Goal: Task Accomplishment & Management: Complete application form

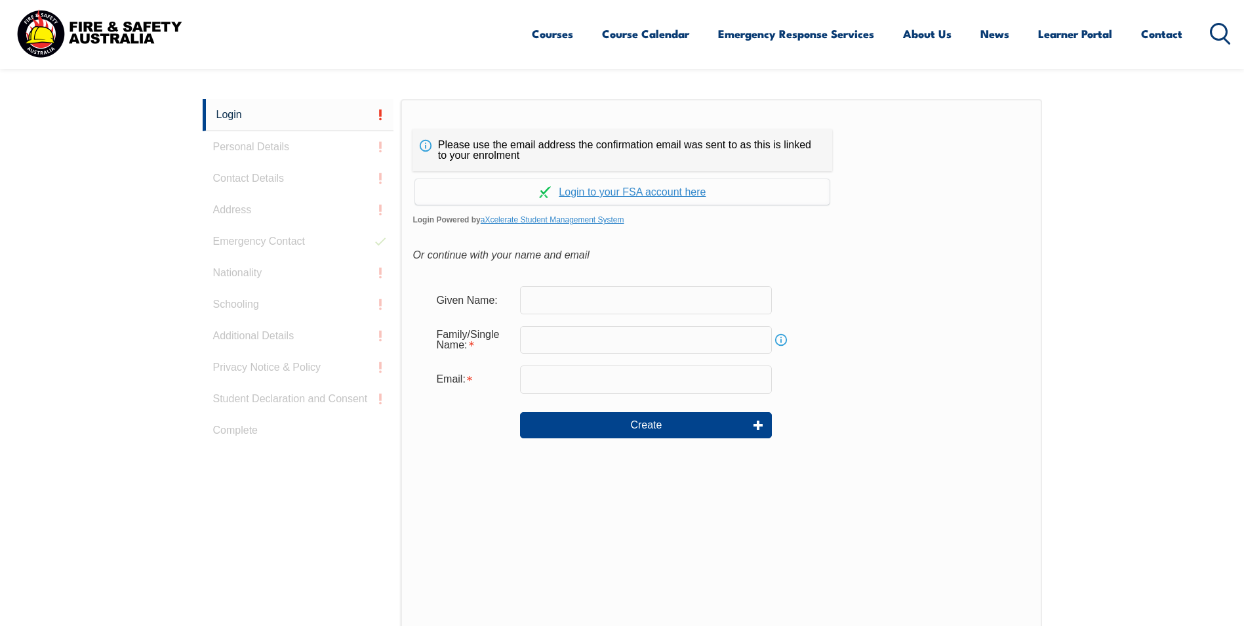
scroll to position [350, 0]
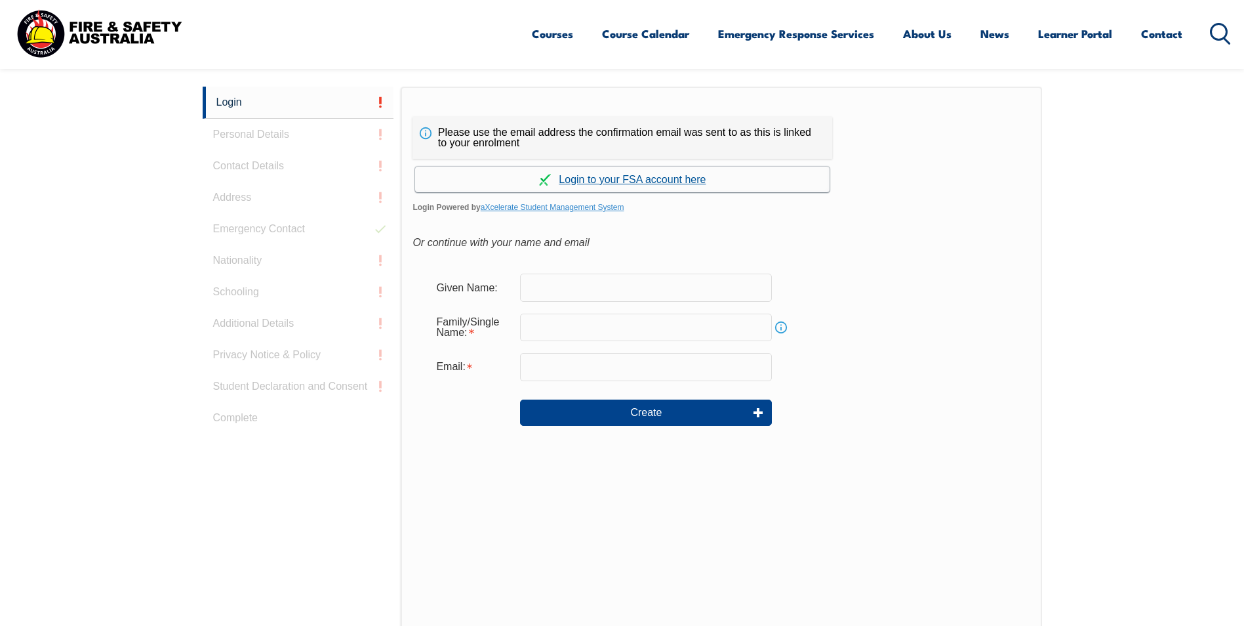
click at [647, 180] on link "Continue with aXcelerate" at bounding box center [622, 180] width 414 height 26
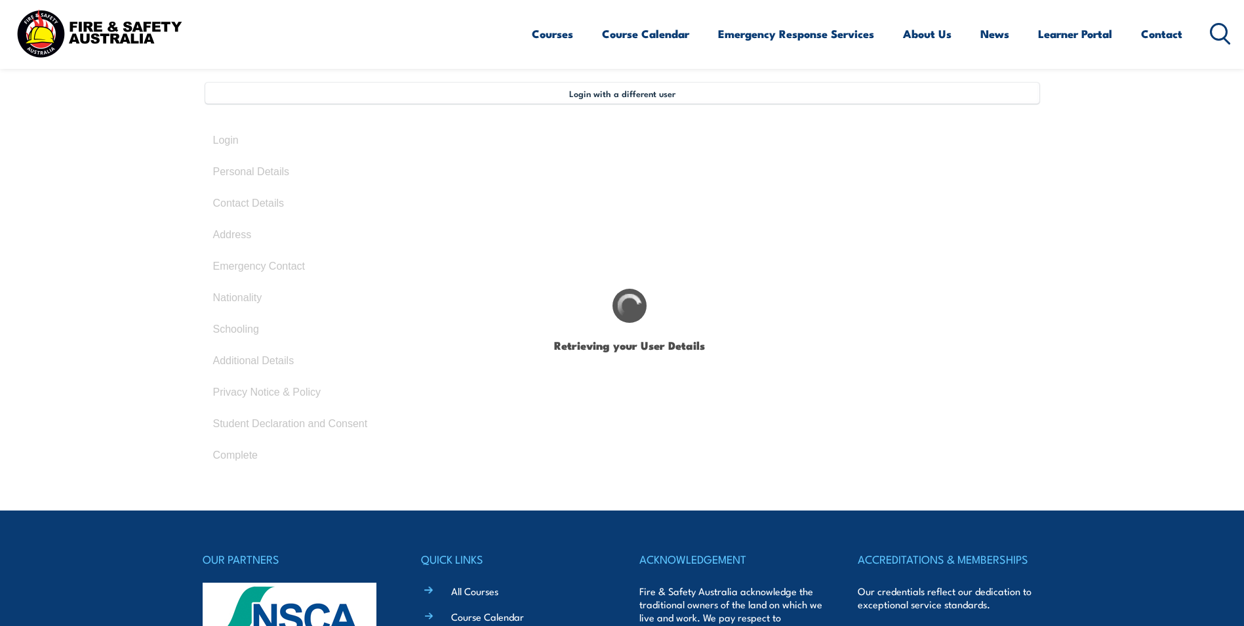
scroll to position [342, 0]
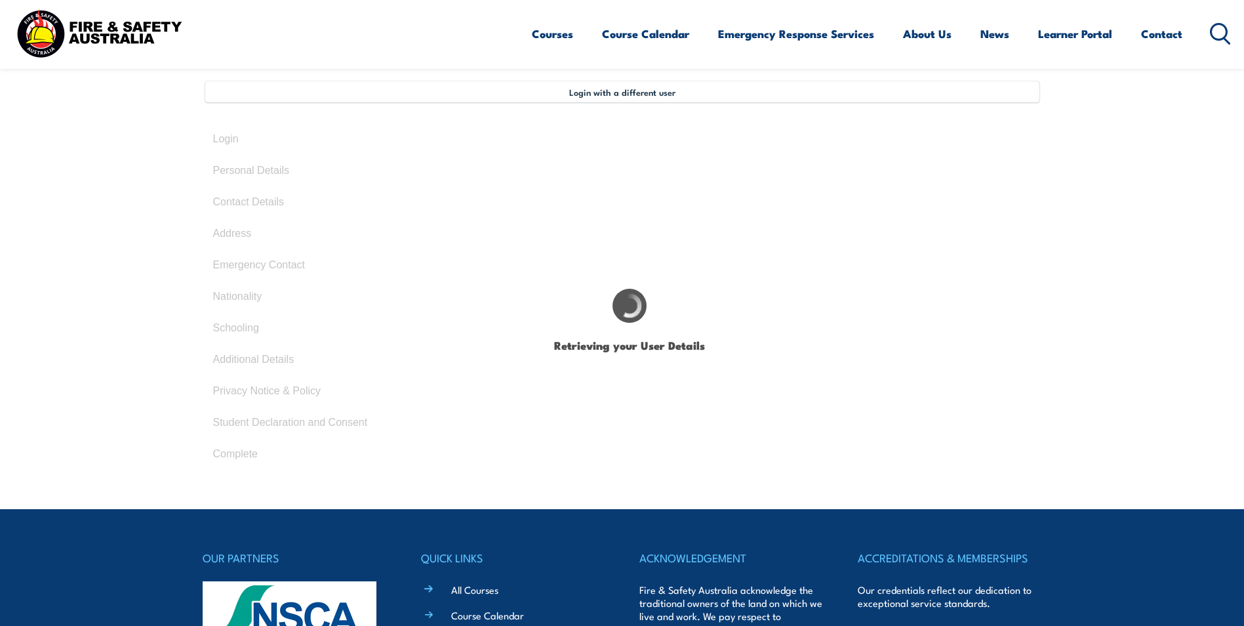
type input "[PERSON_NAME]"
type input "FB7YHHE64A"
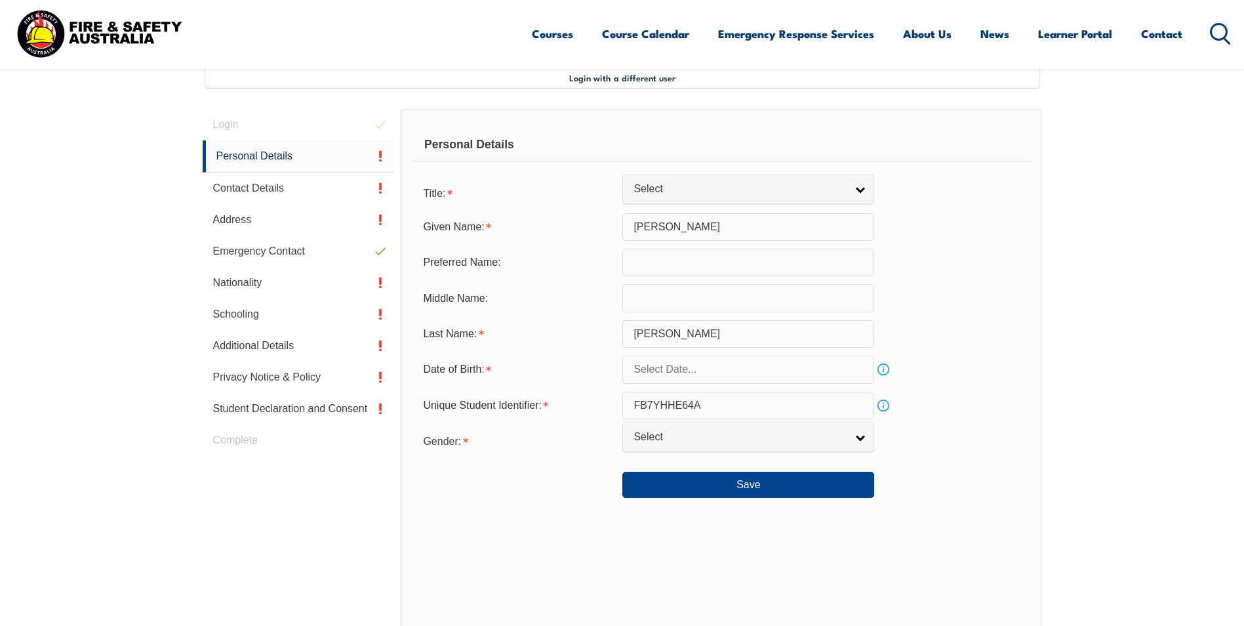
scroll to position [357, 0]
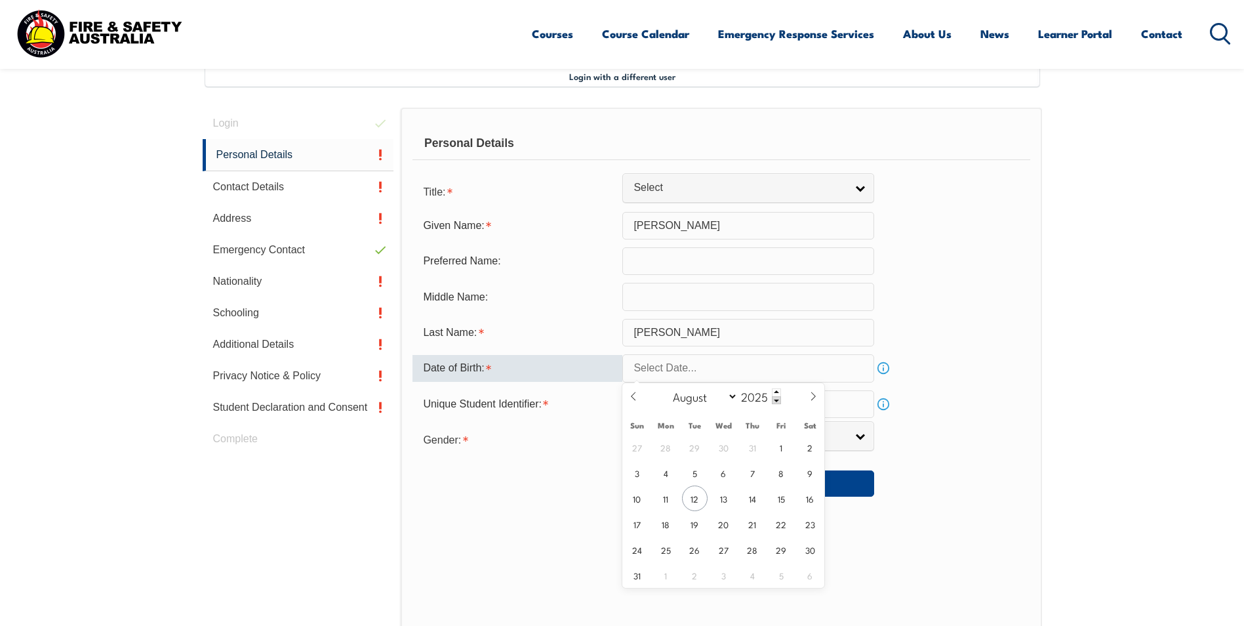
click at [683, 367] on input "text" at bounding box center [748, 368] width 252 height 28
click at [778, 473] on span "8" at bounding box center [782, 473] width 26 height 26
type input "August 8, 2025"
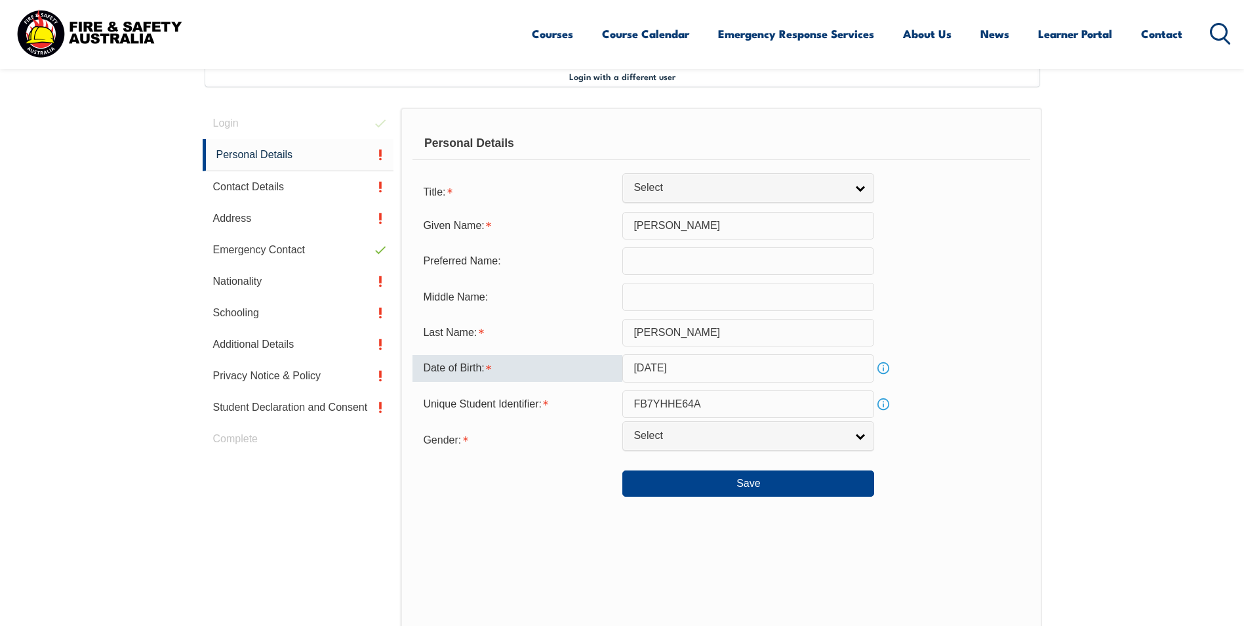
click at [710, 365] on input "August 8, 2025" at bounding box center [748, 368] width 252 height 28
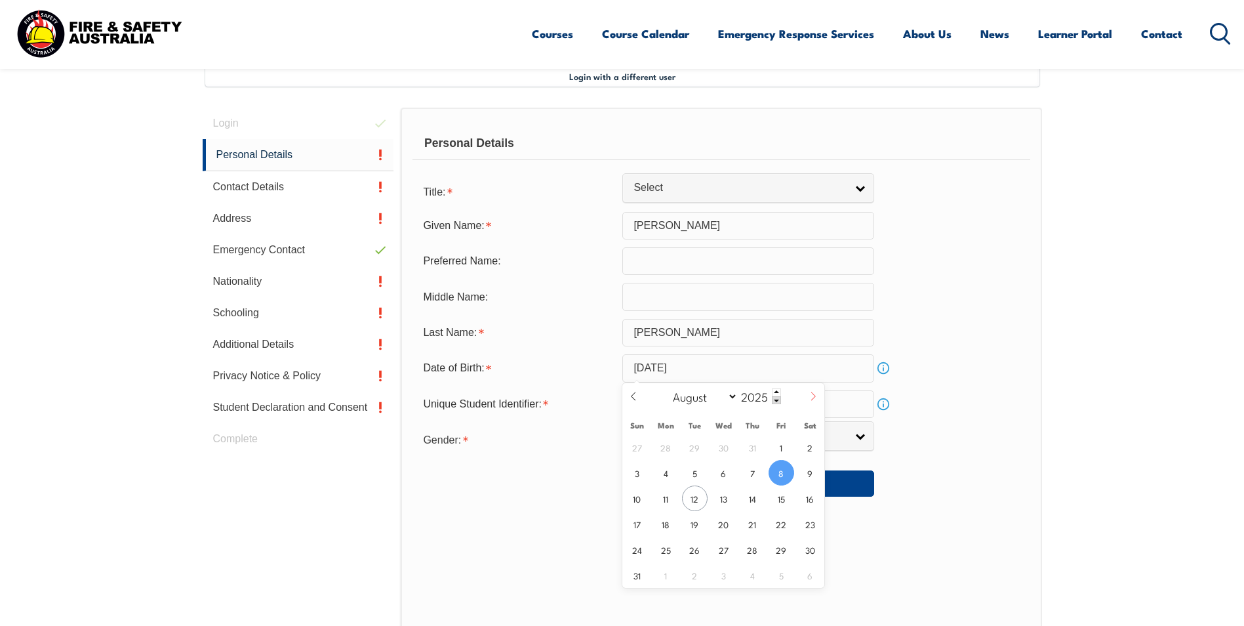
click at [812, 394] on icon at bounding box center [813, 396] width 9 height 9
select select "9"
click at [776, 399] on span at bounding box center [776, 400] width 9 height 8
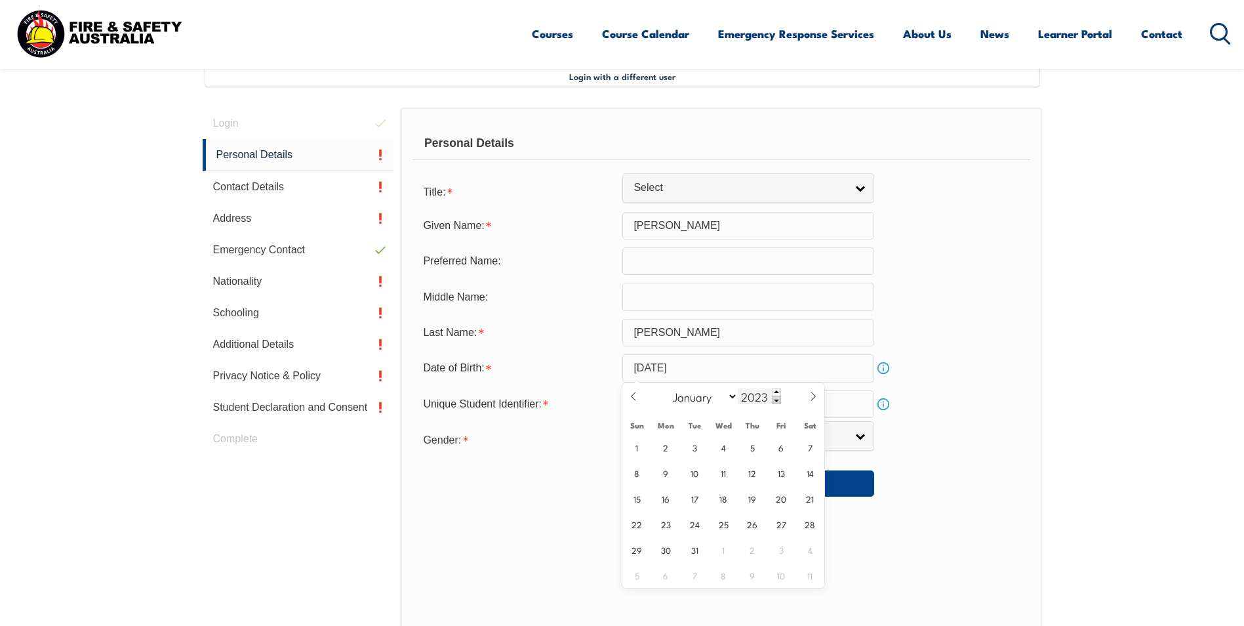
click at [776, 399] on span at bounding box center [776, 400] width 9 height 8
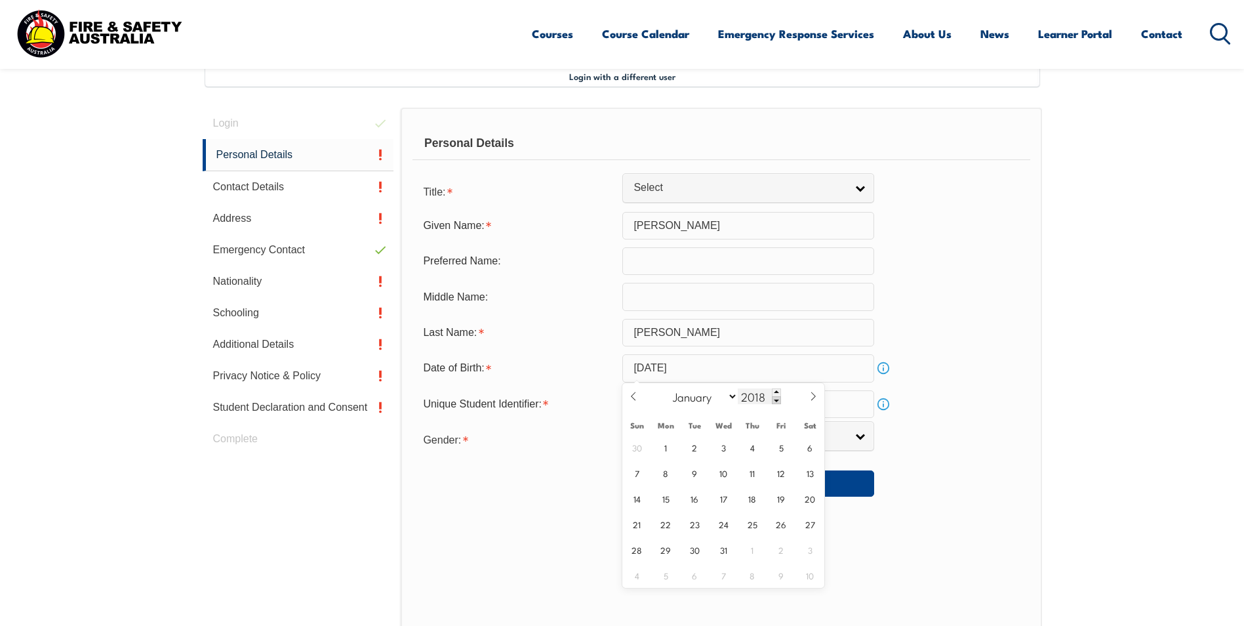
click at [776, 399] on span at bounding box center [776, 400] width 9 height 8
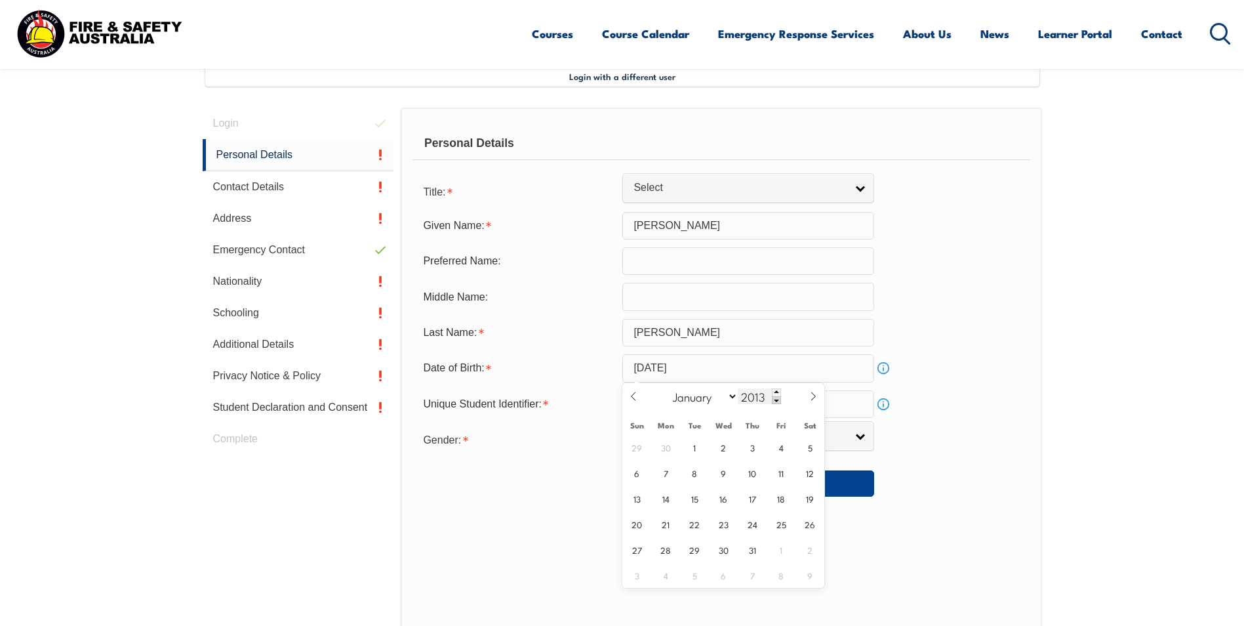
click at [776, 399] on span at bounding box center [776, 400] width 9 height 8
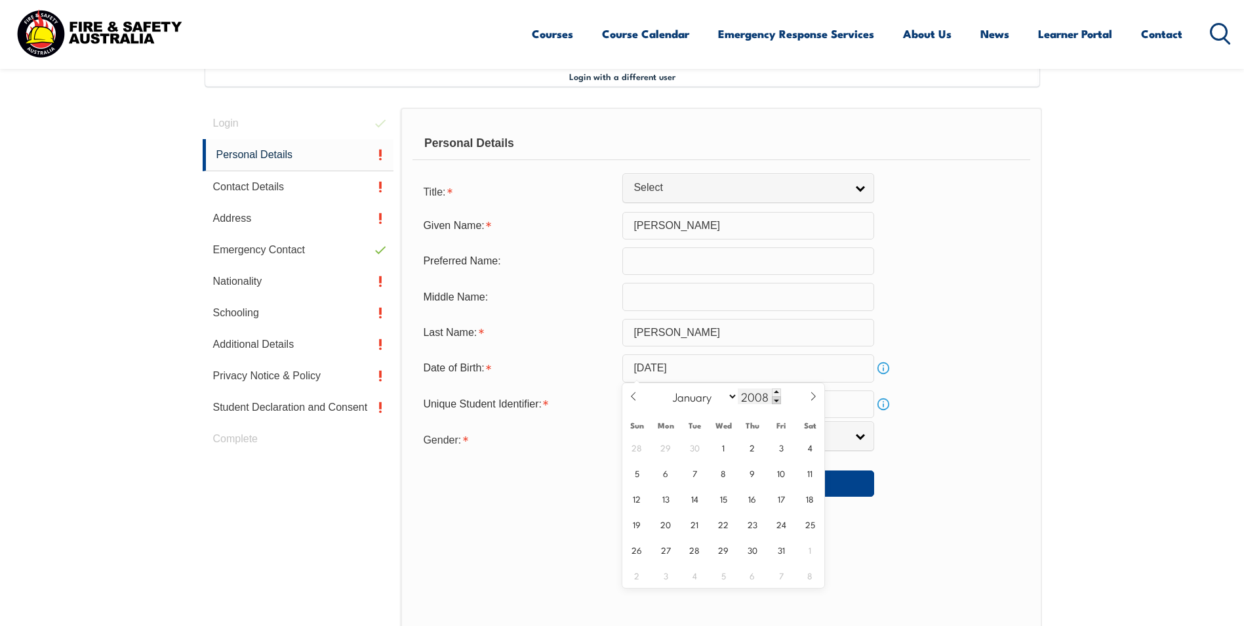
click at [776, 399] on span at bounding box center [776, 400] width 9 height 8
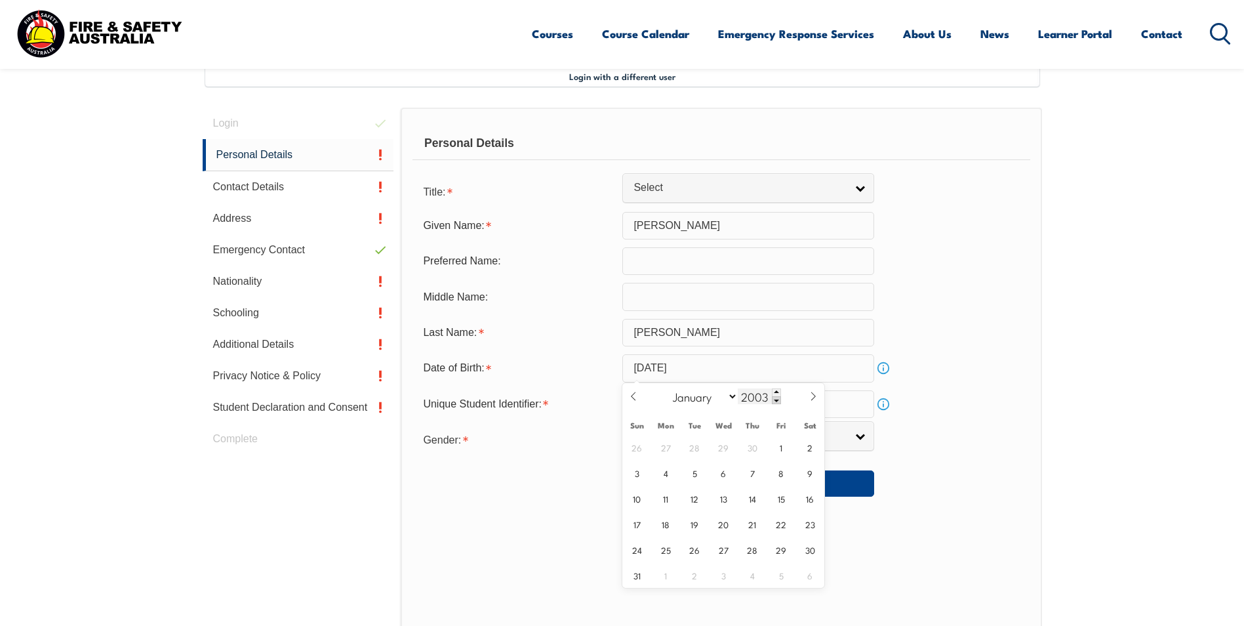
click at [776, 399] on span at bounding box center [776, 400] width 9 height 8
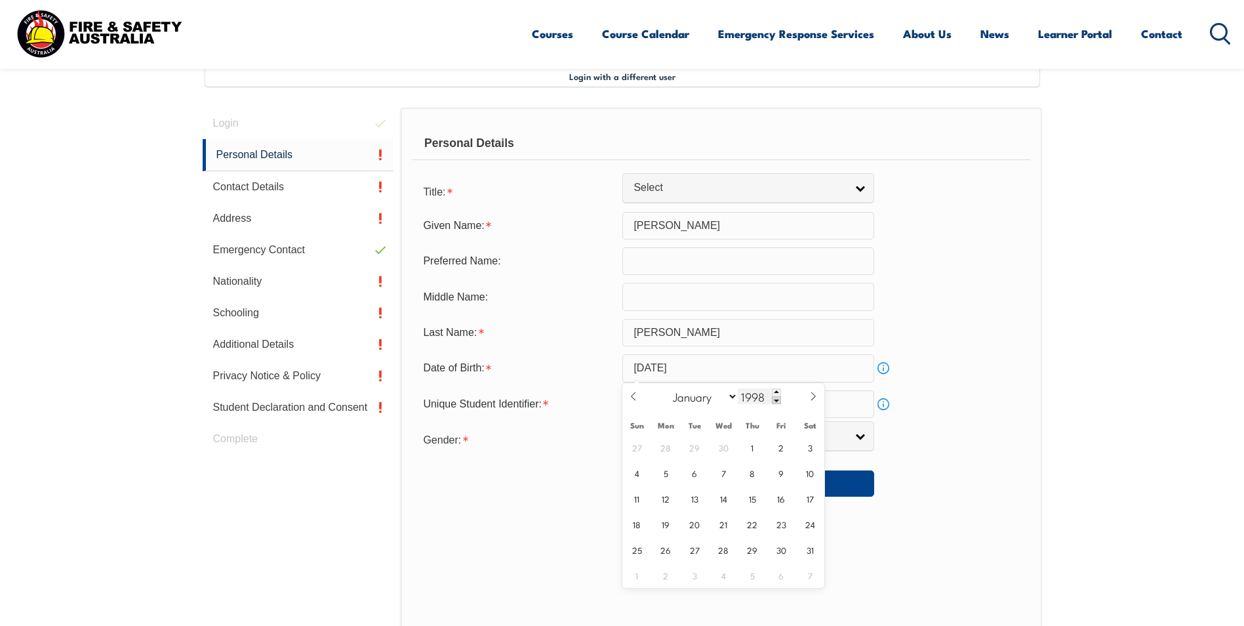
click at [776, 399] on span at bounding box center [776, 400] width 9 height 8
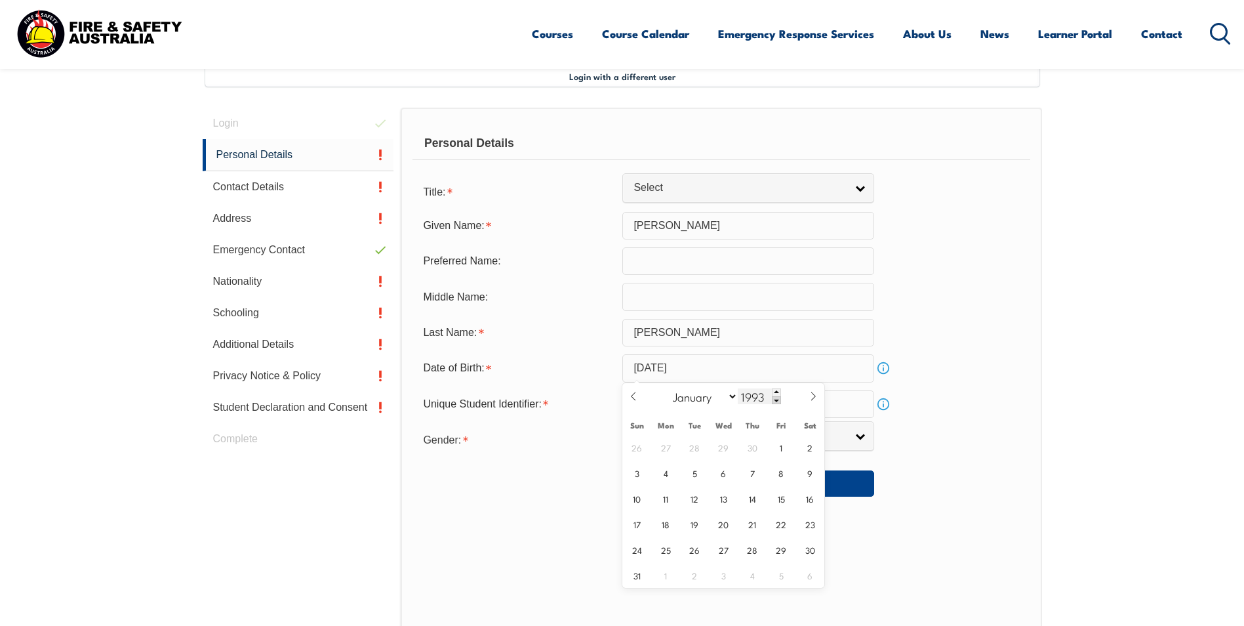
click at [776, 399] on span at bounding box center [776, 400] width 9 height 8
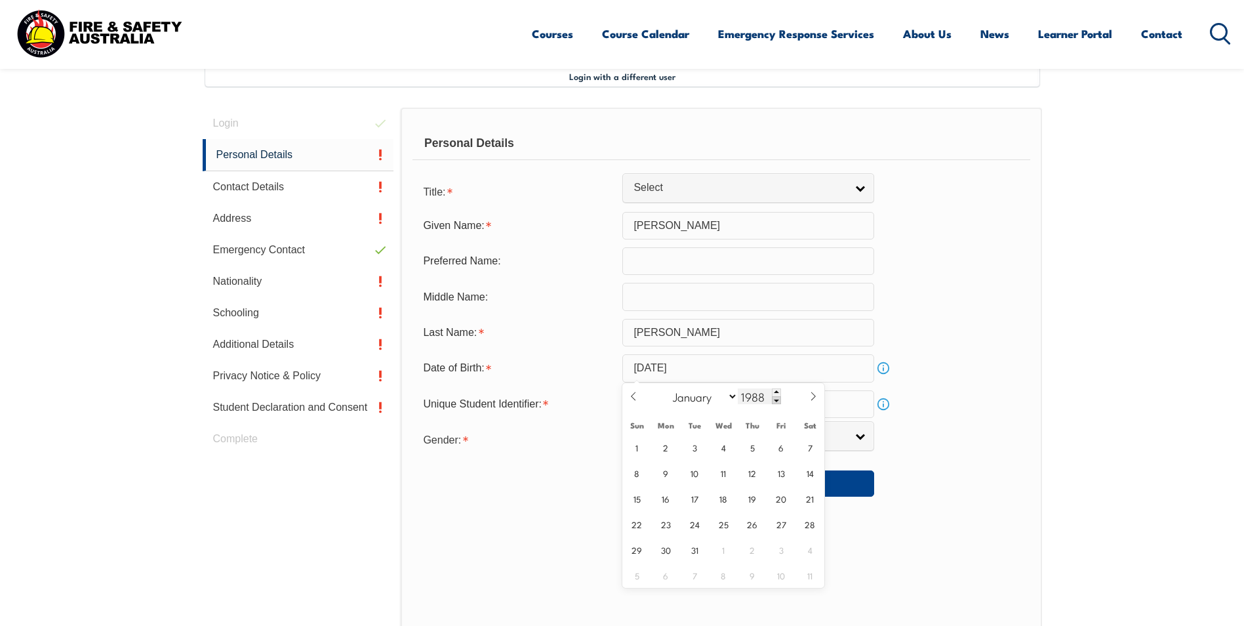
click at [776, 399] on span at bounding box center [776, 400] width 9 height 8
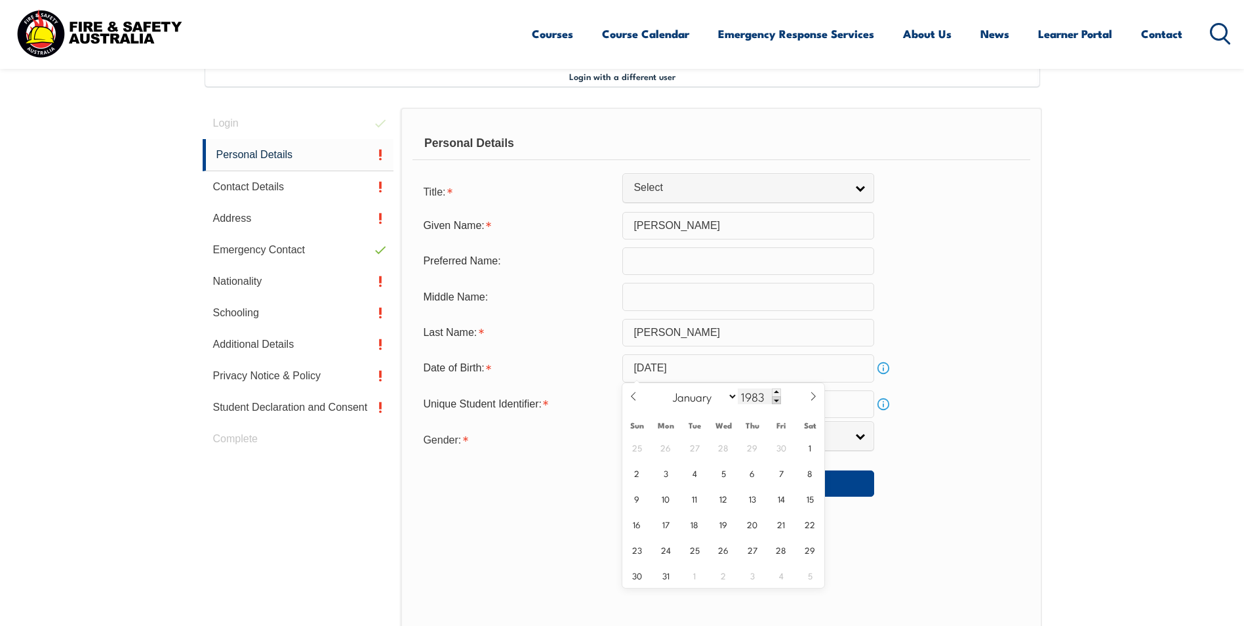
click at [776, 399] on span at bounding box center [776, 400] width 9 height 8
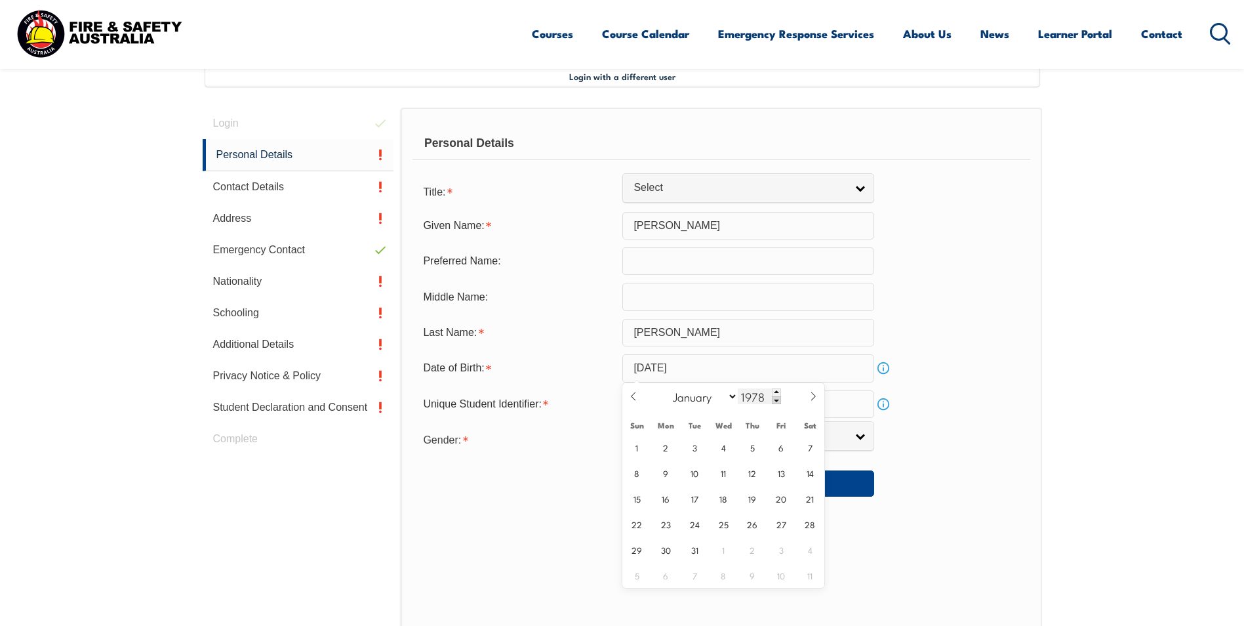
click at [776, 399] on span at bounding box center [776, 400] width 9 height 8
click at [775, 399] on span at bounding box center [776, 400] width 9 height 8
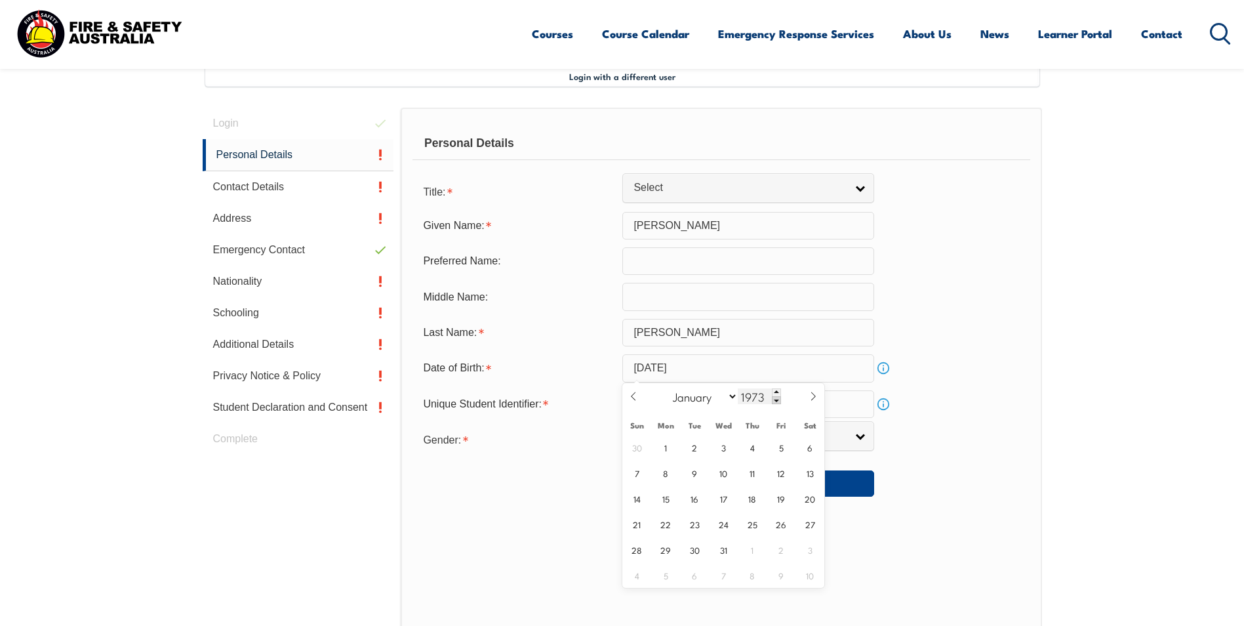
click at [775, 399] on span at bounding box center [776, 400] width 9 height 8
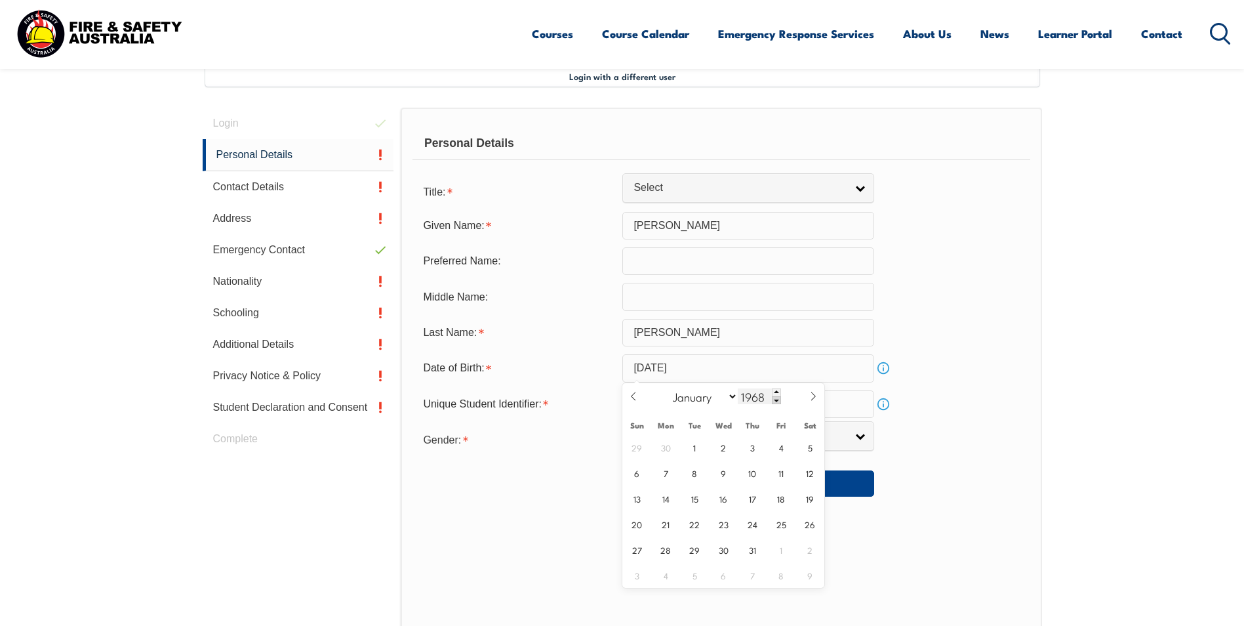
click at [775, 399] on span at bounding box center [776, 400] width 9 height 8
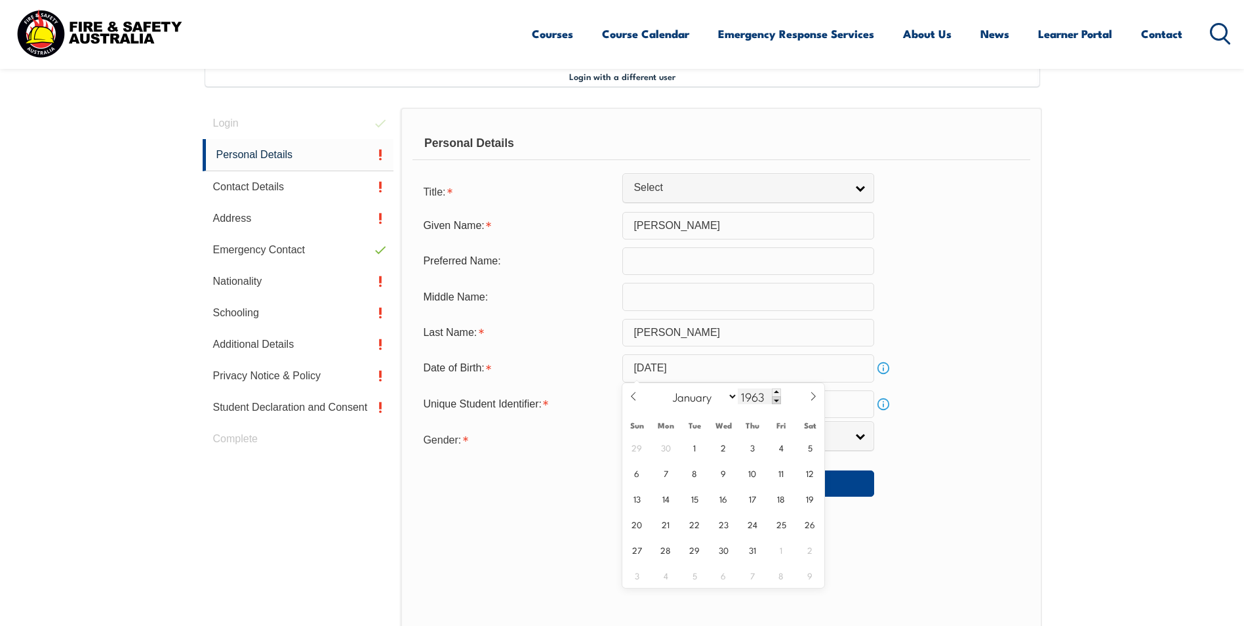
click at [775, 399] on span at bounding box center [776, 400] width 9 height 8
type input "1961"
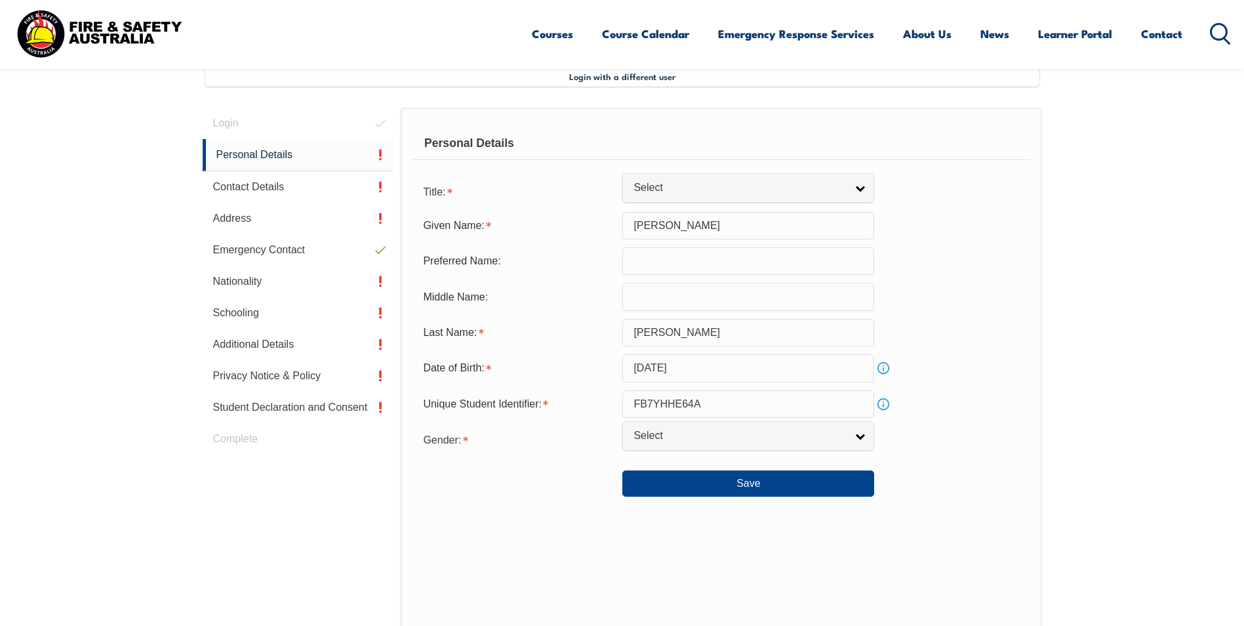
click at [965, 469] on div "Save" at bounding box center [721, 478] width 617 height 37
click at [861, 435] on link "Select" at bounding box center [748, 436] width 252 height 30
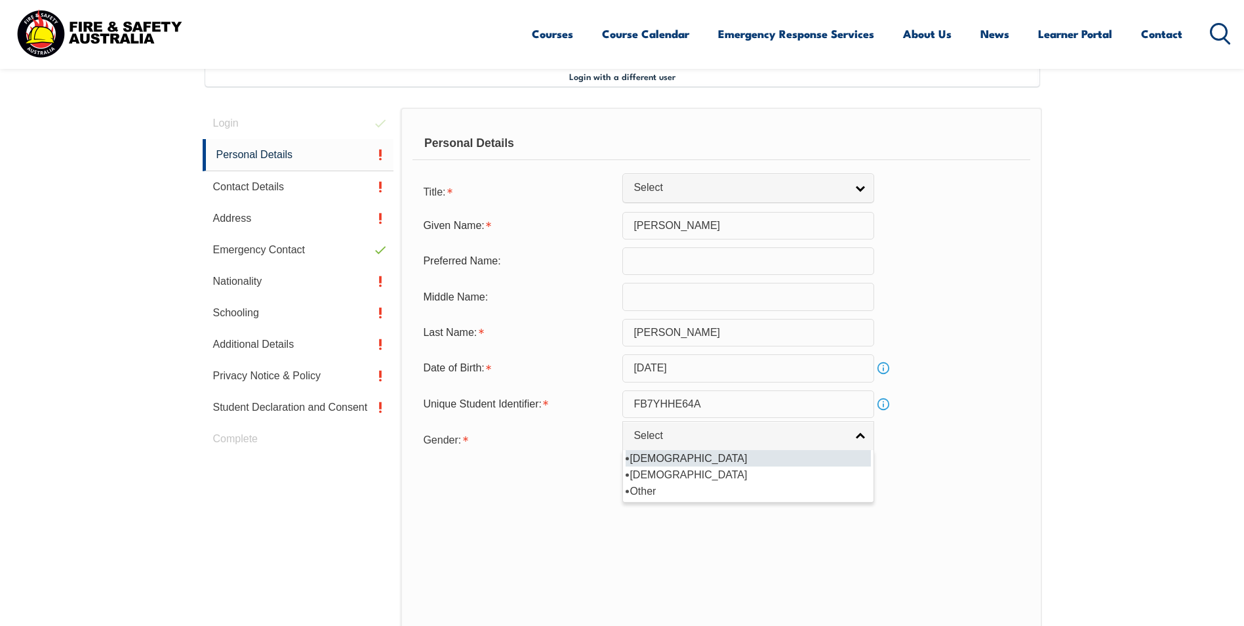
click at [816, 458] on li "[DEMOGRAPHIC_DATA]" at bounding box center [748, 458] width 245 height 16
select select "M"
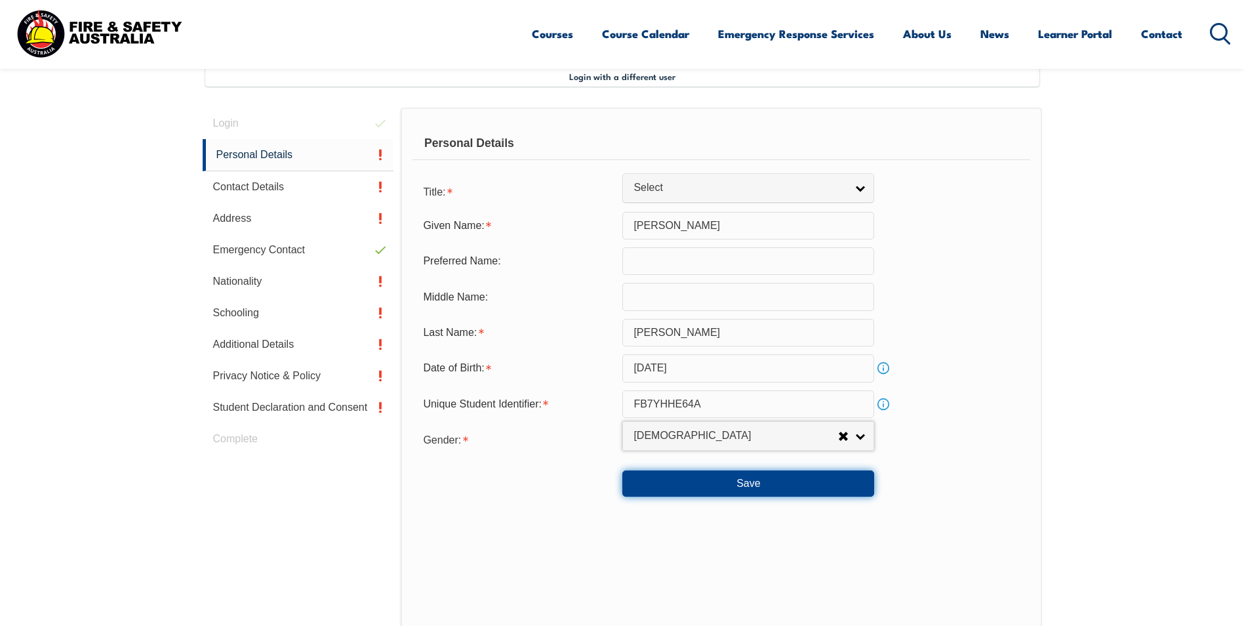
click at [749, 483] on button "Save" at bounding box center [748, 483] width 252 height 26
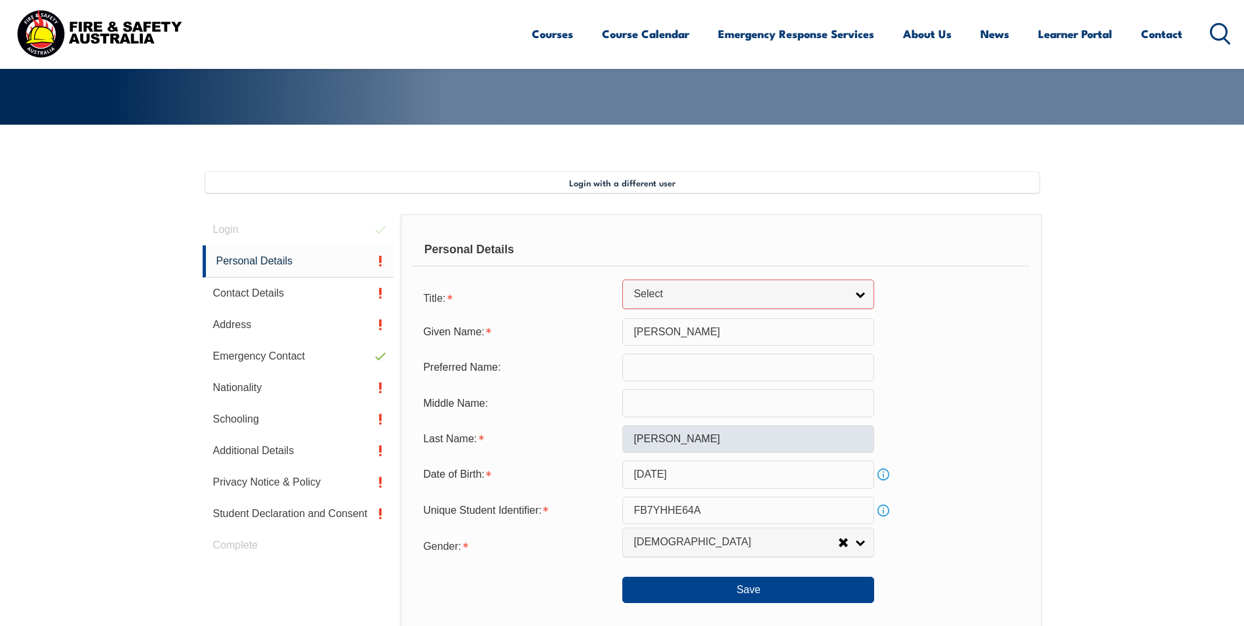
scroll to position [201, 0]
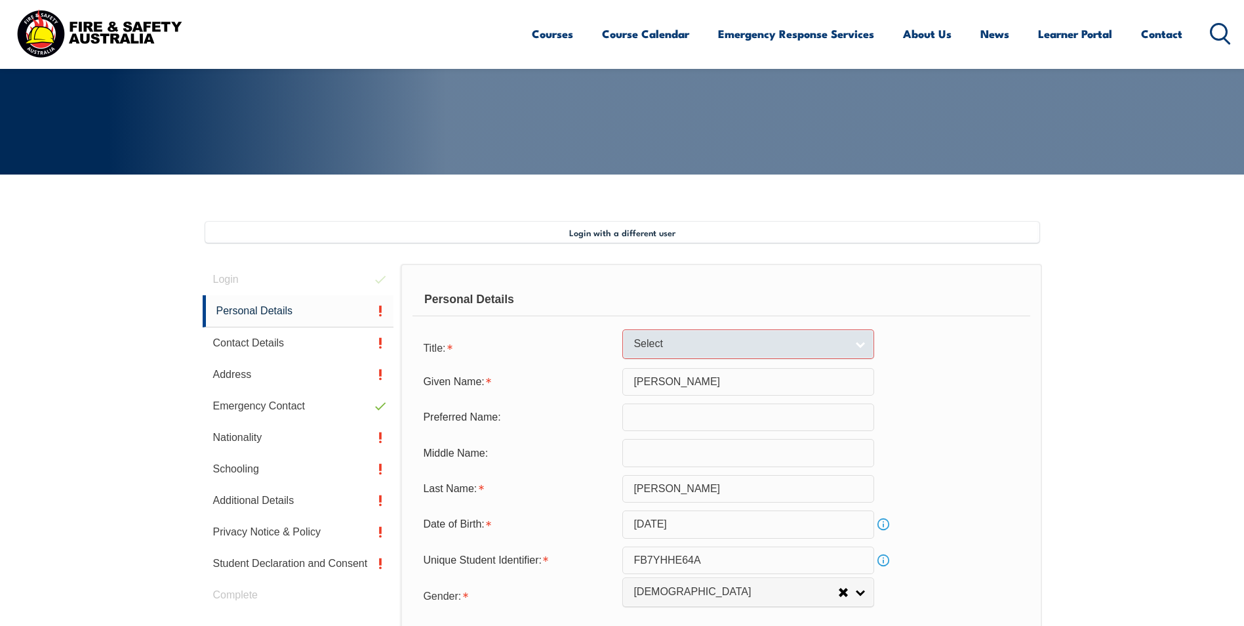
click at [858, 344] on link "Select" at bounding box center [748, 344] width 252 height 30
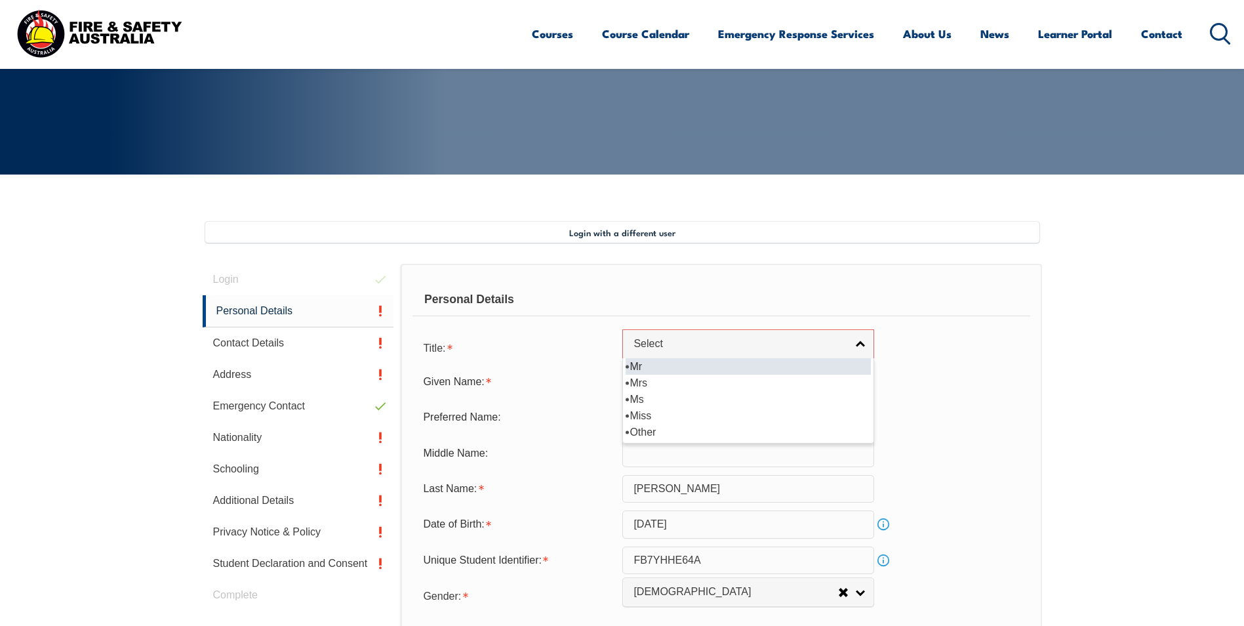
click at [817, 363] on li "Mr" at bounding box center [748, 366] width 245 height 16
select select "Mr"
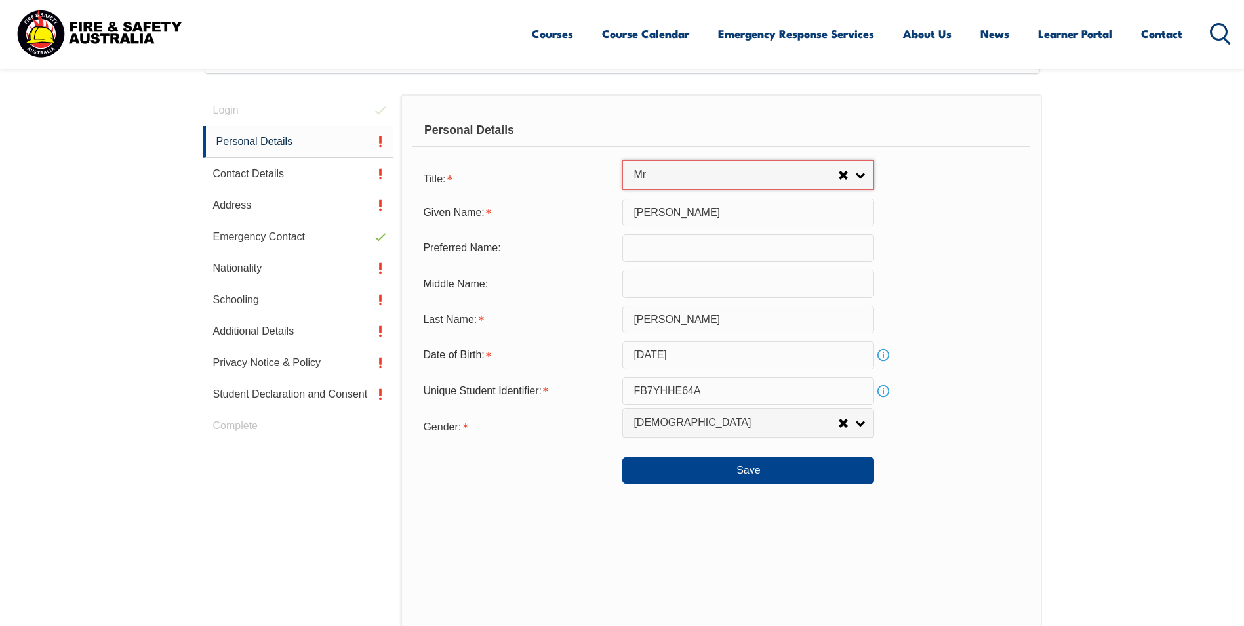
scroll to position [464, 0]
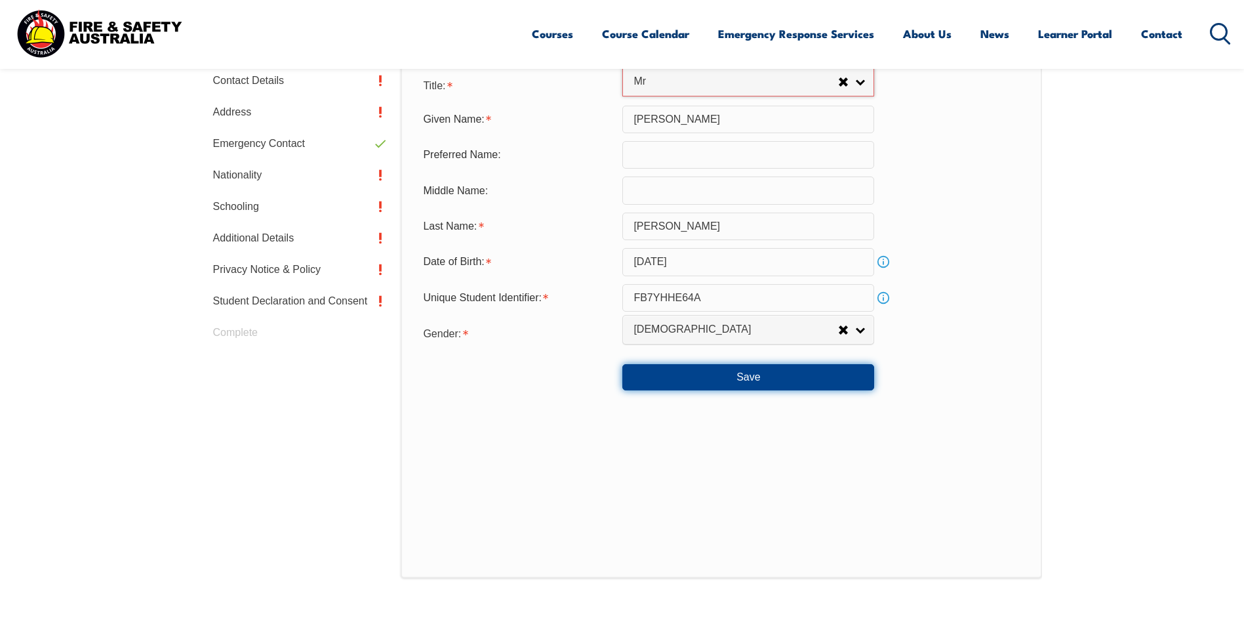
click at [759, 376] on button "Save" at bounding box center [748, 377] width 252 height 26
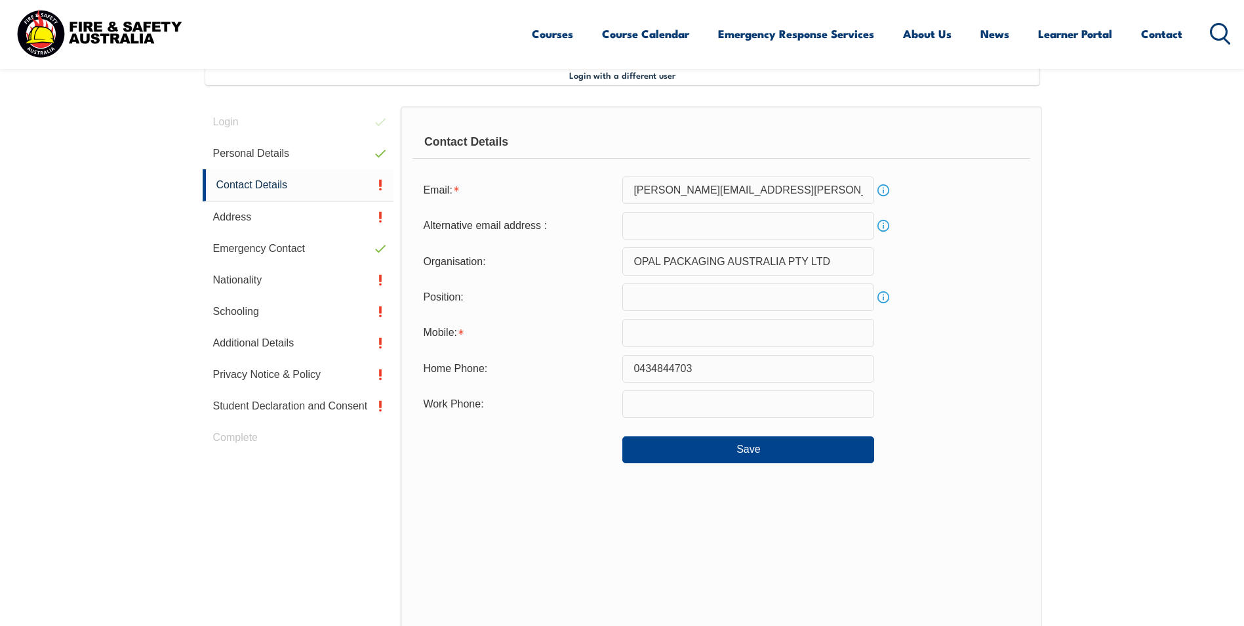
scroll to position [357, 0]
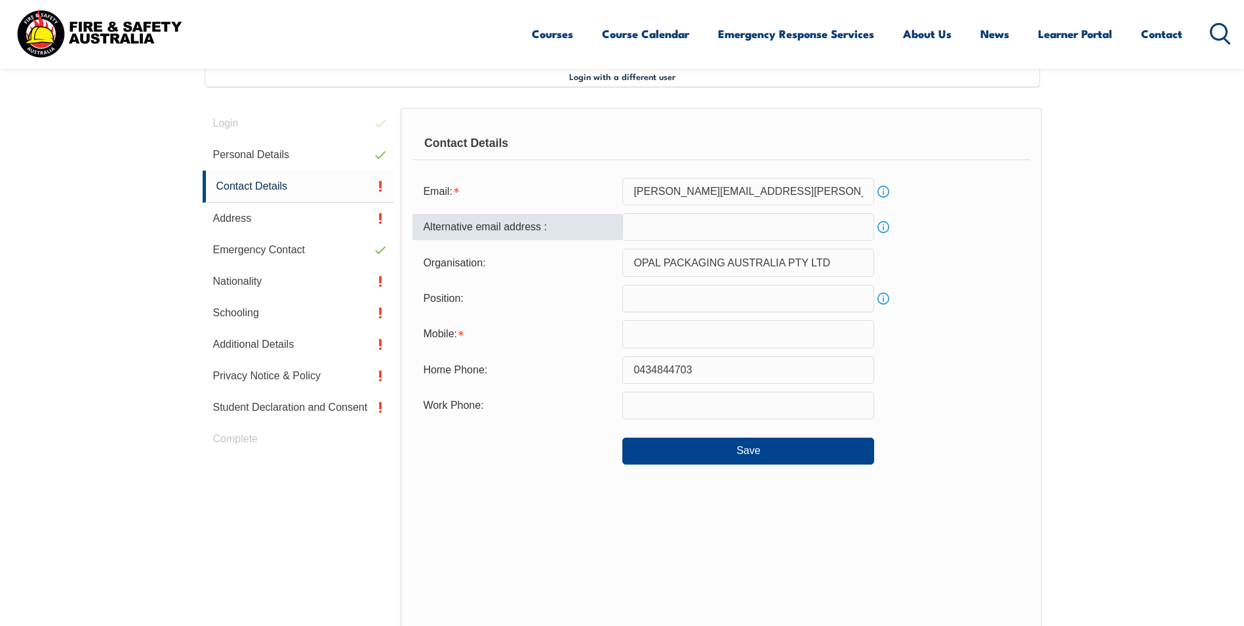
click at [661, 231] on input "email" at bounding box center [748, 227] width 252 height 28
type input "pverner1@hotmail.com"
type input "0422656408"
click at [654, 304] on input "text" at bounding box center [748, 299] width 252 height 28
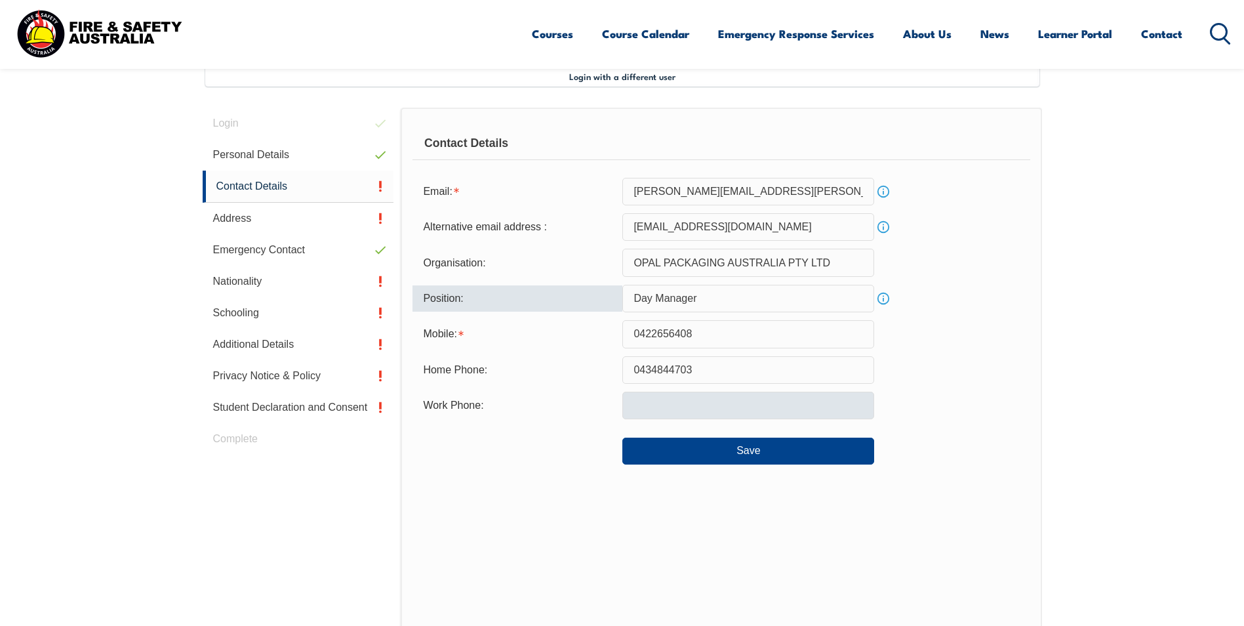
type input "Day Manager"
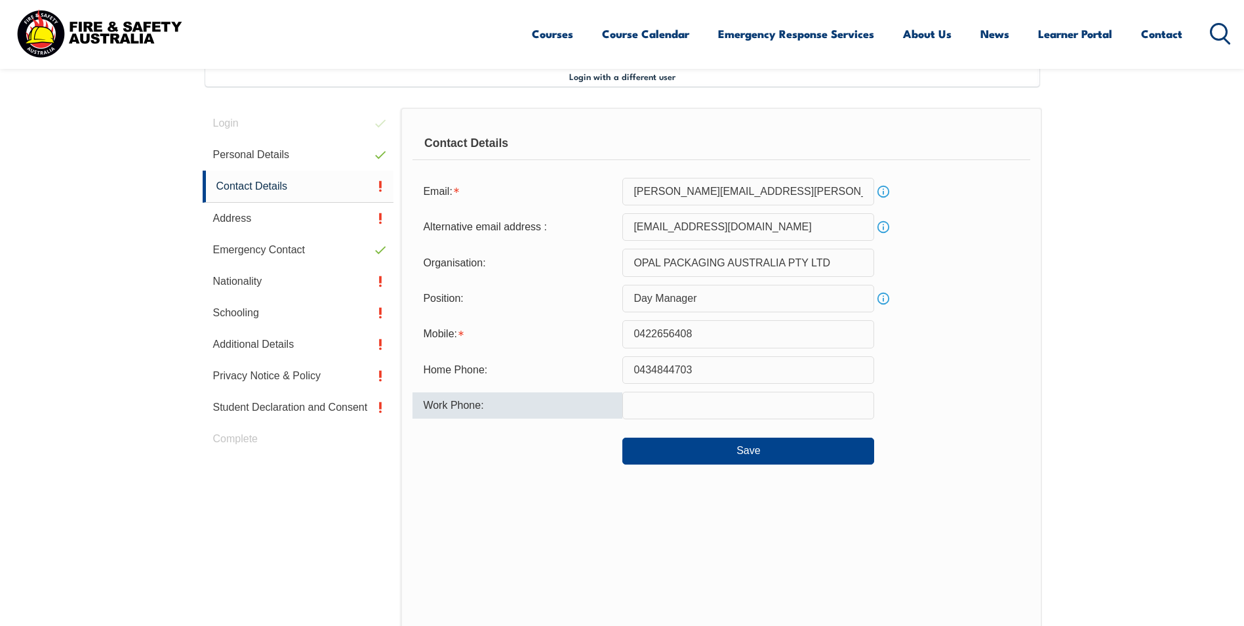
click at [659, 399] on input "text" at bounding box center [748, 406] width 252 height 28
click at [620, 522] on div "Contact Details Email: paul.verner@opalanz.com Info Alternative email address :…" at bounding box center [721, 380] width 641 height 544
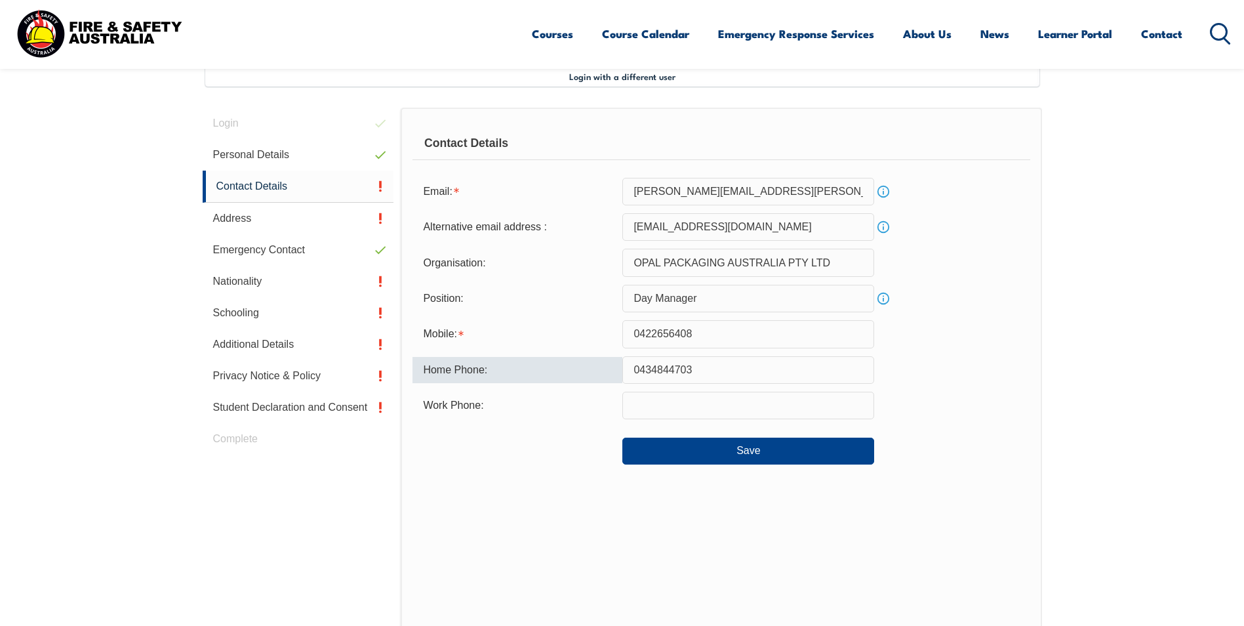
drag, startPoint x: 694, startPoint y: 367, endPoint x: 634, endPoint y: 366, distance: 59.7
click at [634, 366] on input "0434844703" at bounding box center [748, 370] width 252 height 28
click at [657, 403] on input "text" at bounding box center [748, 406] width 252 height 28
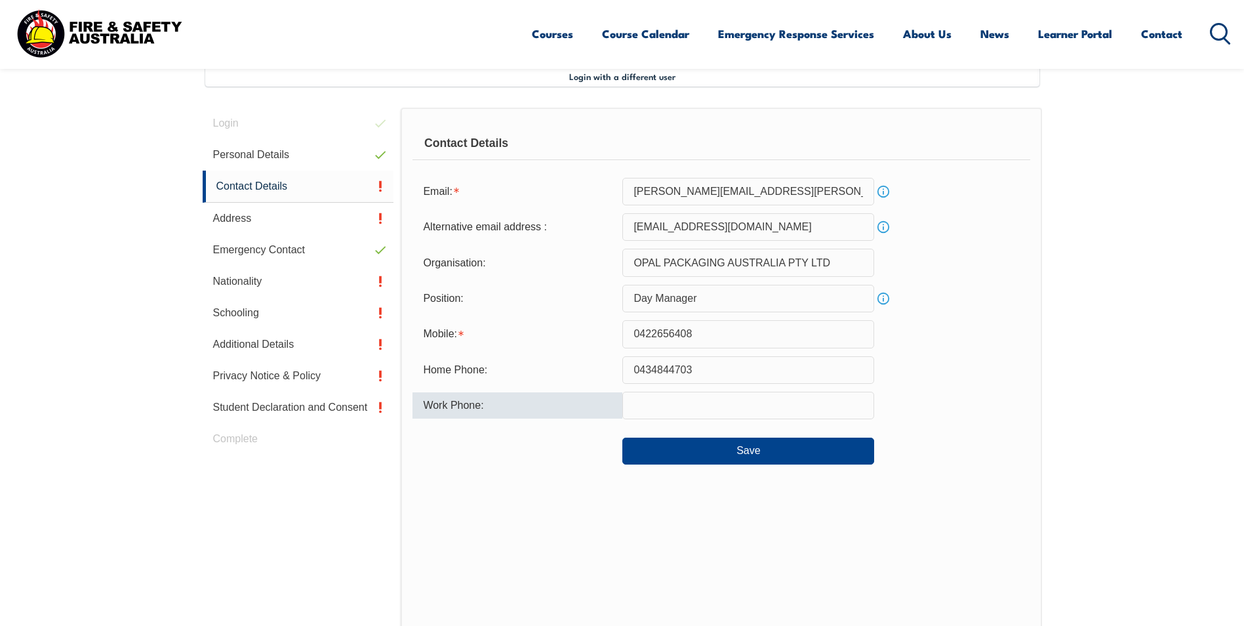
paste input "0434844703"
type input "0434844703"
click at [609, 550] on div "Contact Details Email: paul.verner@opalanz.com Info Alternative email address :…" at bounding box center [721, 380] width 641 height 544
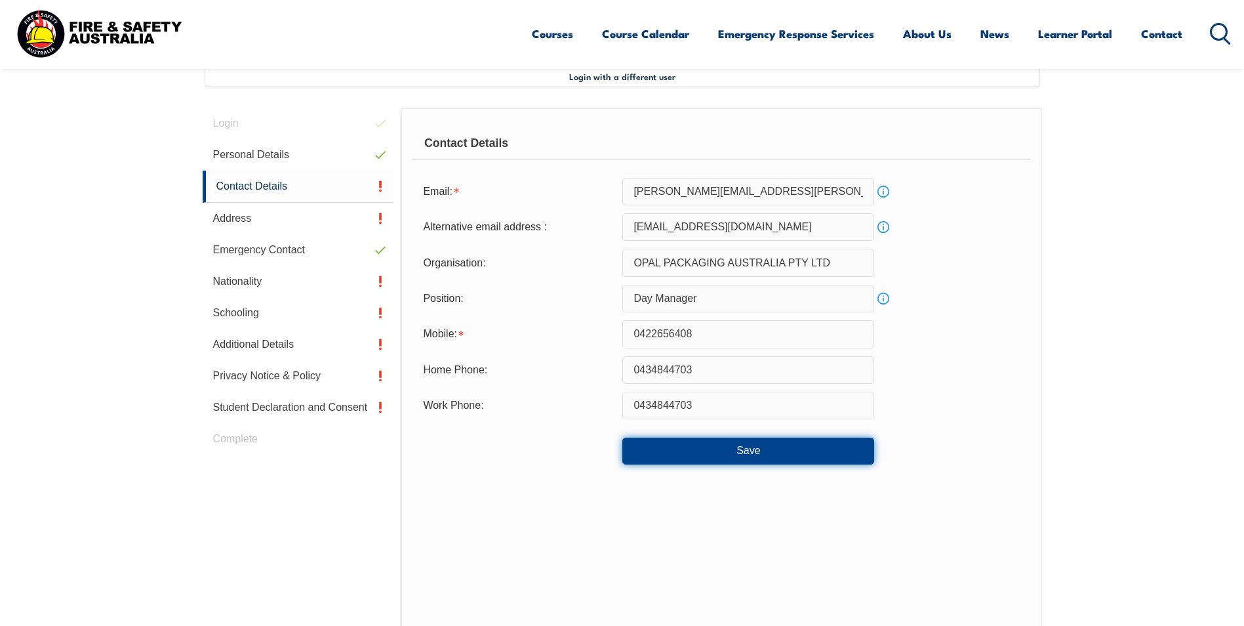
click at [748, 451] on button "Save" at bounding box center [748, 450] width 252 height 26
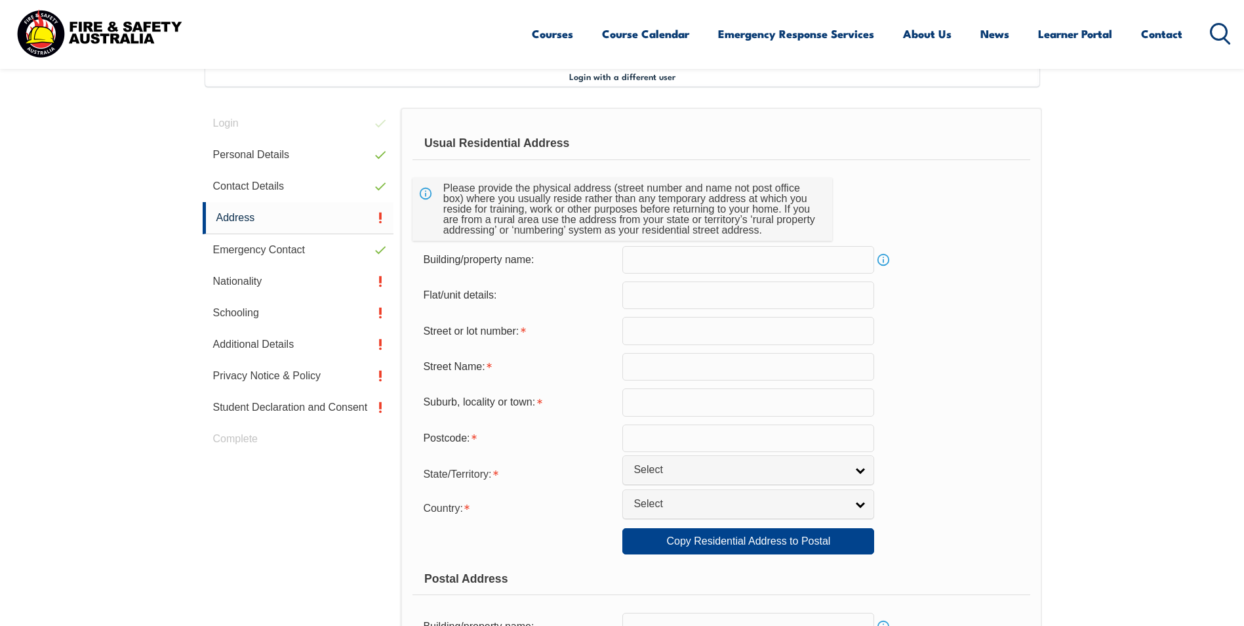
click at [649, 258] on input "text" at bounding box center [748, 260] width 252 height 28
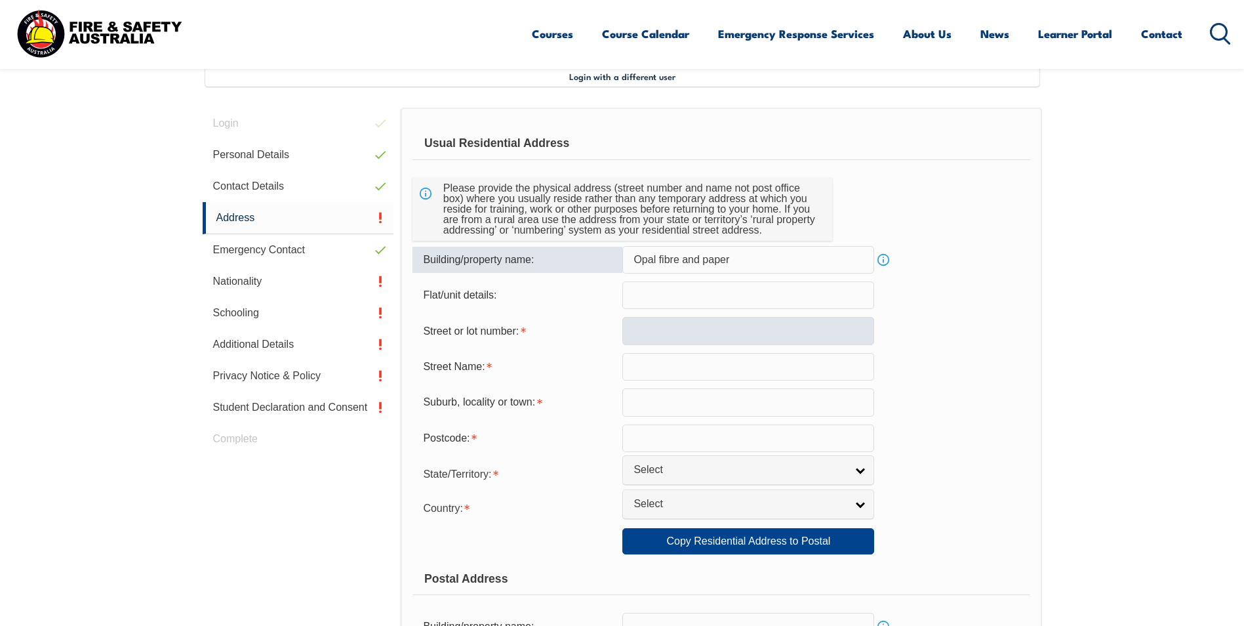
type input "Opal fibre and paper"
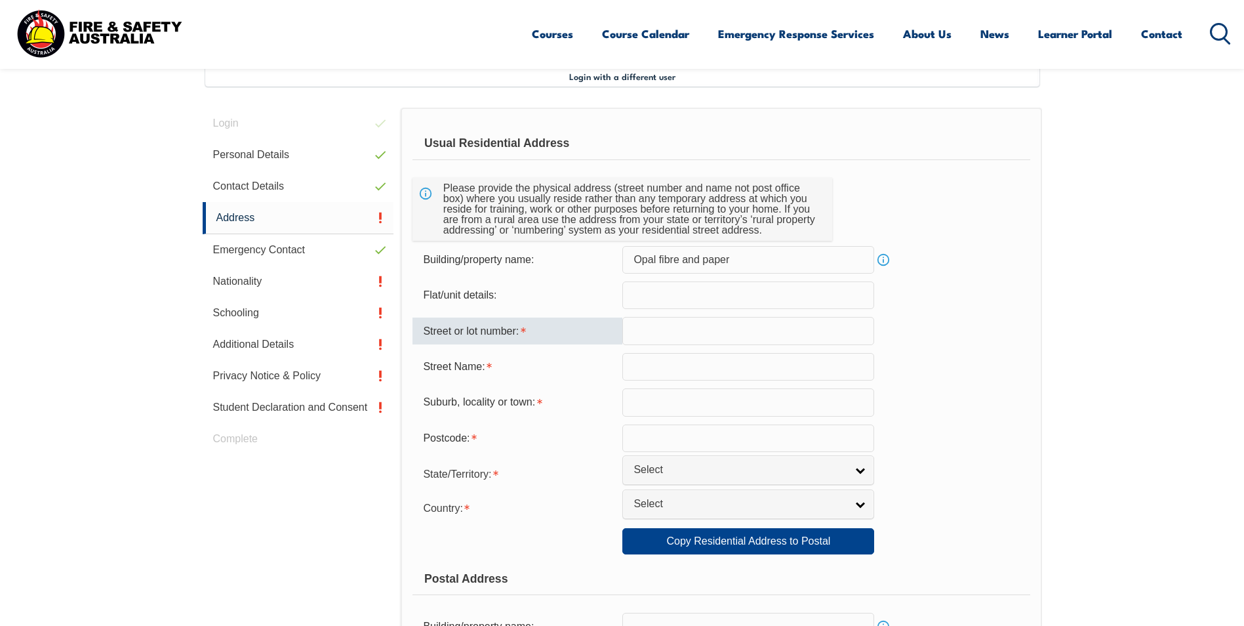
click at [639, 335] on input "text" at bounding box center [748, 331] width 252 height 28
drag, startPoint x: 692, startPoint y: 329, endPoint x: 651, endPoint y: 334, distance: 41.0
click at [651, 334] on input "23 Silkis rd" at bounding box center [748, 331] width 252 height 28
type input "23"
click at [637, 365] on input "text" at bounding box center [748, 367] width 252 height 28
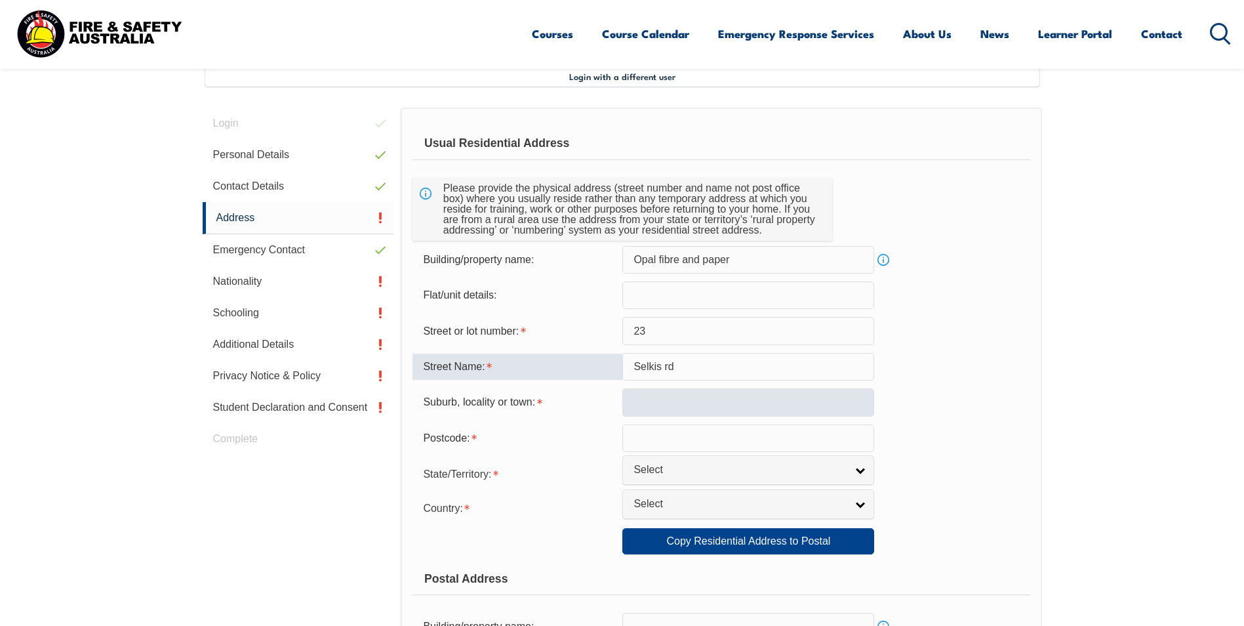
type input "Selkis rd"
click at [651, 404] on input "text" at bounding box center [748, 402] width 252 height 28
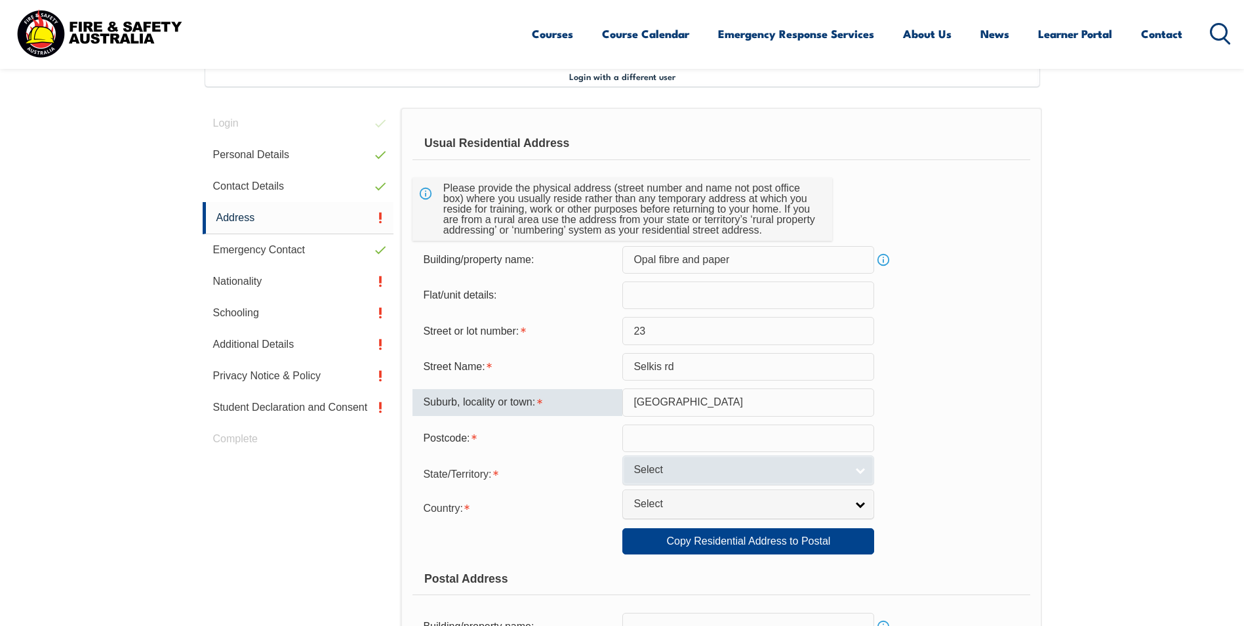
type input "Bibra lake"
click at [861, 468] on link "Select" at bounding box center [748, 470] width 252 height 30
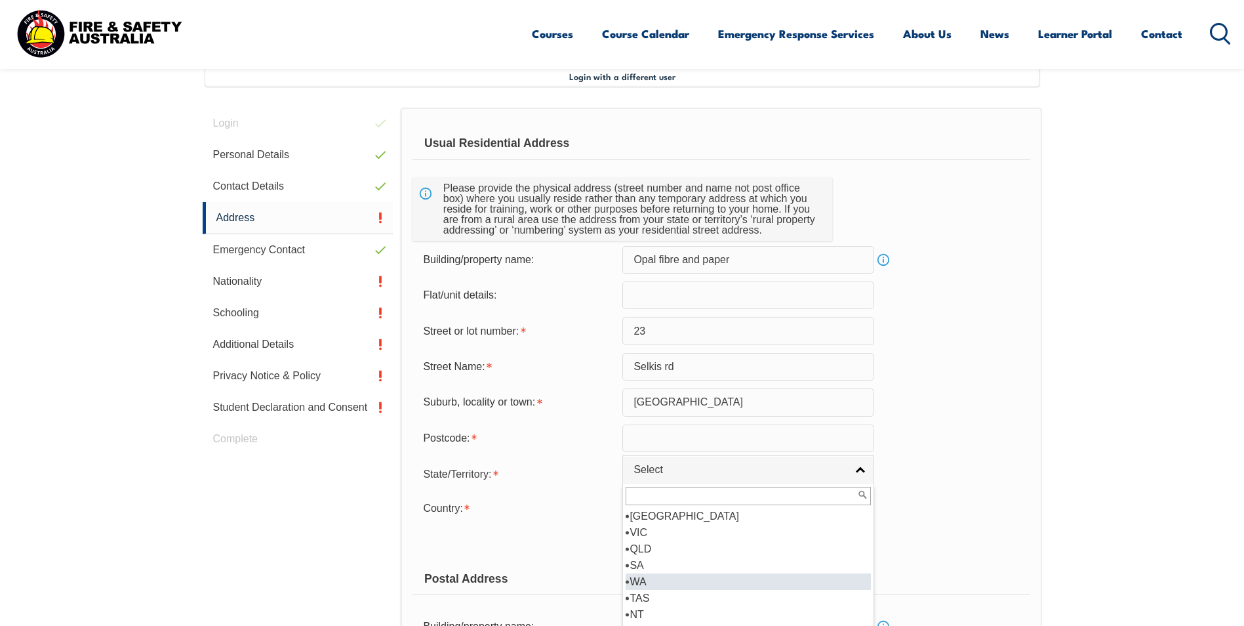
click at [782, 576] on li "WA" at bounding box center [748, 581] width 245 height 16
select select "WA"
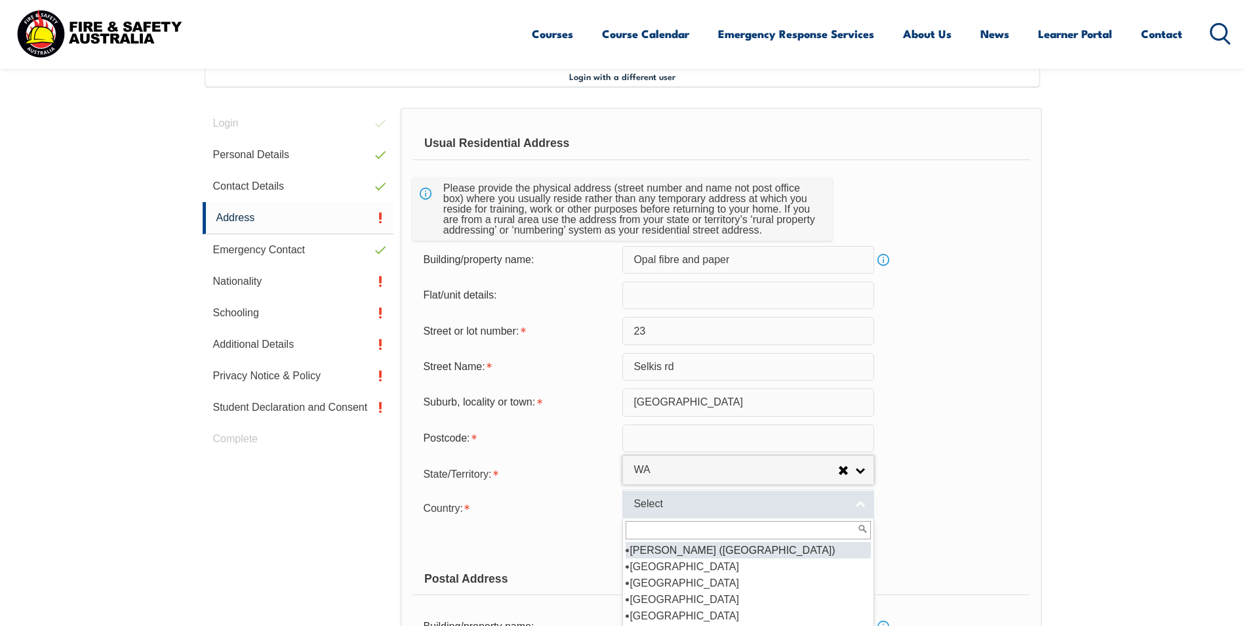
click at [858, 505] on link "Select" at bounding box center [748, 504] width 252 height 30
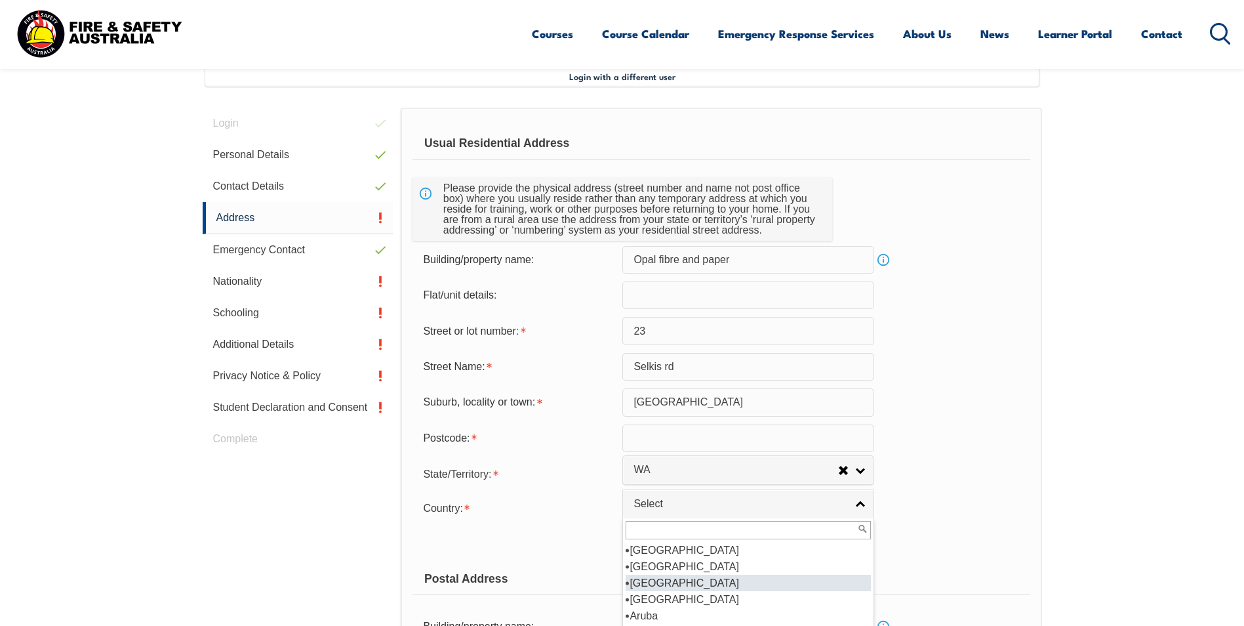
scroll to position [197, 0]
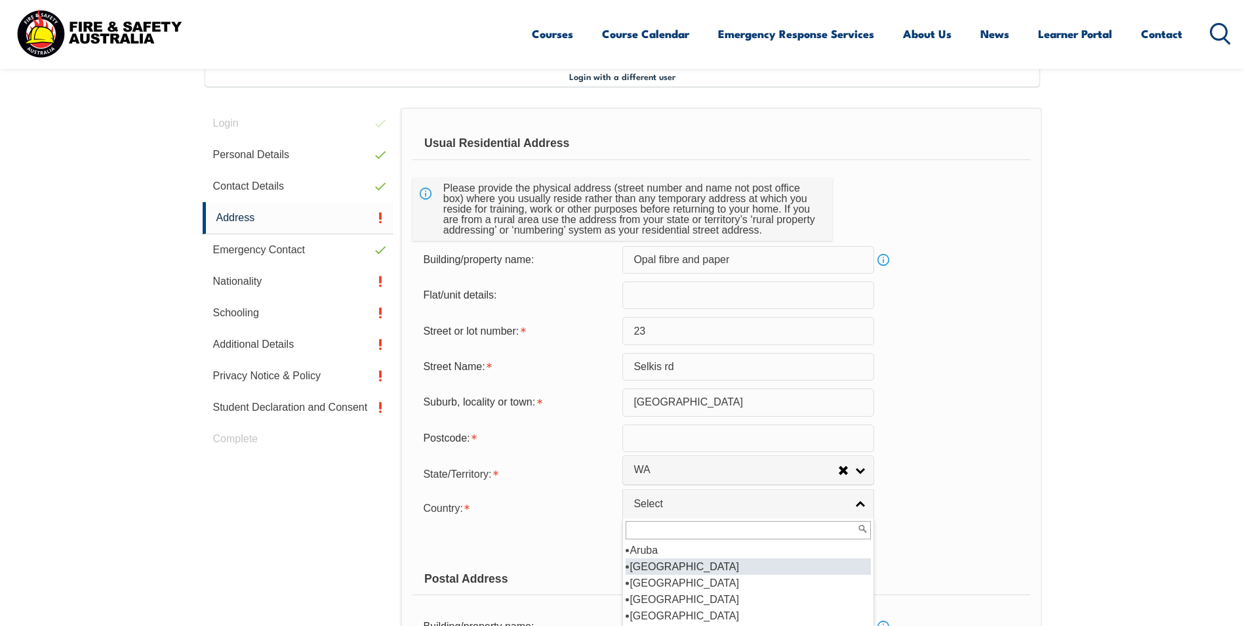
click at [745, 560] on li "[GEOGRAPHIC_DATA]" at bounding box center [748, 566] width 245 height 16
select select "1101"
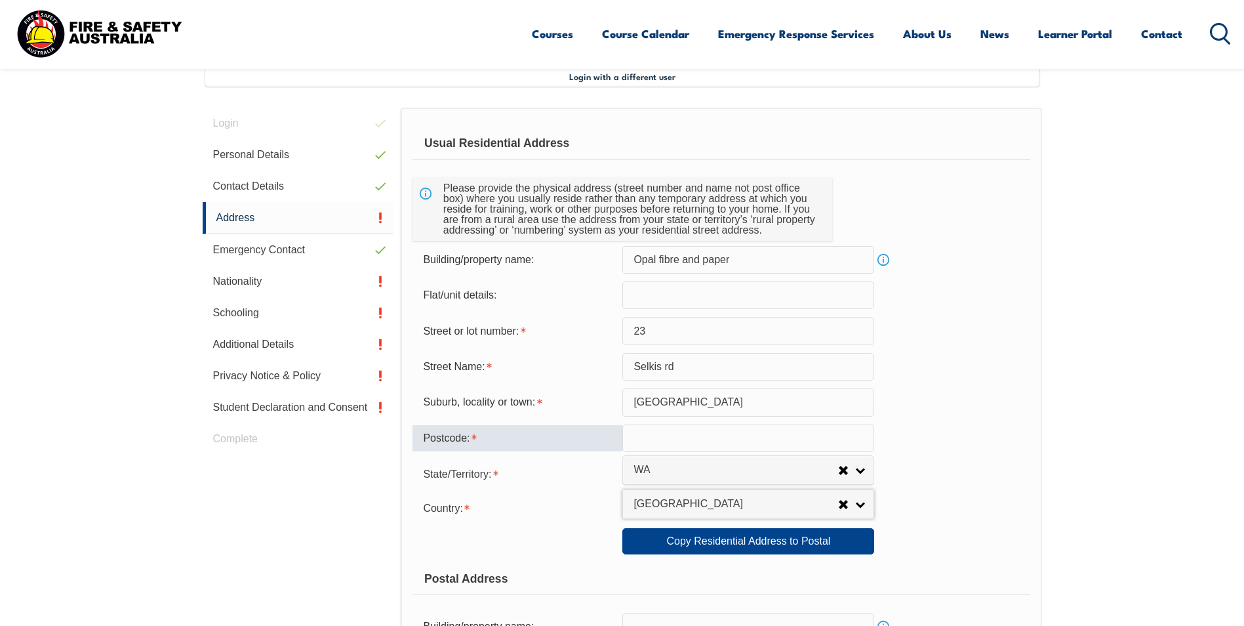
click at [665, 435] on input "text" at bounding box center [748, 438] width 252 height 28
type input "6163"
click at [957, 376] on div "Street Name: Selkis rd" at bounding box center [721, 367] width 617 height 28
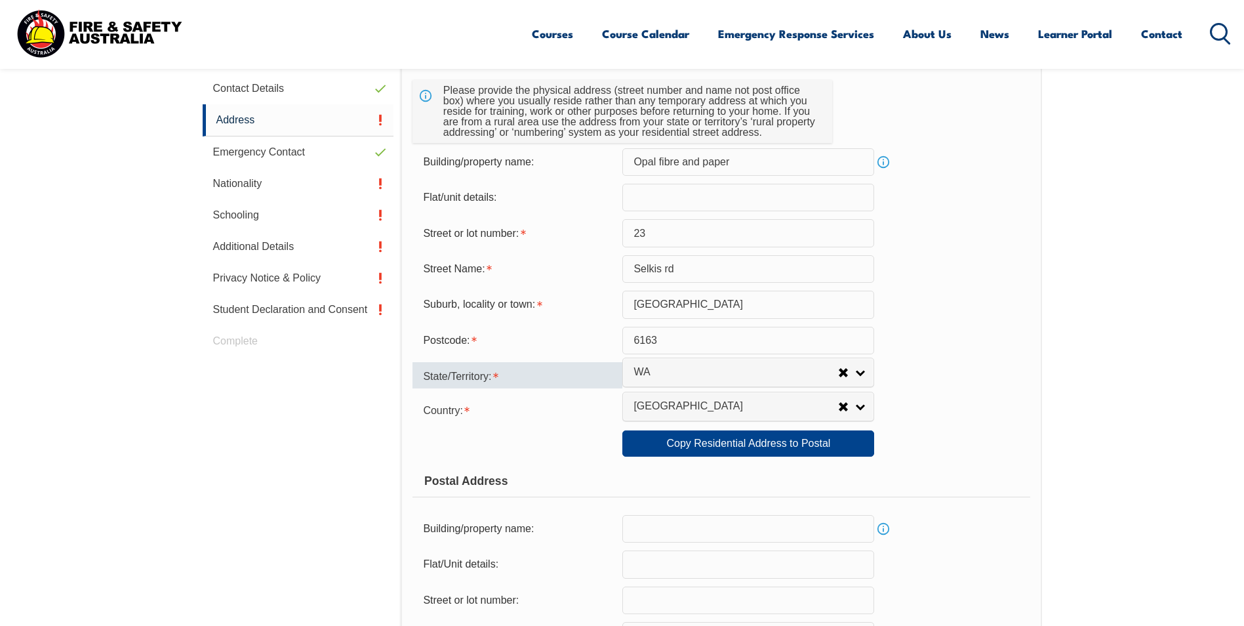
scroll to position [489, 0]
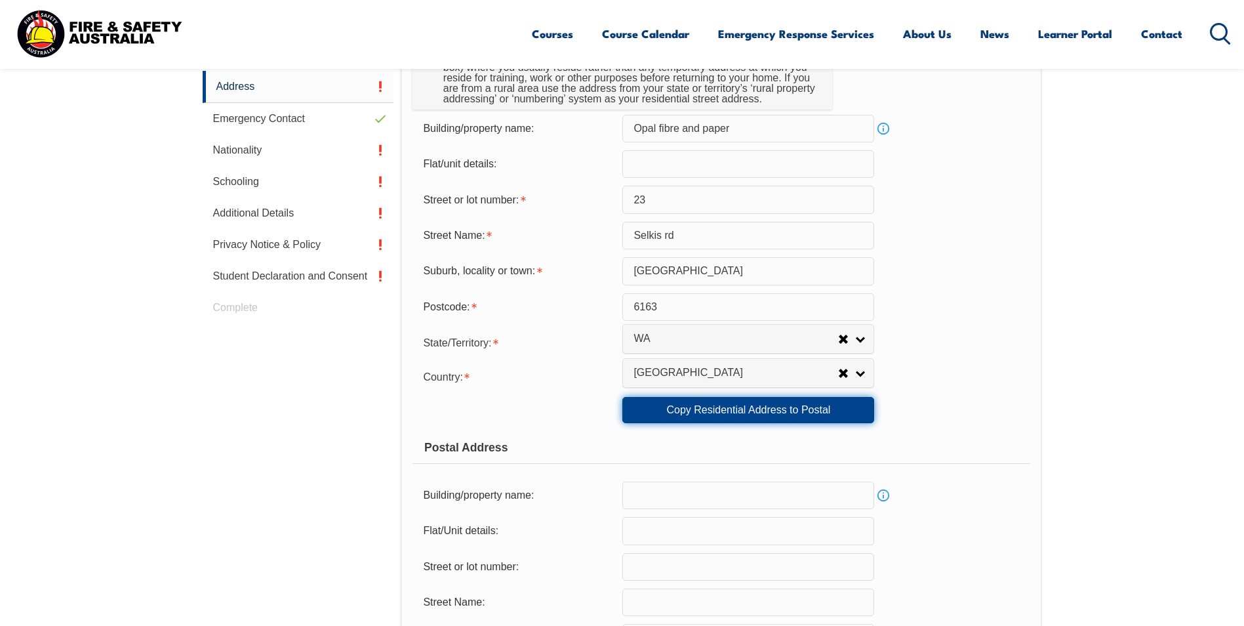
click at [737, 409] on link "Copy Residential Address to Postal" at bounding box center [748, 410] width 252 height 26
type input "Opal fibre and paper"
type input "23"
type input "Selkis rd"
type input "Bibra lake"
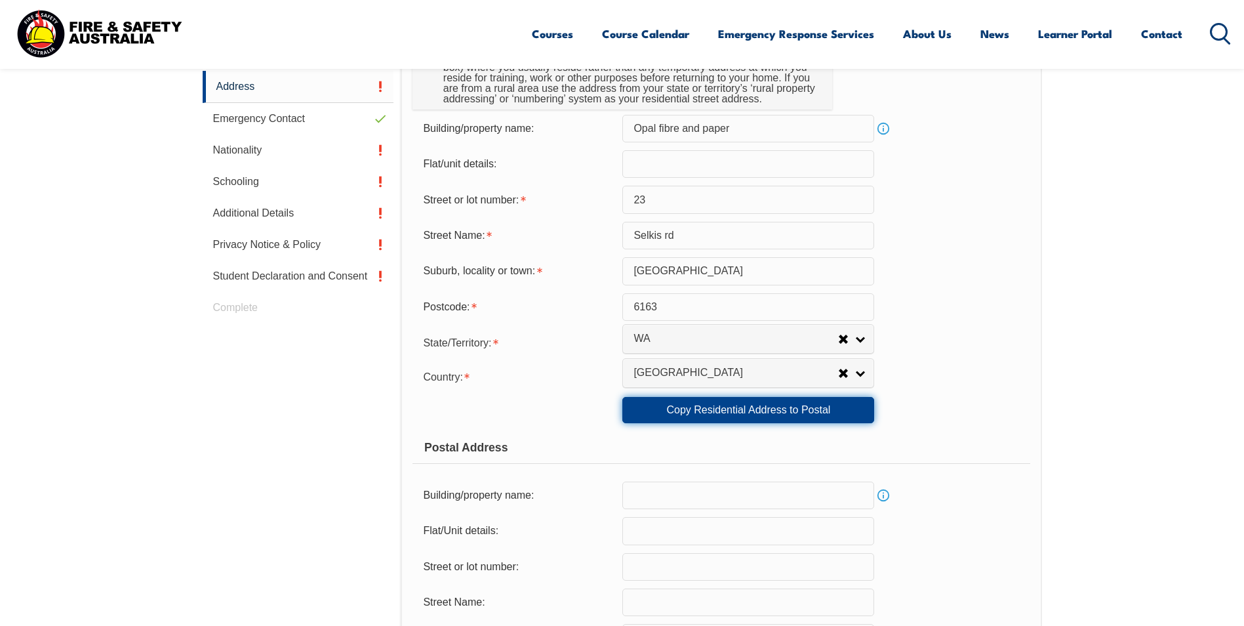
select select "WA"
type input "6163"
select select "1101"
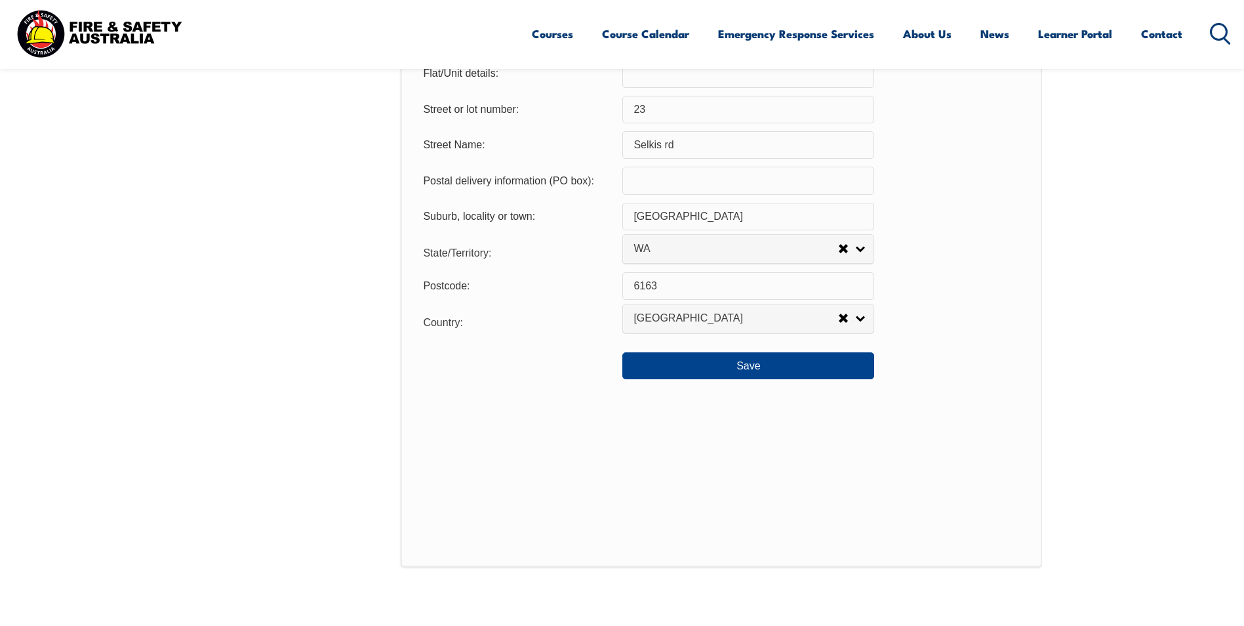
scroll to position [948, 0]
click at [752, 361] on button "Save" at bounding box center [748, 363] width 252 height 26
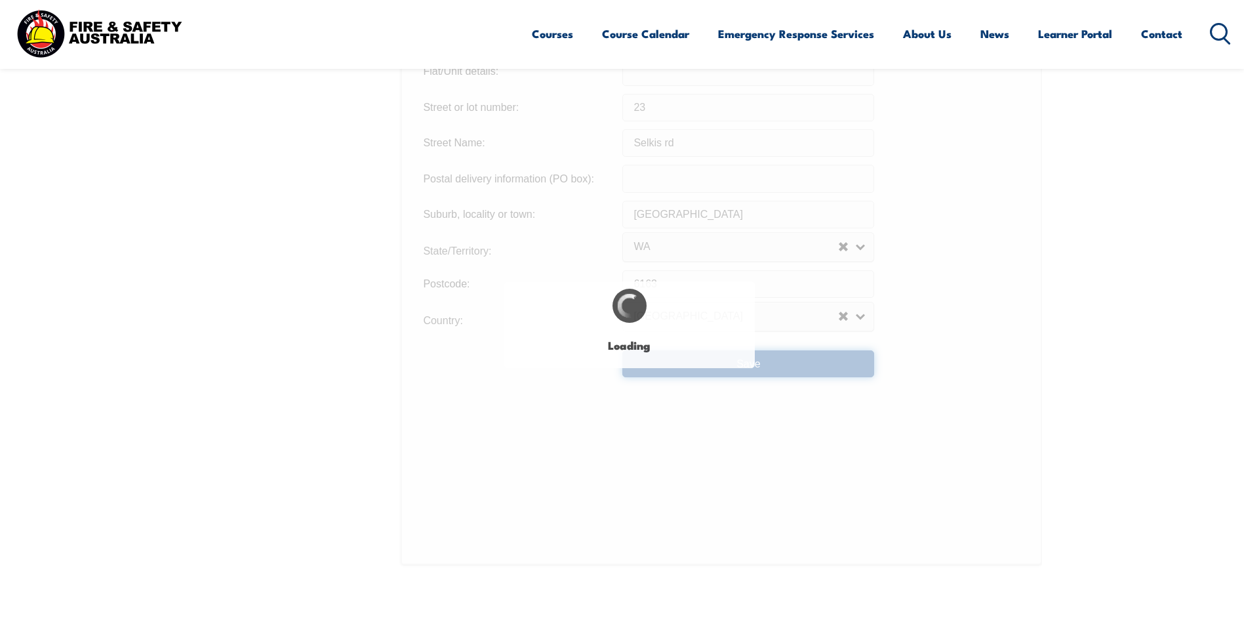
type input "23"
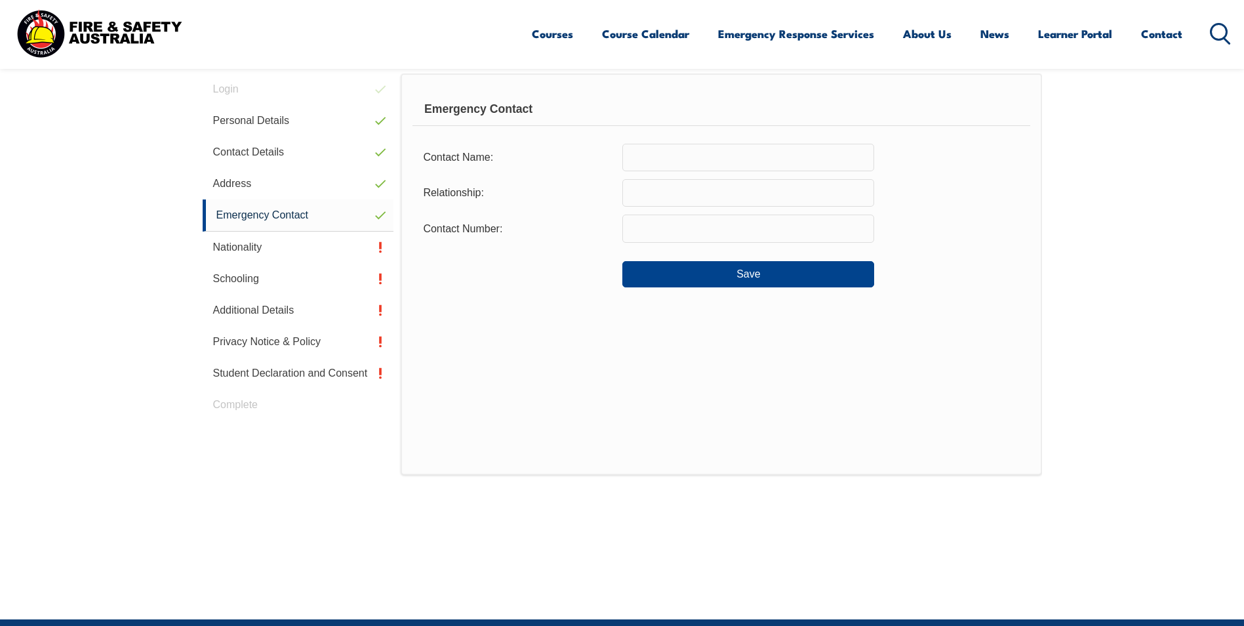
scroll to position [357, 0]
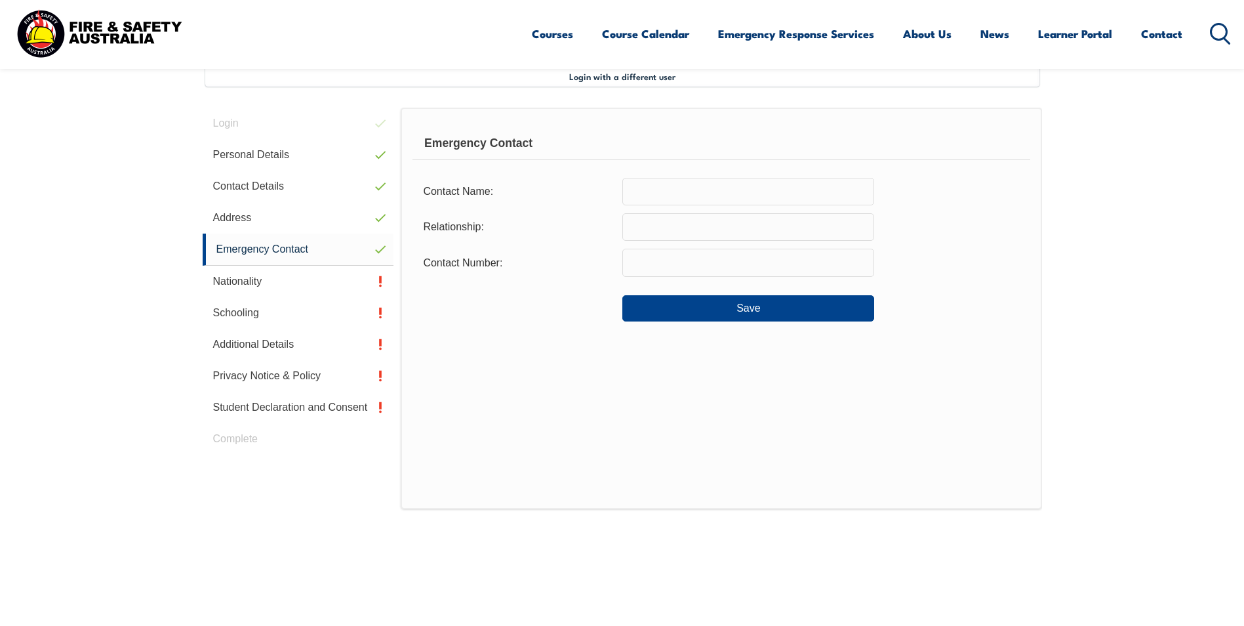
click at [672, 195] on input "text" at bounding box center [748, 192] width 252 height 28
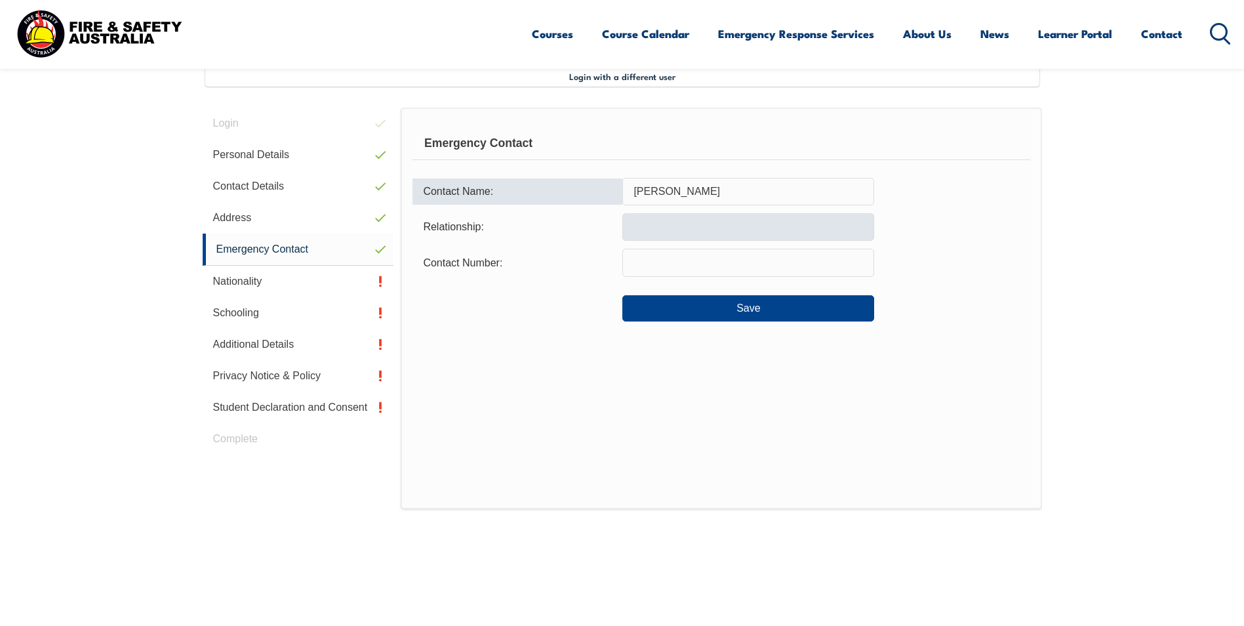
type input "Joyce Richert"
click at [709, 228] on input "text" at bounding box center [748, 227] width 252 height 28
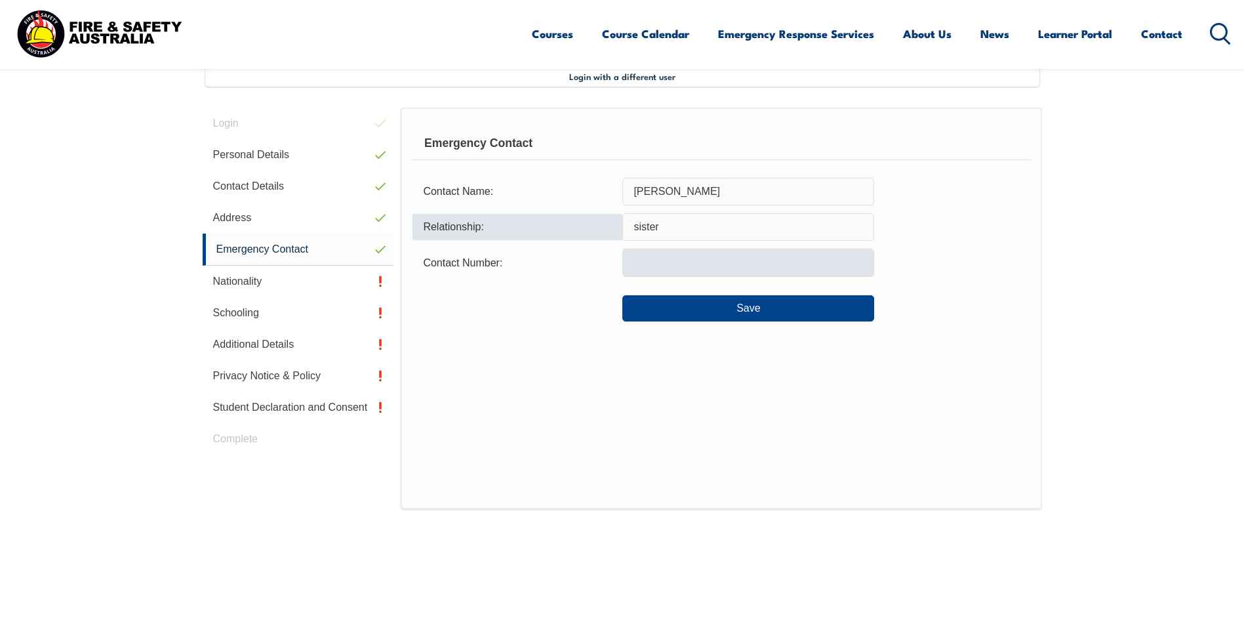
type input "sister"
click at [655, 268] on input "text" at bounding box center [748, 263] width 252 height 28
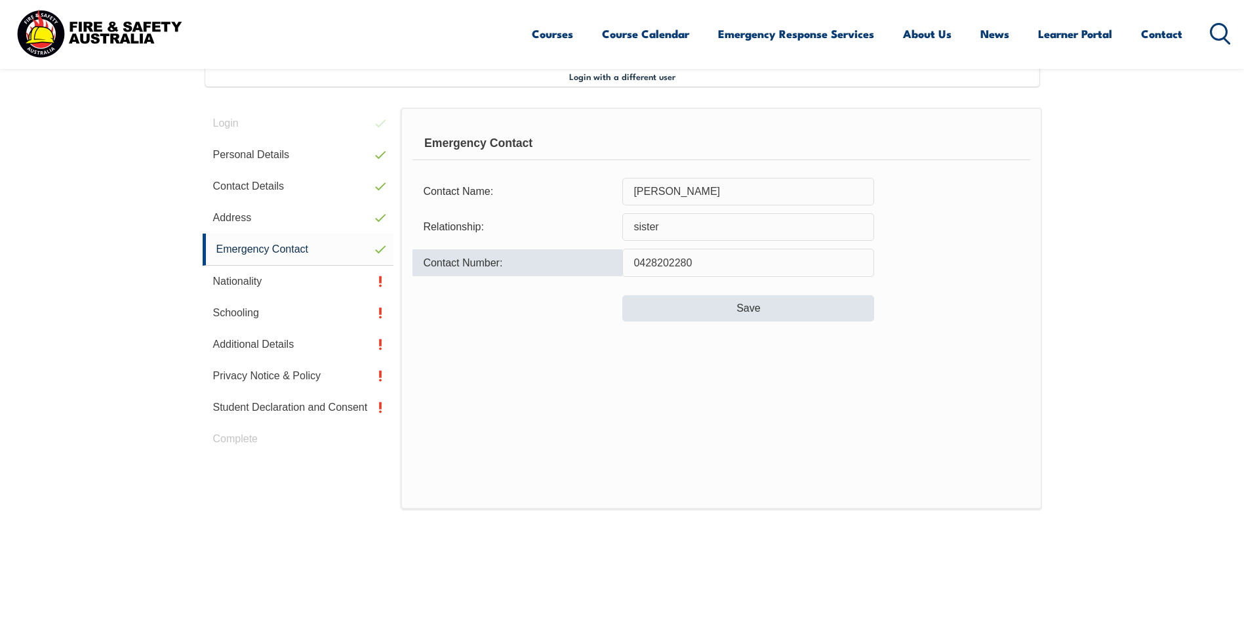
type input "0428202280"
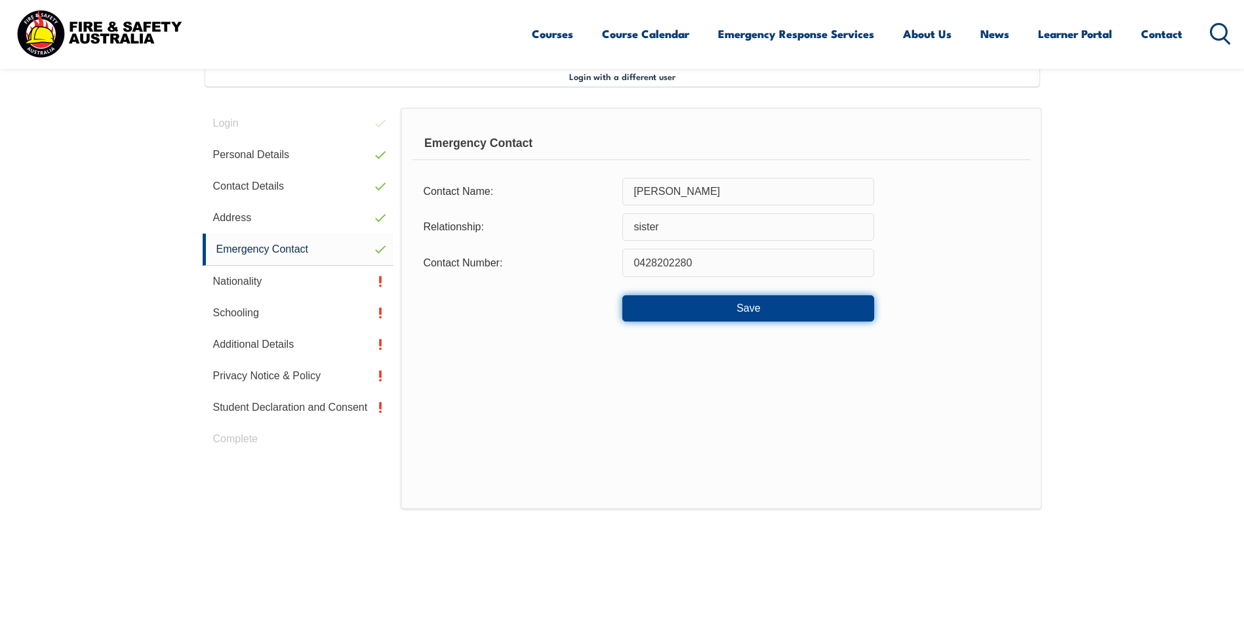
click at [759, 304] on button "Save" at bounding box center [748, 308] width 252 height 26
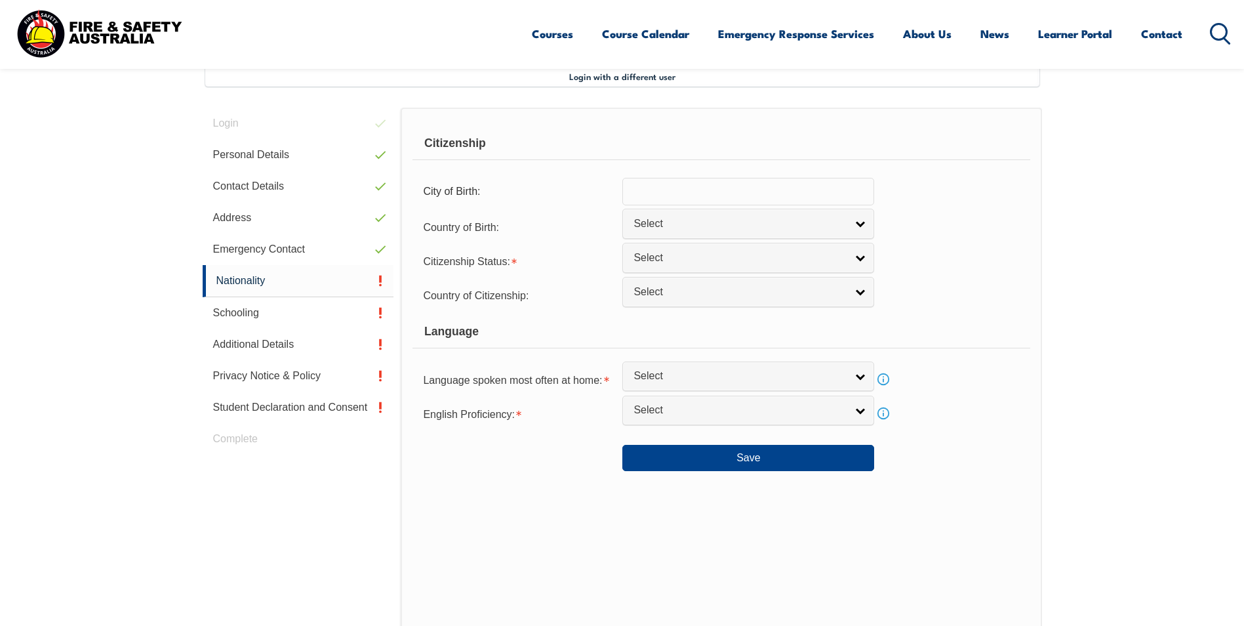
click at [648, 195] on input "text" at bounding box center [748, 192] width 252 height 28
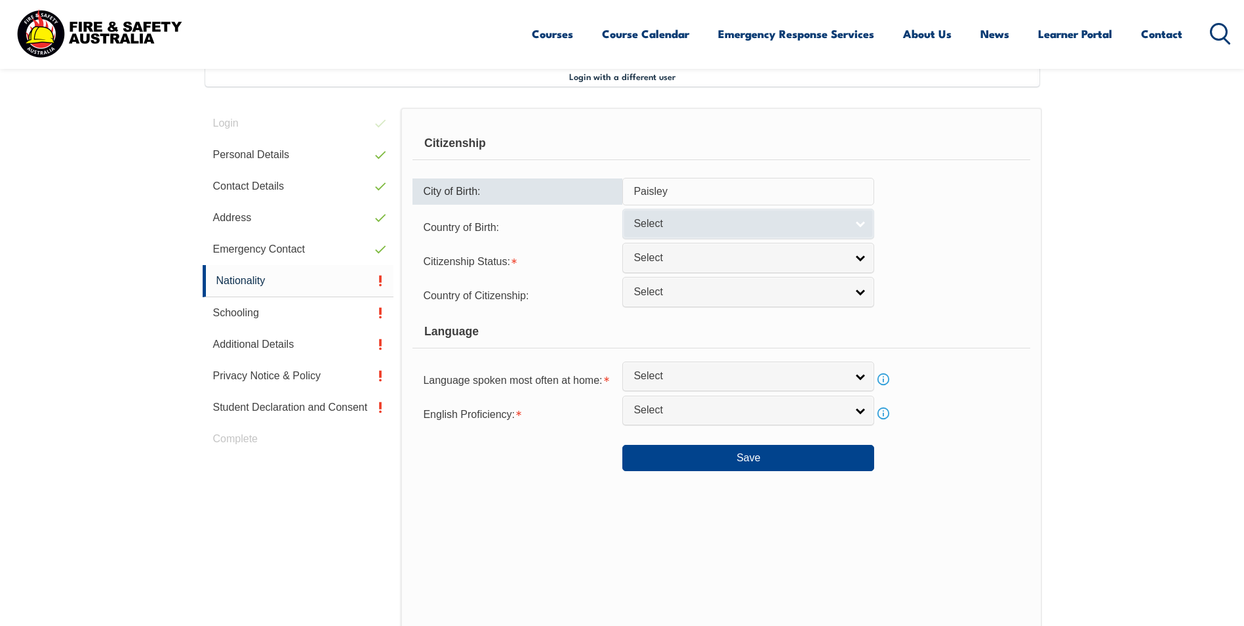
type input "Paisley"
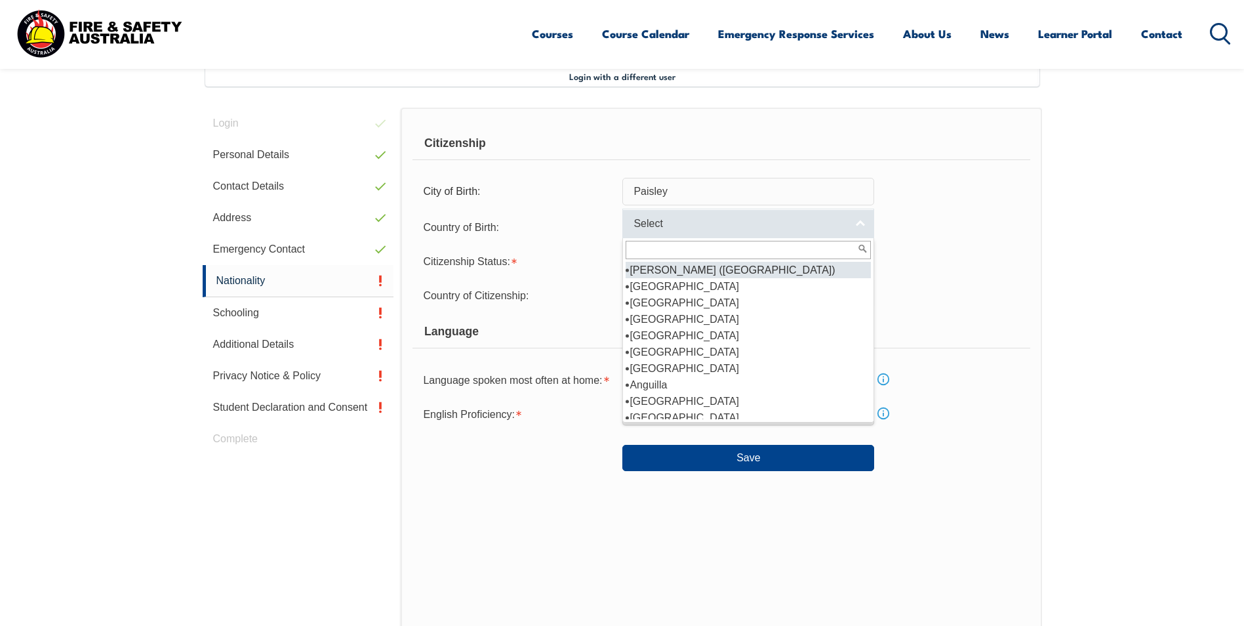
click at [862, 222] on link "Select" at bounding box center [748, 224] width 252 height 30
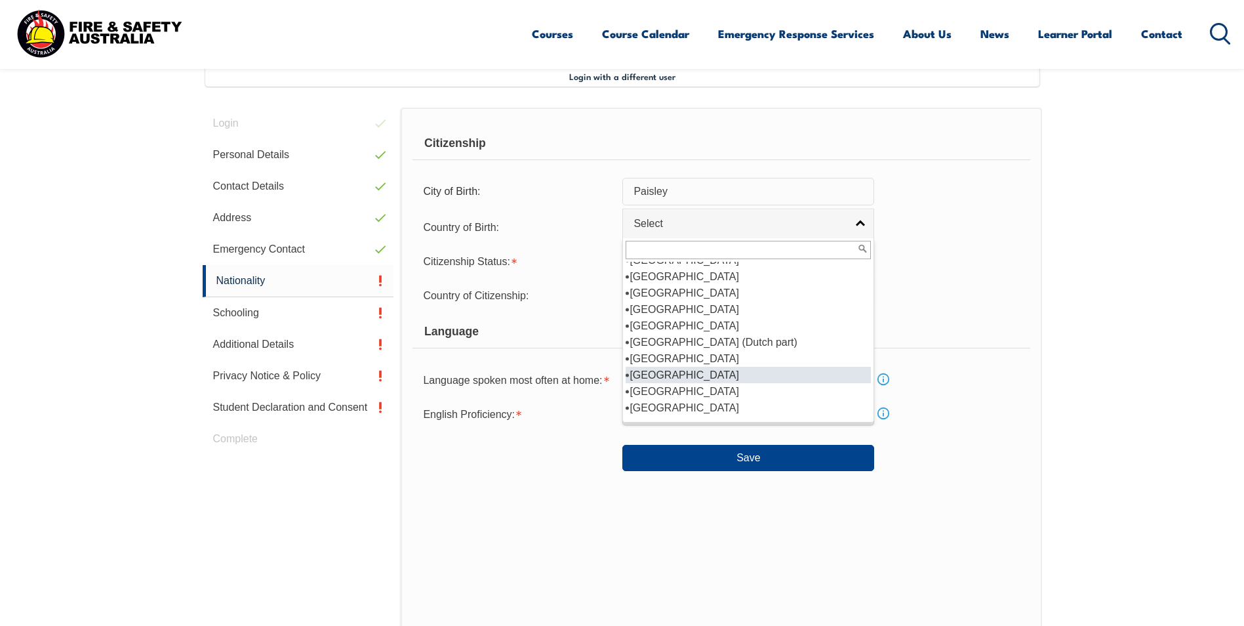
scroll to position [3082, 0]
click at [801, 367] on li "[GEOGRAPHIC_DATA]" at bounding box center [748, 375] width 245 height 16
select select "2105"
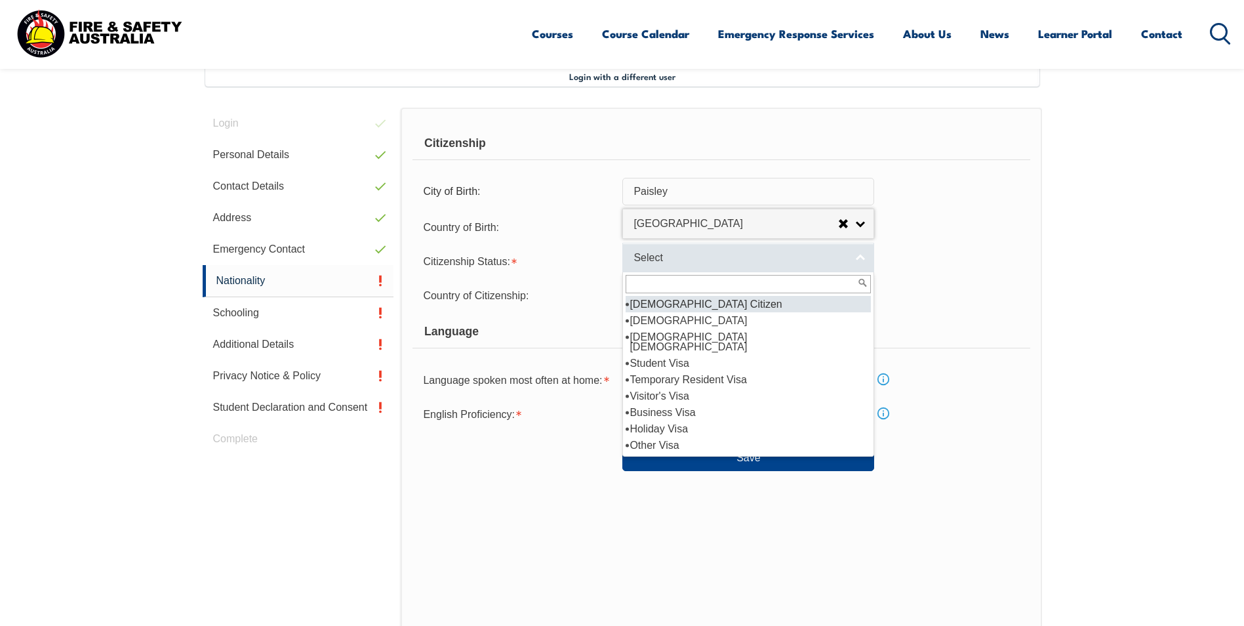
click at [862, 252] on link "Select" at bounding box center [748, 258] width 252 height 30
click at [788, 300] on li "[DEMOGRAPHIC_DATA] Citizen" at bounding box center [748, 304] width 245 height 16
select select "1"
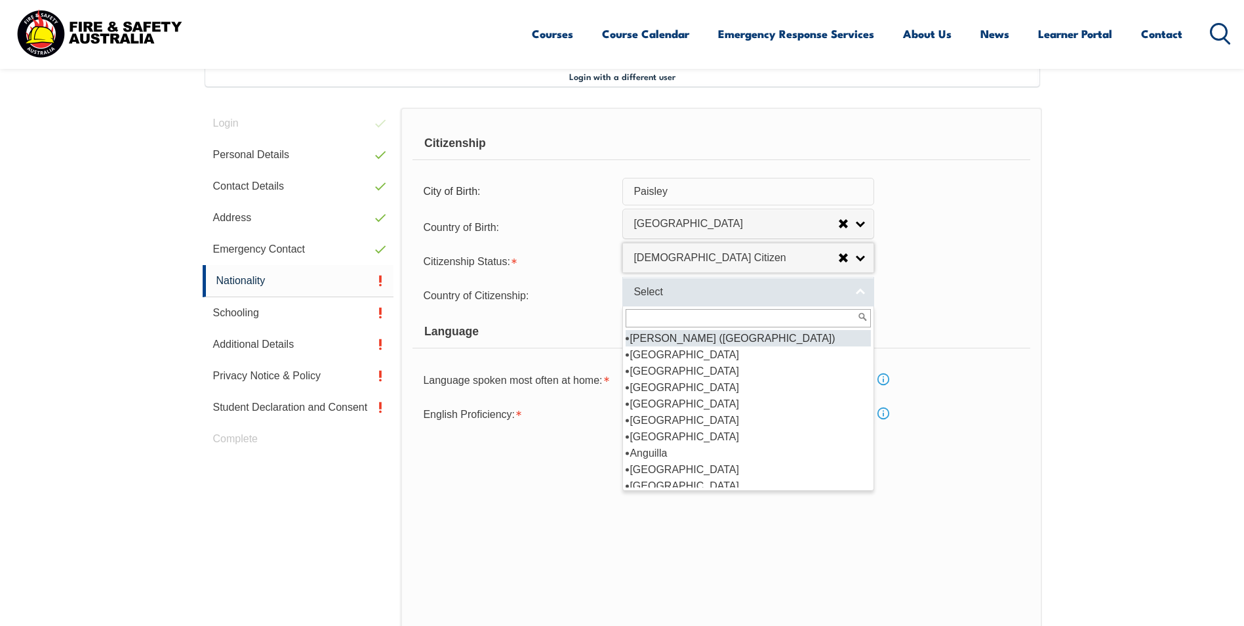
click at [861, 289] on link "Select" at bounding box center [748, 292] width 252 height 30
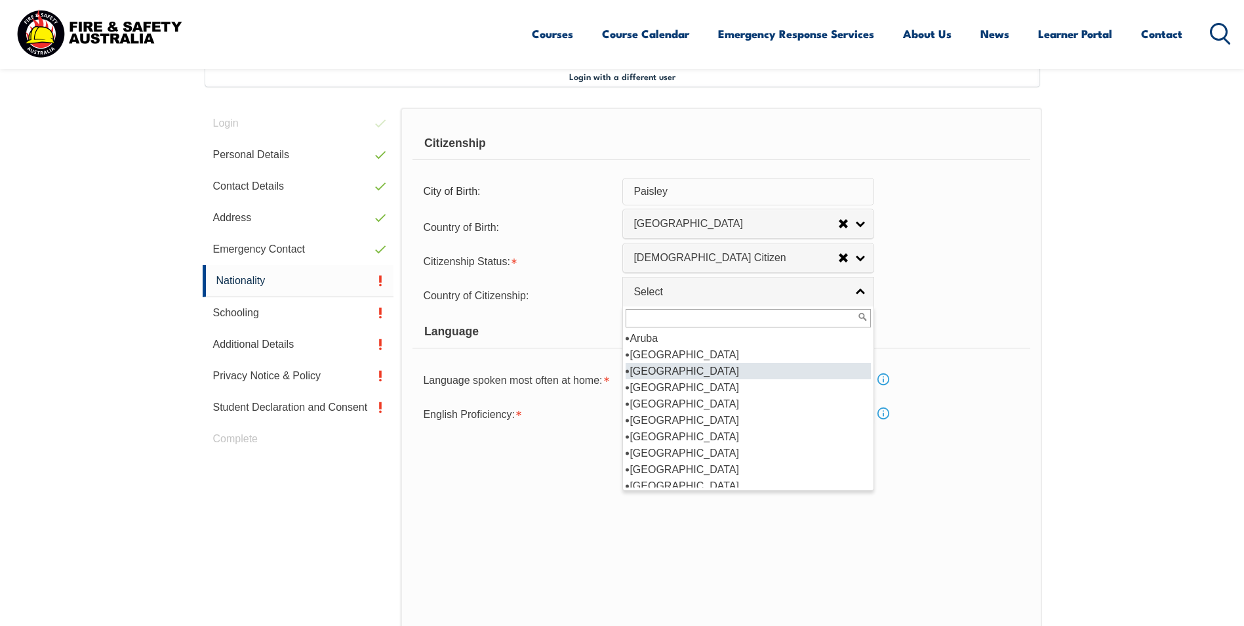
scroll to position [131, 0]
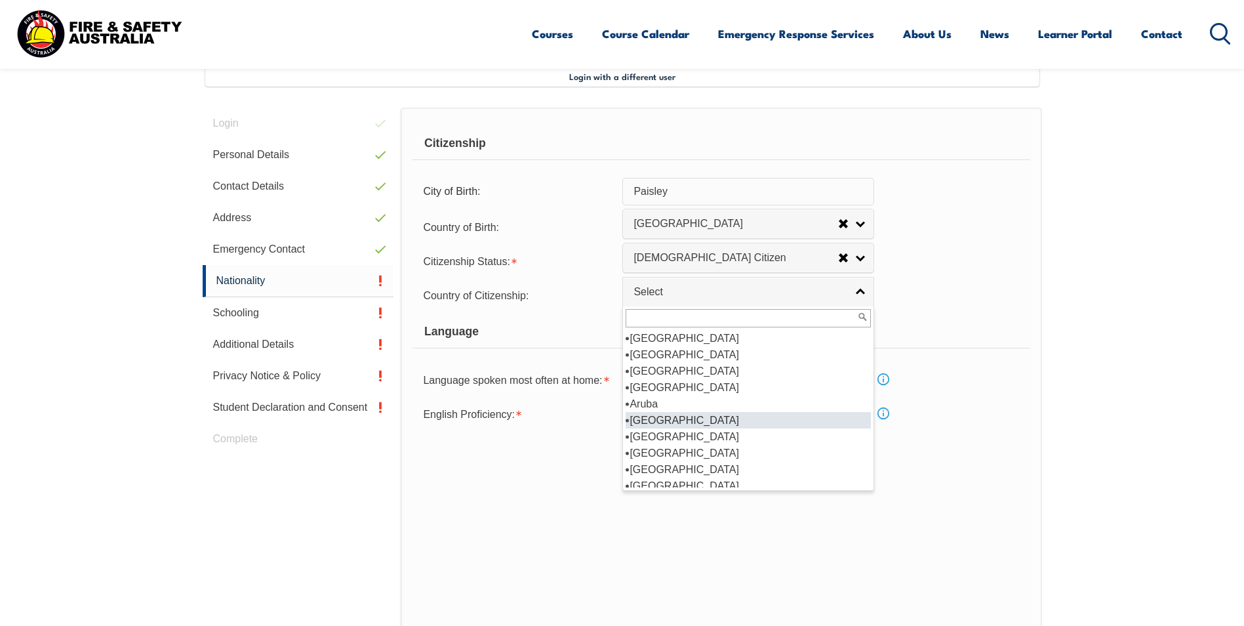
click at [778, 413] on li "[GEOGRAPHIC_DATA]" at bounding box center [748, 420] width 245 height 16
select select "1101"
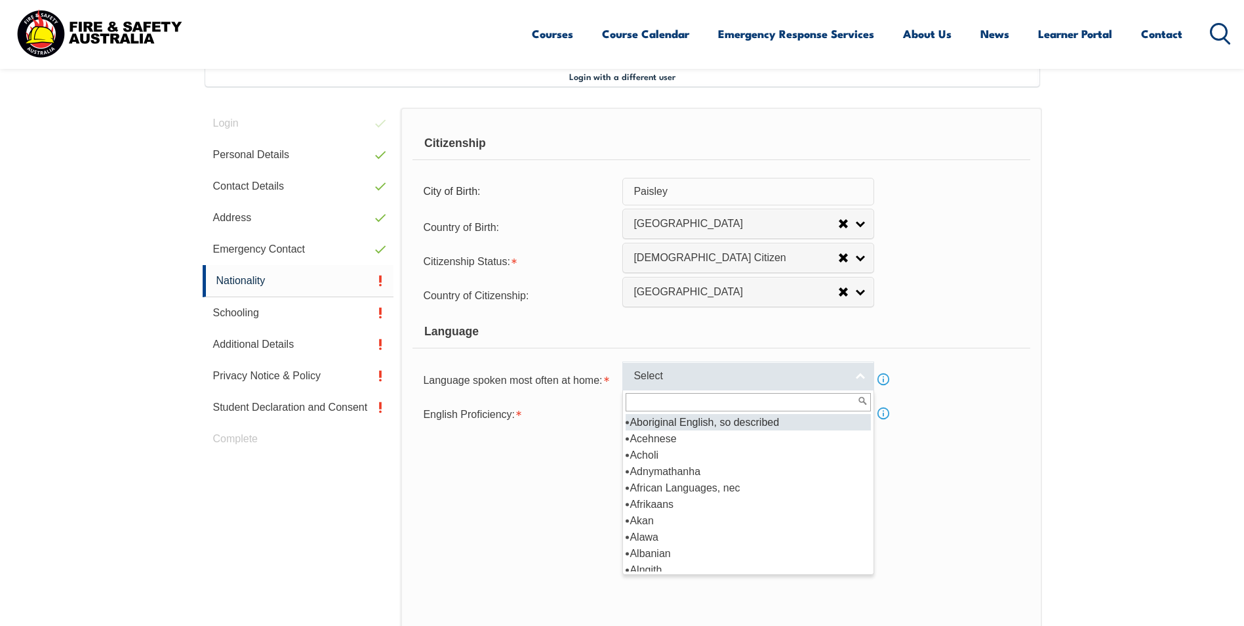
click at [862, 377] on link "Select" at bounding box center [748, 376] width 252 height 30
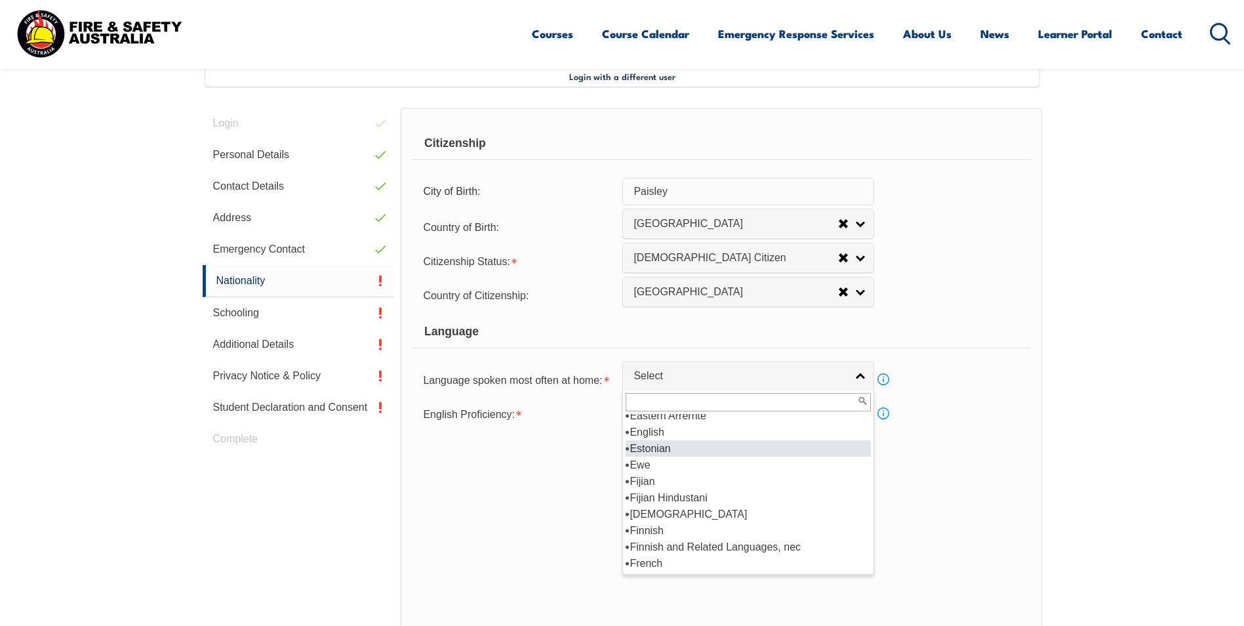
scroll to position [1574, 0]
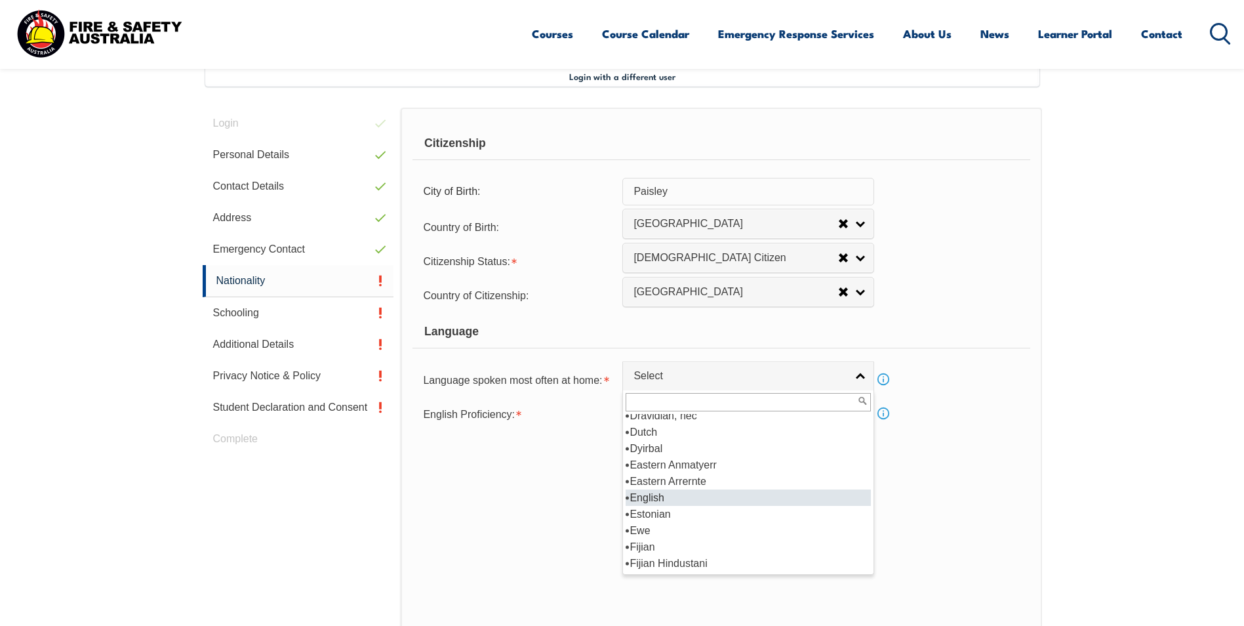
click at [730, 494] on li "English" at bounding box center [748, 497] width 245 height 16
select select "1201"
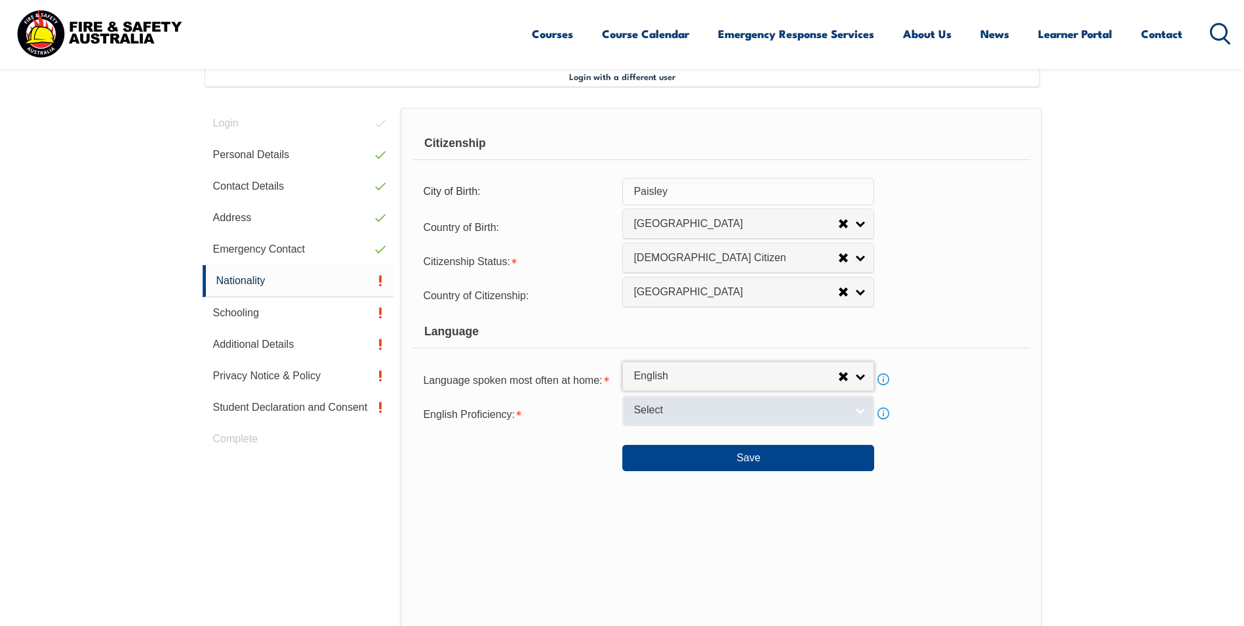
click at [860, 411] on link "Select" at bounding box center [748, 410] width 252 height 30
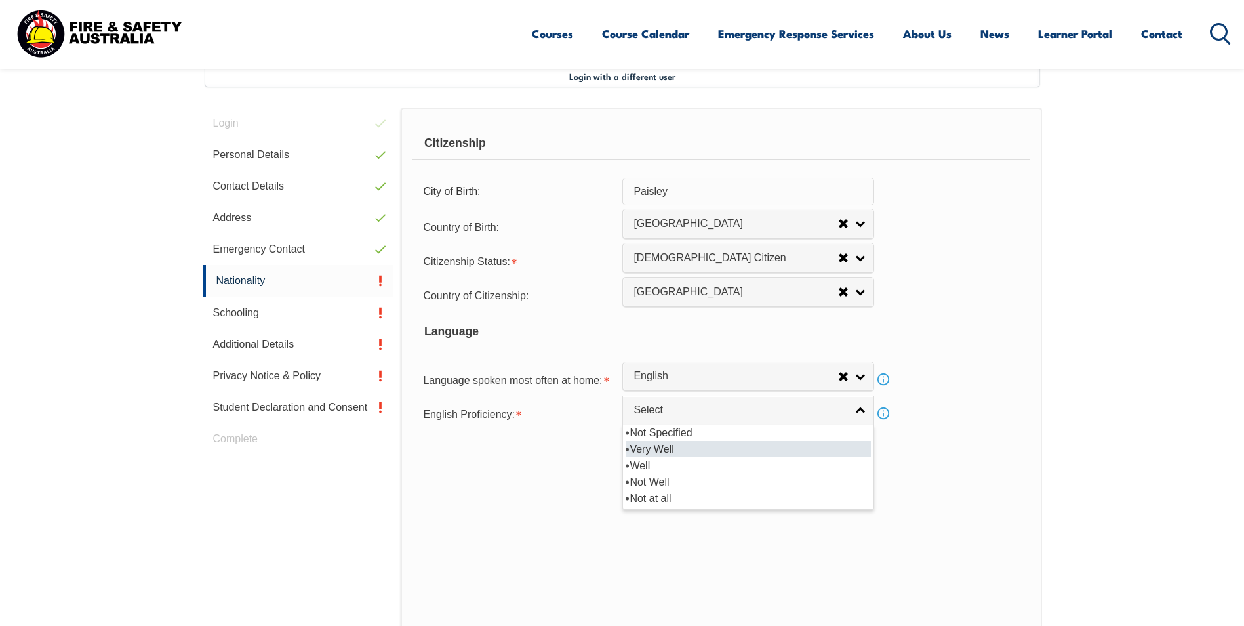
click at [707, 447] on li "Very Well" at bounding box center [748, 449] width 245 height 16
select select "1"
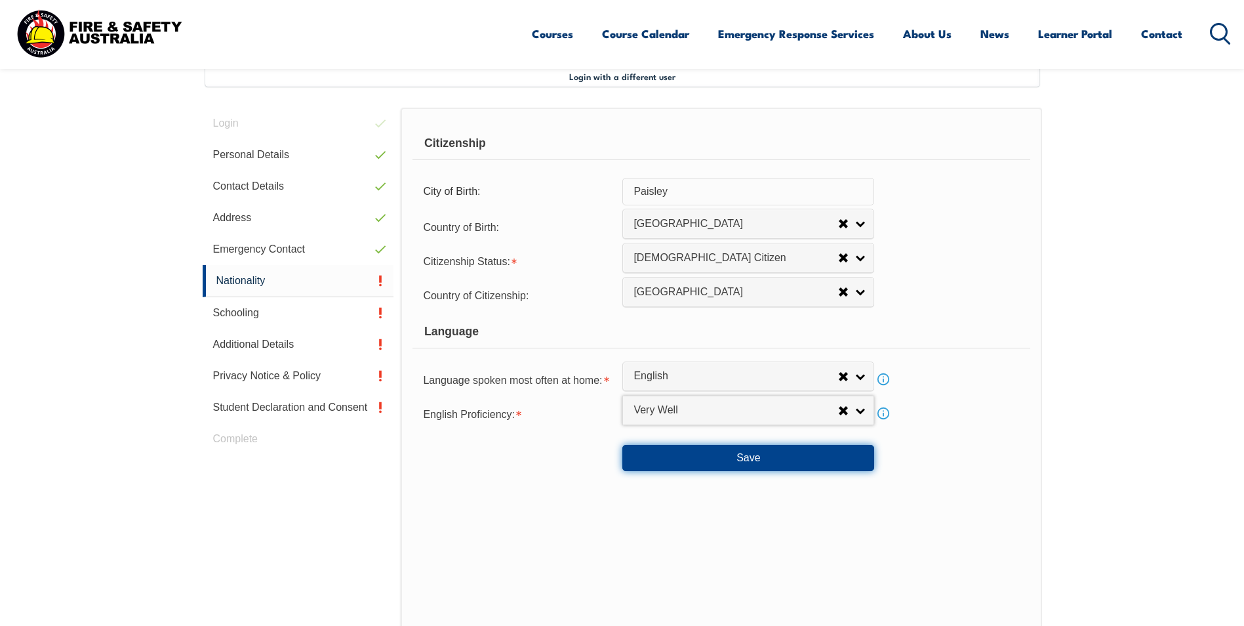
click at [743, 456] on button "Save" at bounding box center [748, 458] width 252 height 26
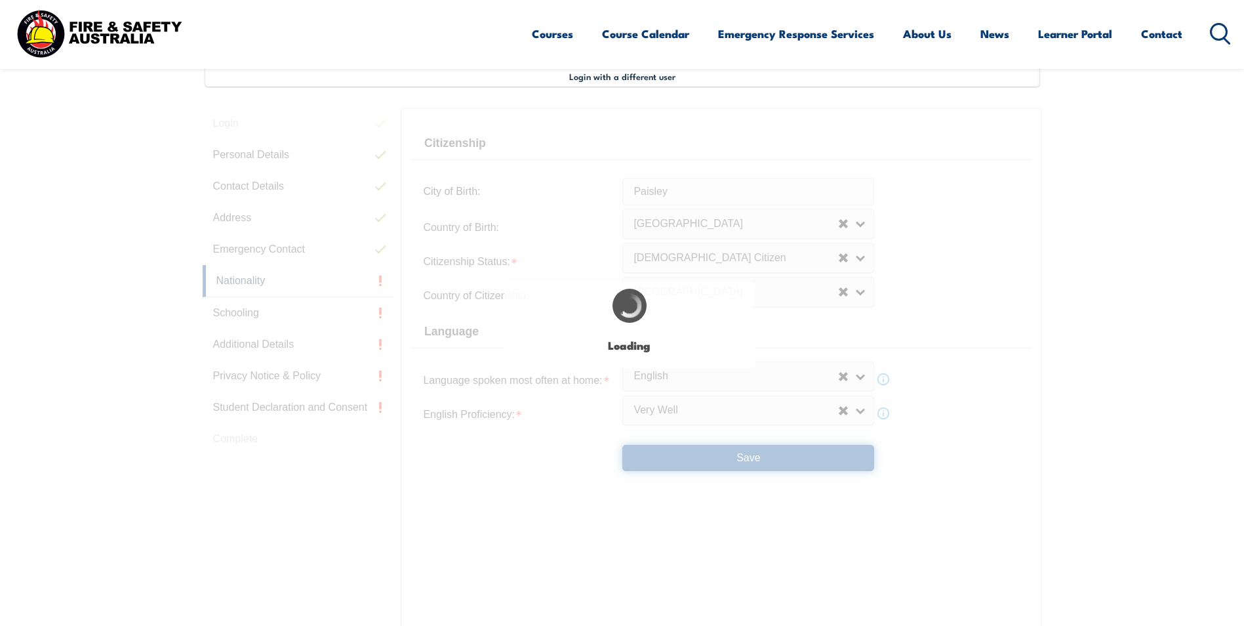
select select "false"
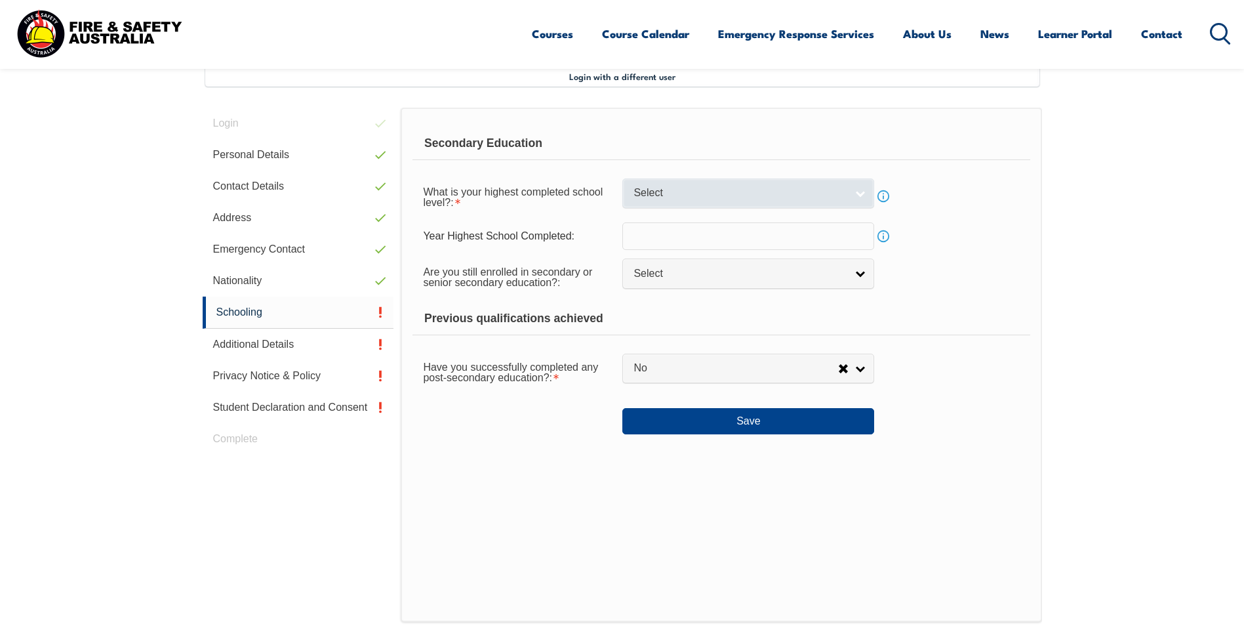
click at [862, 193] on link "Select" at bounding box center [748, 193] width 252 height 30
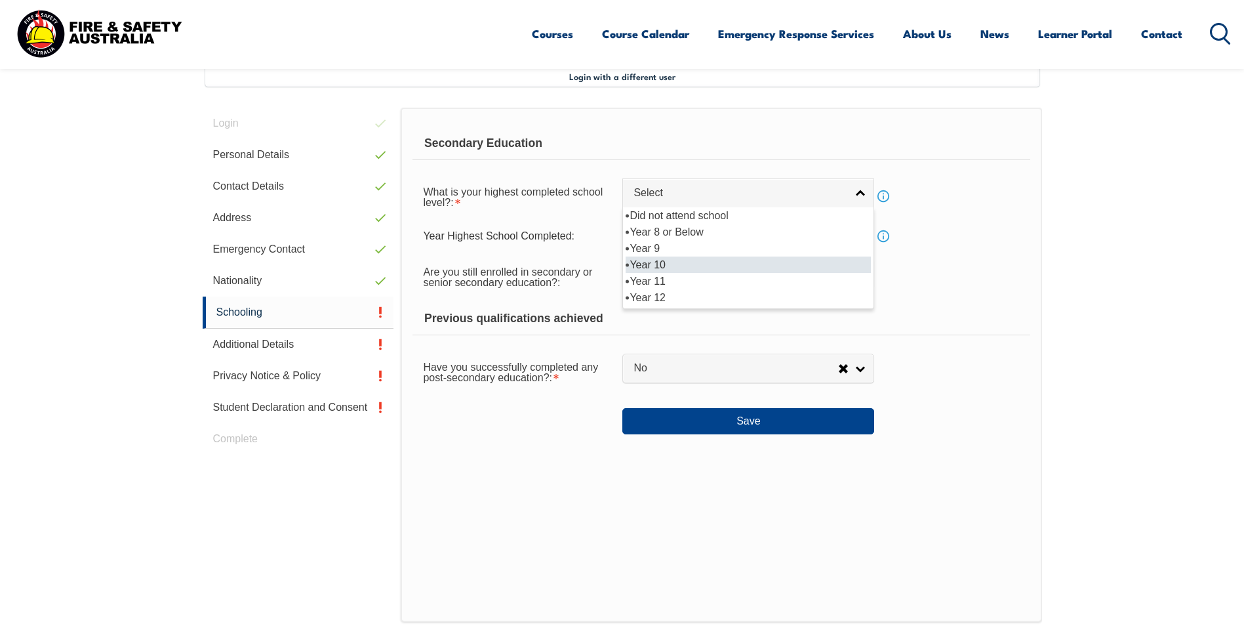
click at [796, 258] on li "Year 10" at bounding box center [748, 264] width 245 height 16
select select "10"
click at [796, 238] on input "text" at bounding box center [748, 236] width 252 height 28
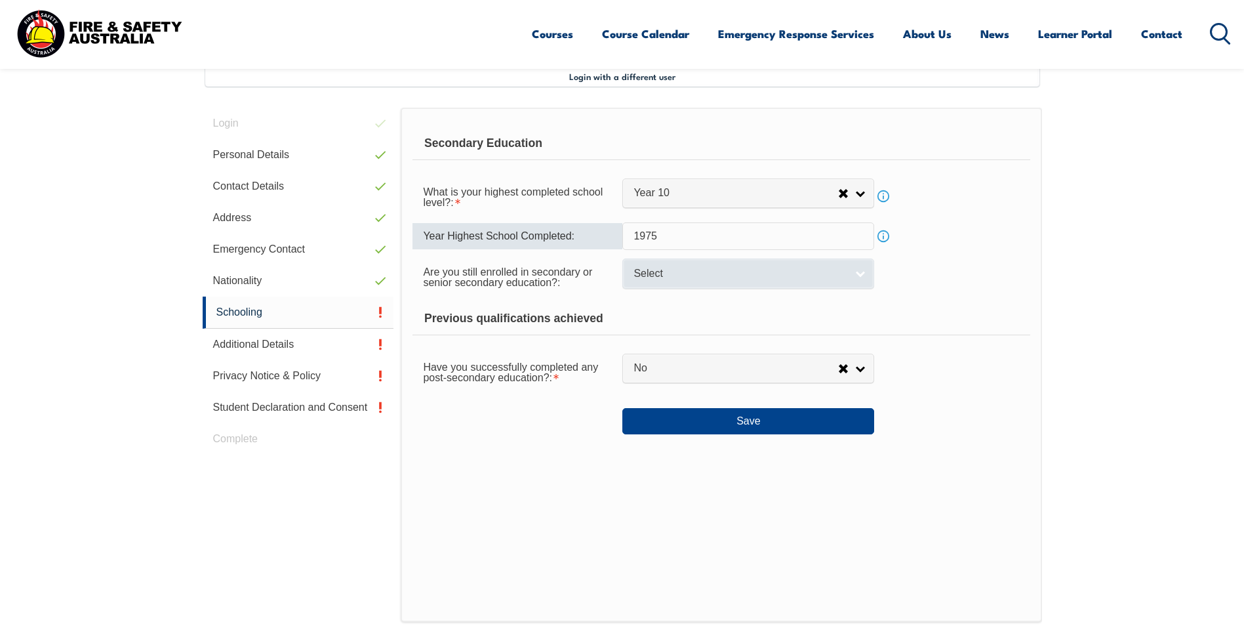
type input "1975"
click at [860, 272] on link "Select" at bounding box center [748, 273] width 252 height 30
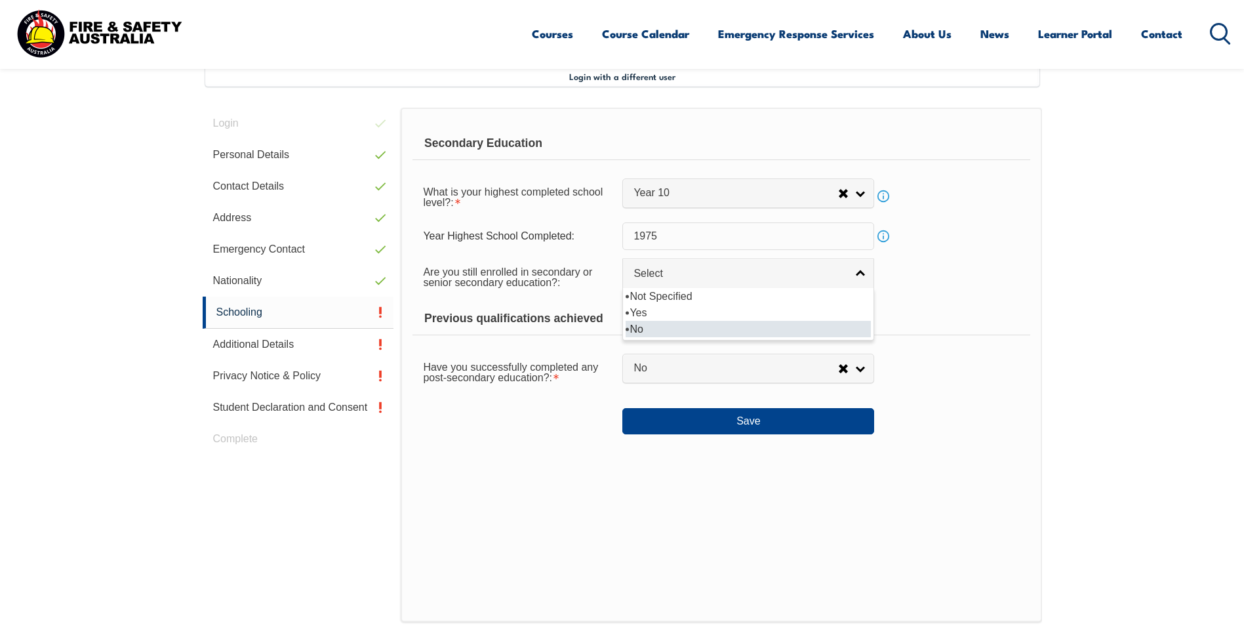
click at [807, 327] on li "No" at bounding box center [748, 329] width 245 height 16
select select "false"
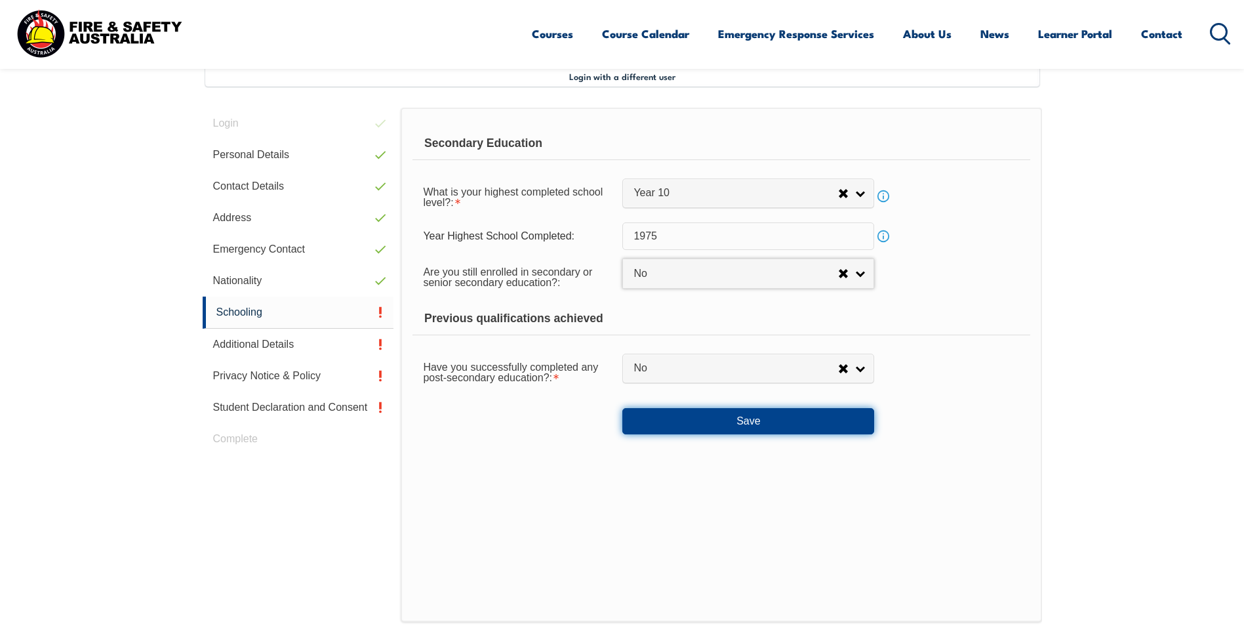
click at [754, 421] on button "Save" at bounding box center [748, 421] width 252 height 26
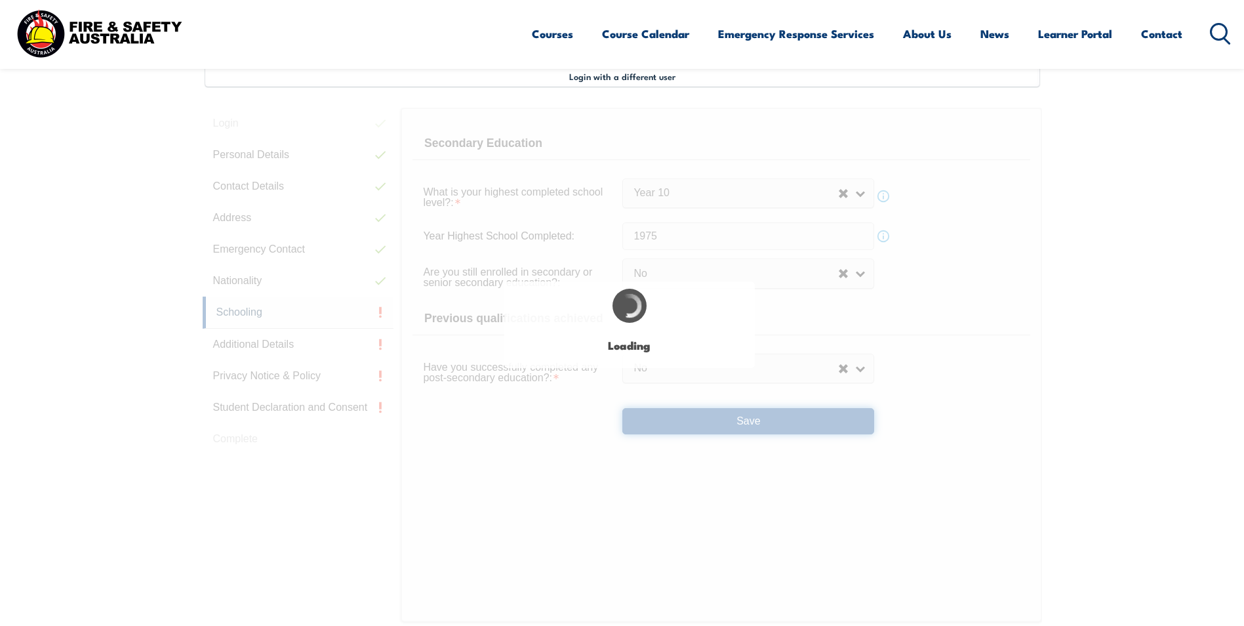
select select
select select "false"
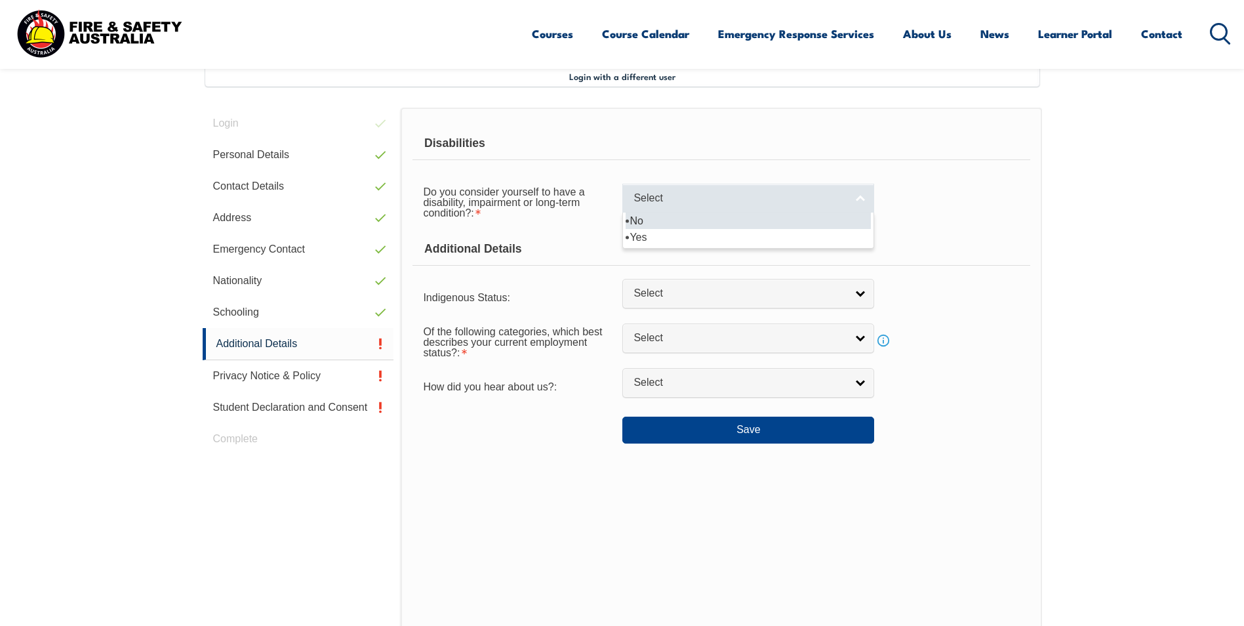
click at [862, 196] on link "Select" at bounding box center [748, 199] width 252 height 30
click at [847, 218] on li "No" at bounding box center [748, 220] width 245 height 16
select select "false"
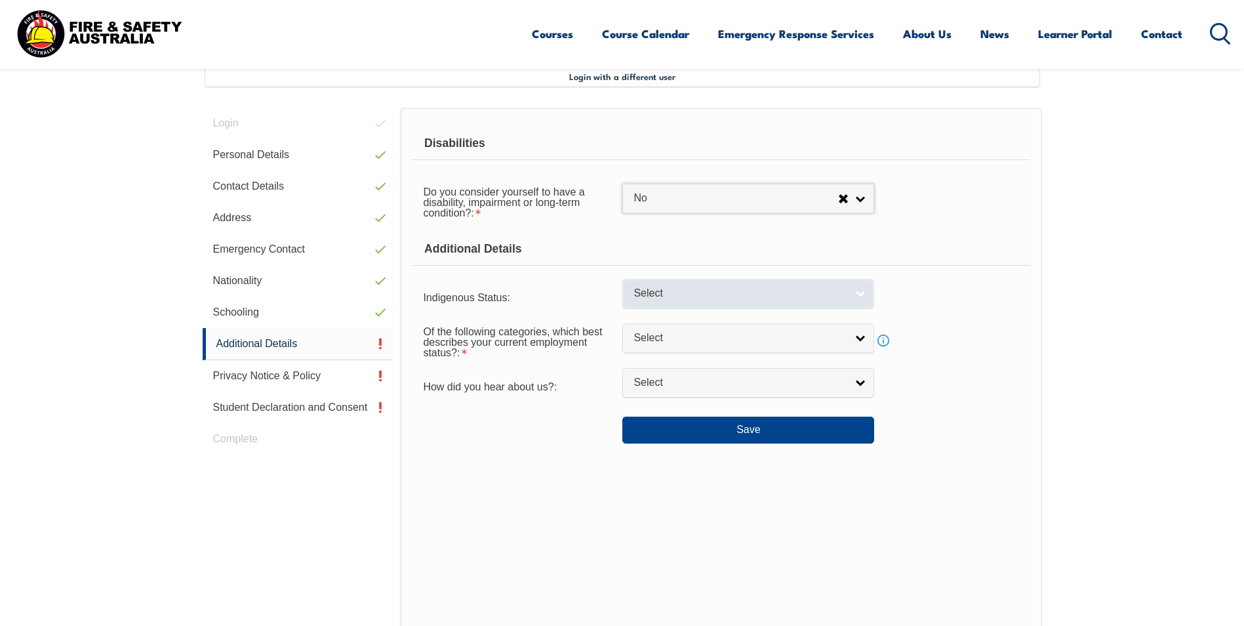
click at [858, 292] on link "Select" at bounding box center [748, 294] width 252 height 30
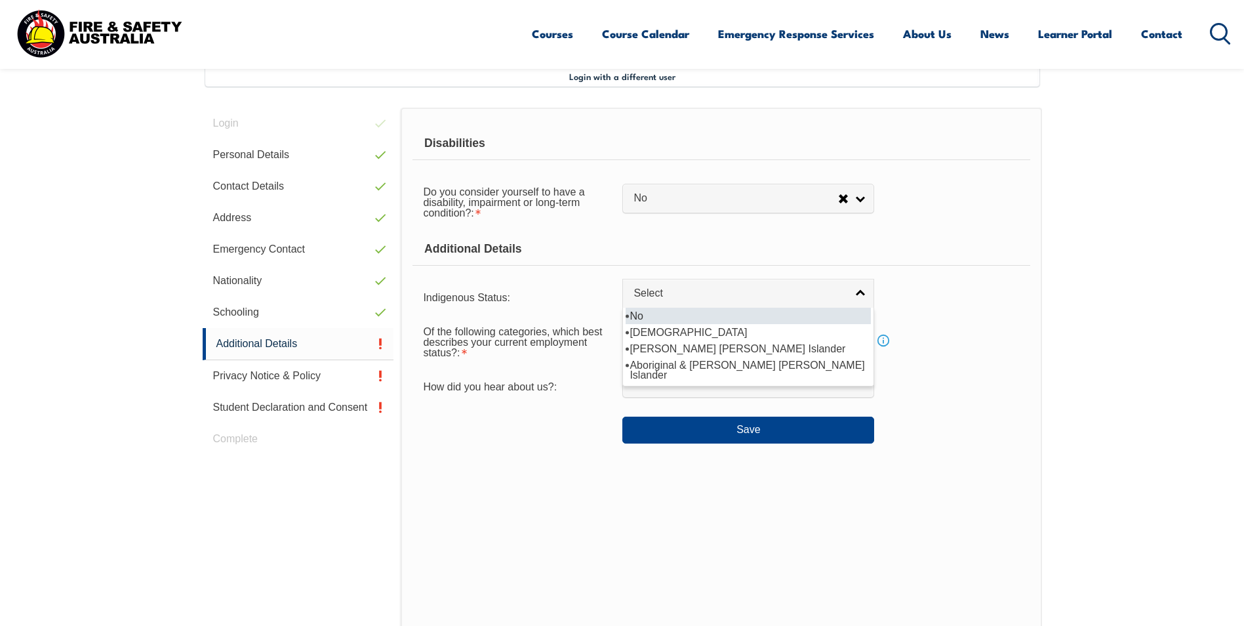
click at [842, 312] on li "No" at bounding box center [748, 316] width 245 height 16
select select "4"
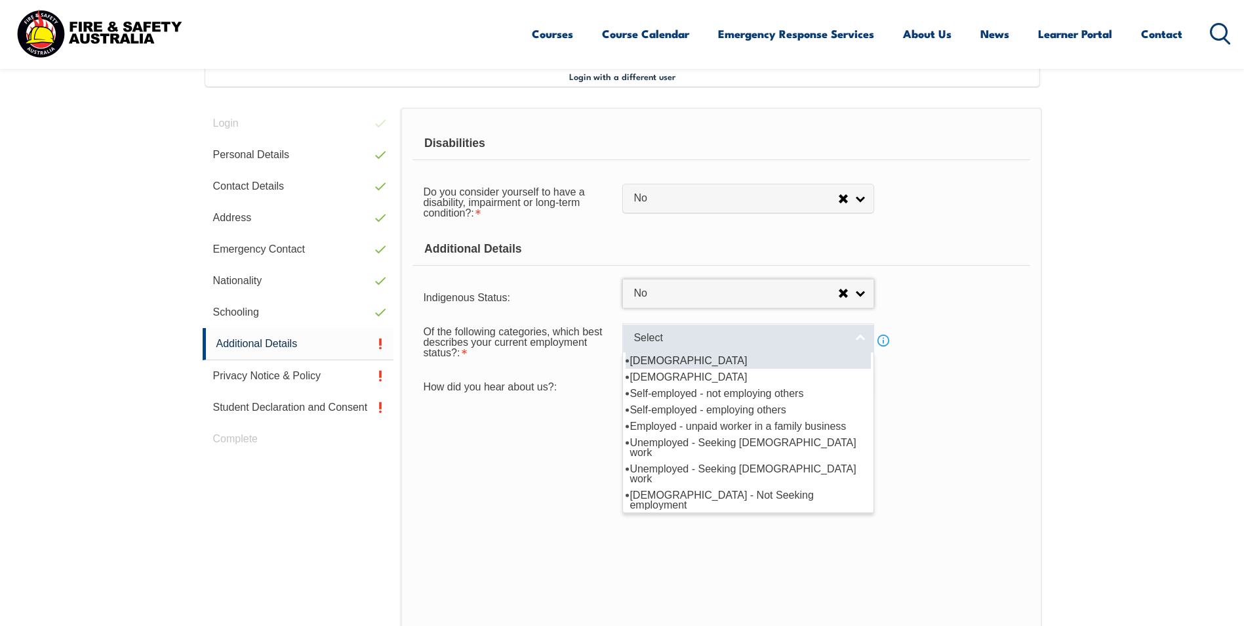
click at [863, 336] on link "Select" at bounding box center [748, 338] width 252 height 30
click at [834, 357] on li "[DEMOGRAPHIC_DATA]" at bounding box center [748, 360] width 245 height 16
select select "1"
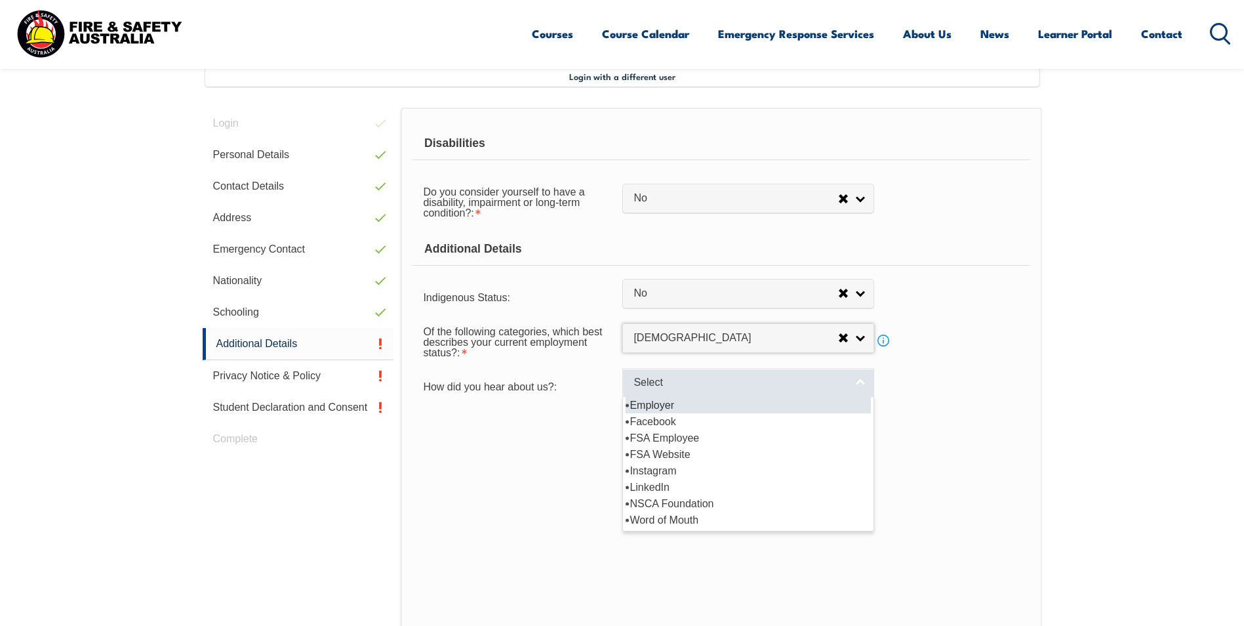
click at [861, 382] on link "Select" at bounding box center [748, 383] width 252 height 30
click at [851, 403] on li "Employer" at bounding box center [748, 405] width 245 height 16
select select "8019"
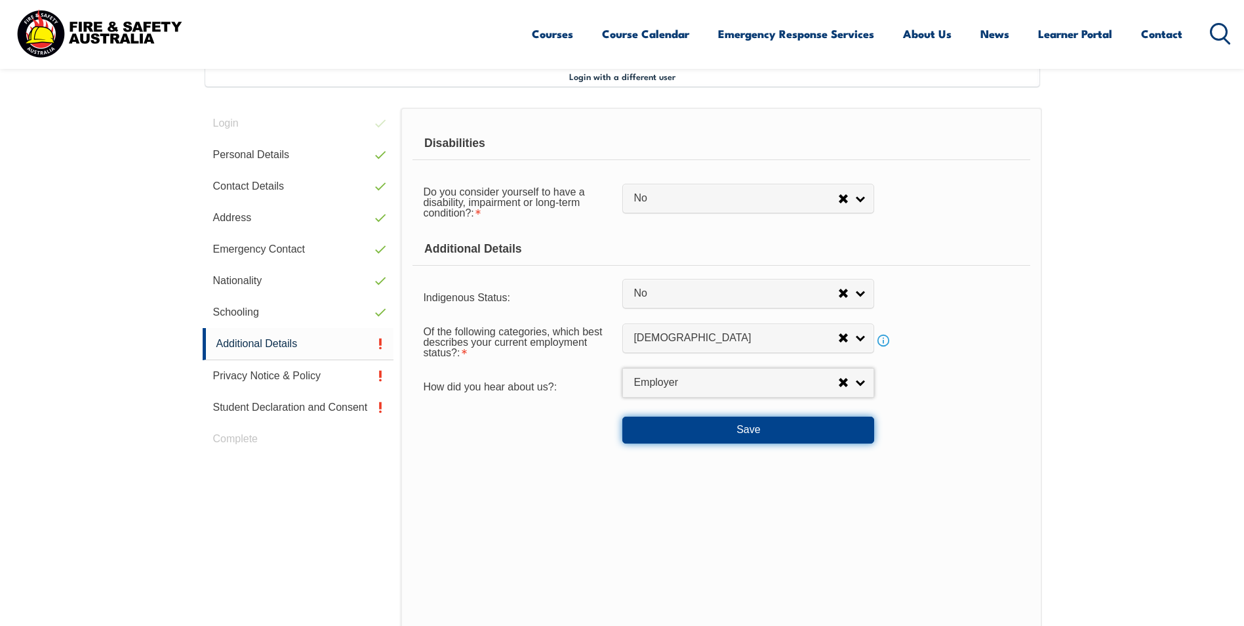
click at [768, 428] on button "Save" at bounding box center [748, 429] width 252 height 26
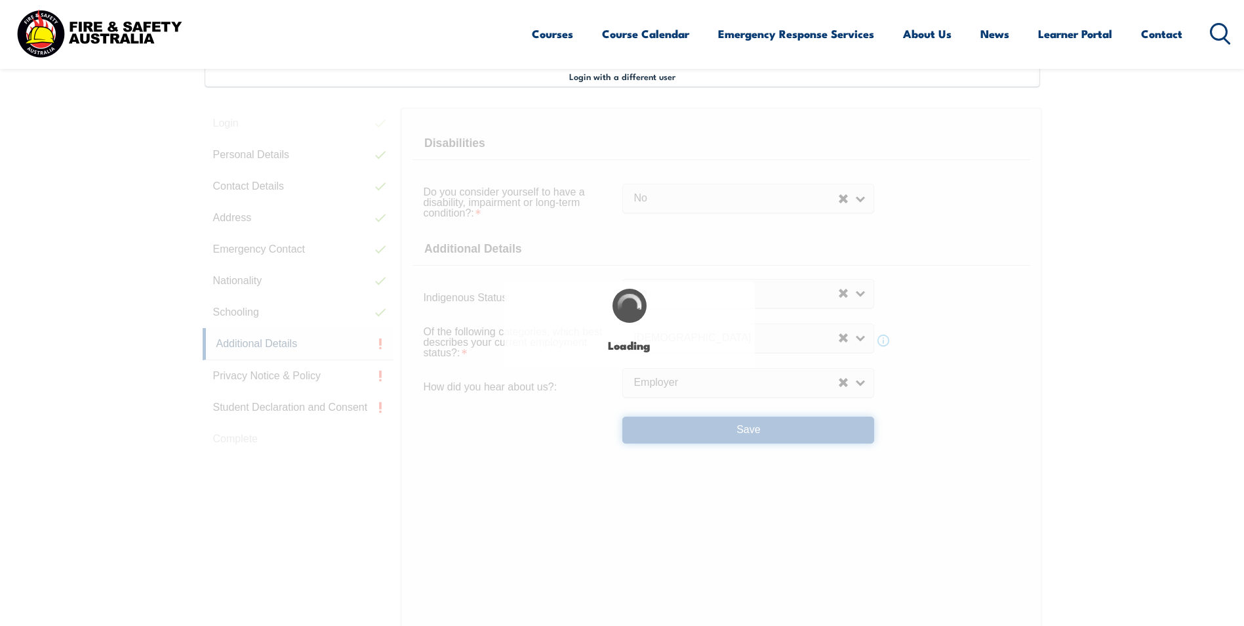
select select "false"
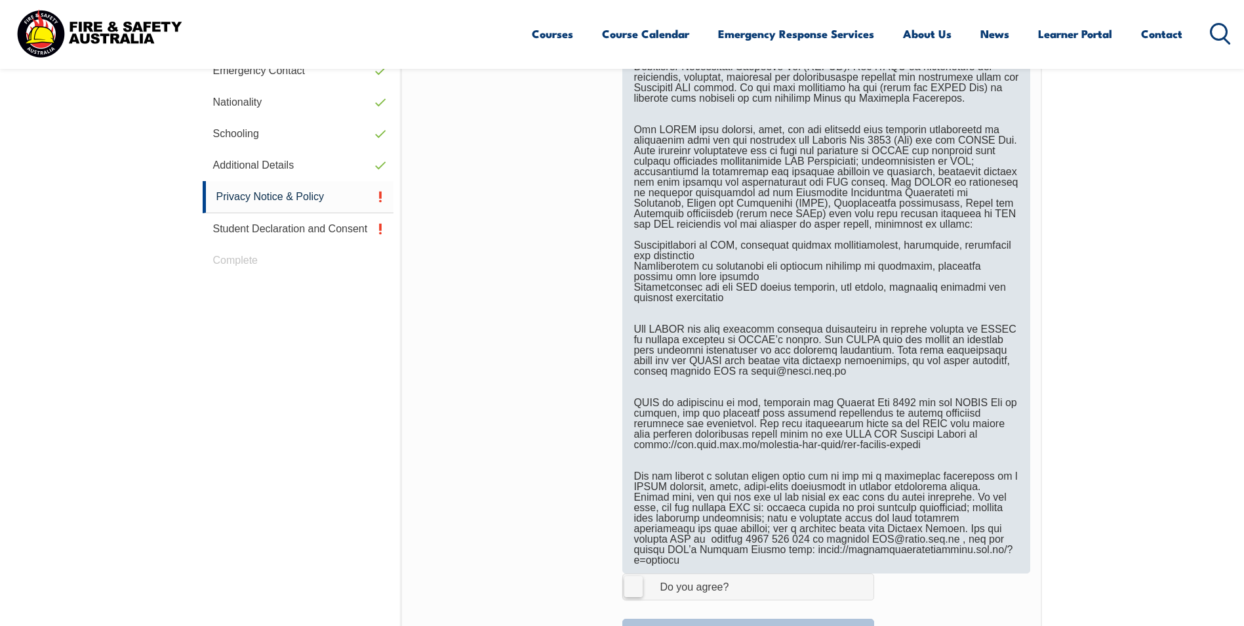
scroll to position [816, 0]
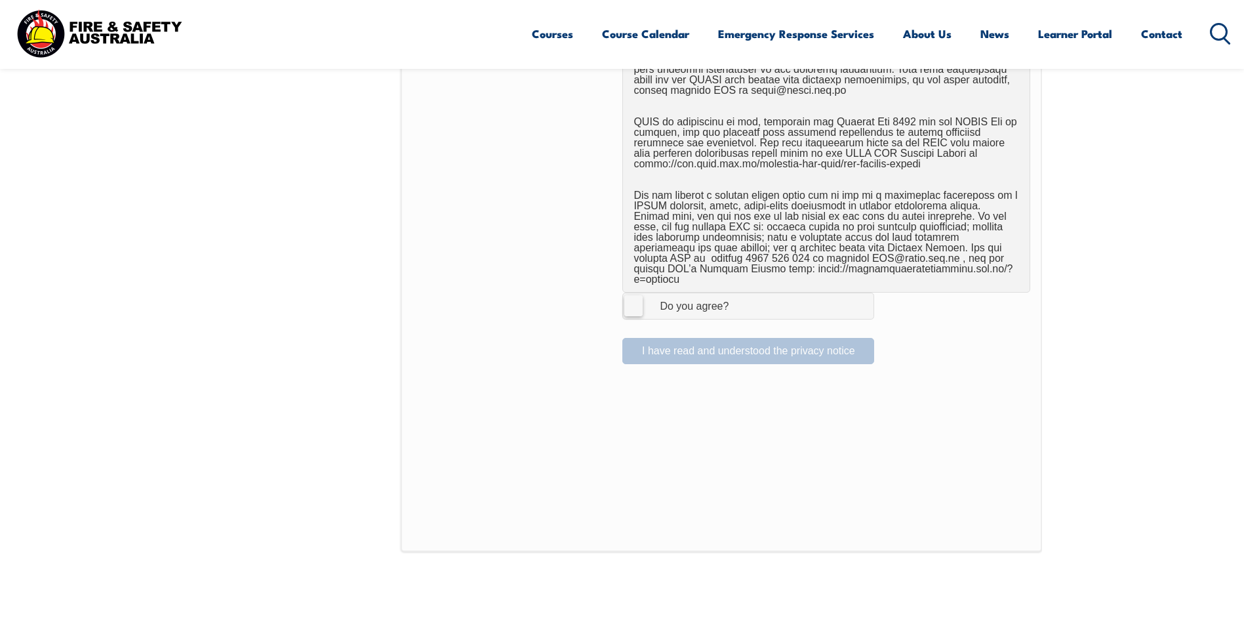
click at [635, 292] on label "I Agree Do you agree?" at bounding box center [748, 305] width 252 height 26
click at [739, 293] on input "I Agree Do you agree?" at bounding box center [750, 305] width 22 height 25
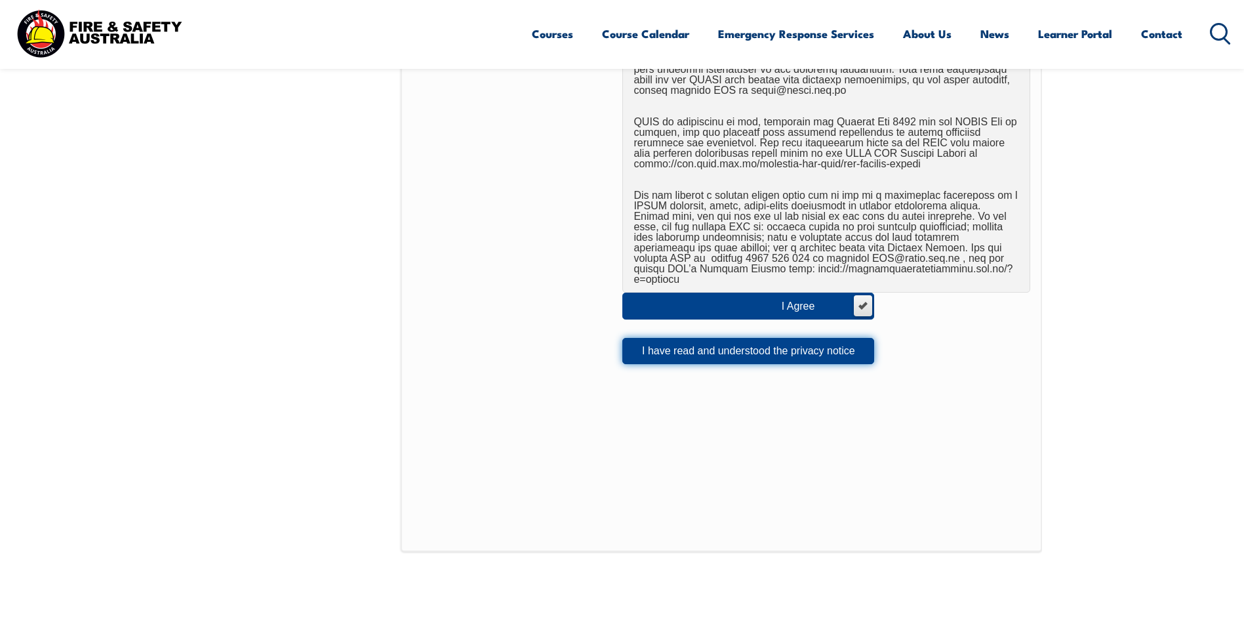
click at [715, 340] on button "I have read and understood the privacy notice" at bounding box center [748, 351] width 252 height 26
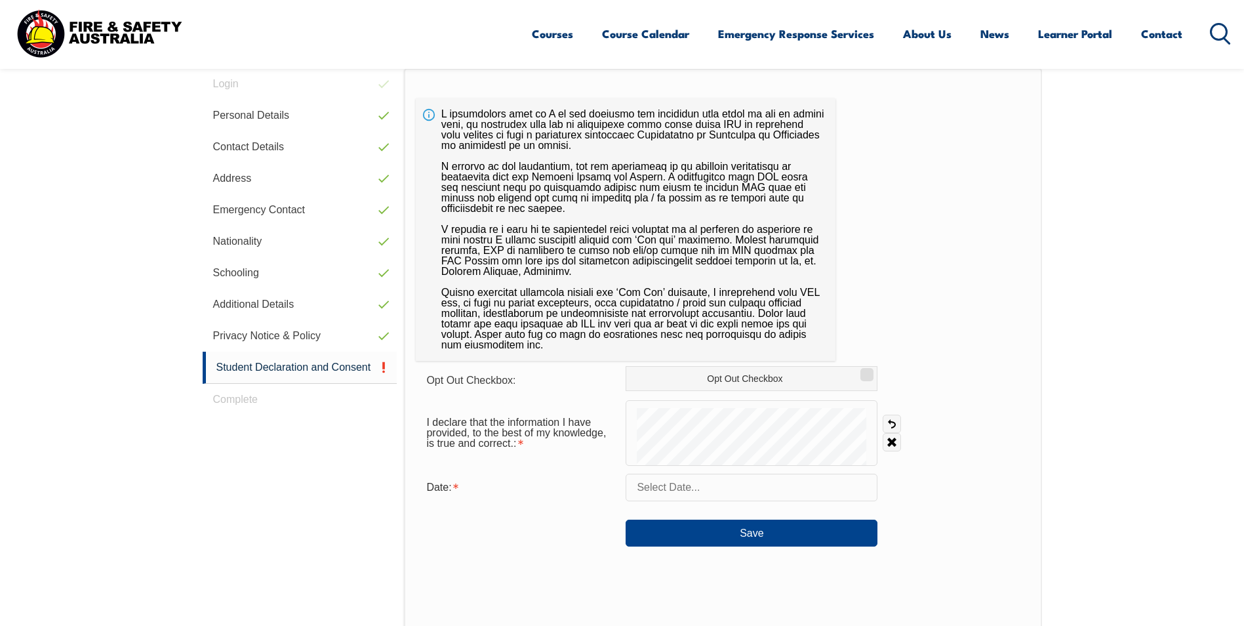
scroll to position [357, 0]
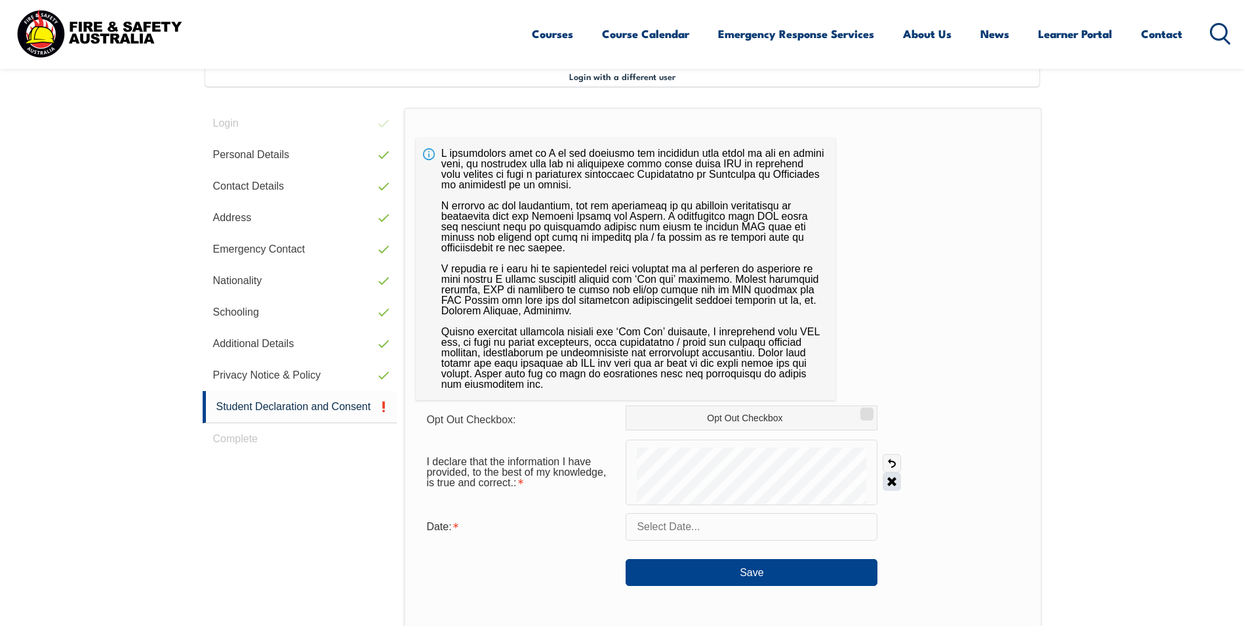
click at [889, 477] on link "Clear" at bounding box center [892, 481] width 18 height 18
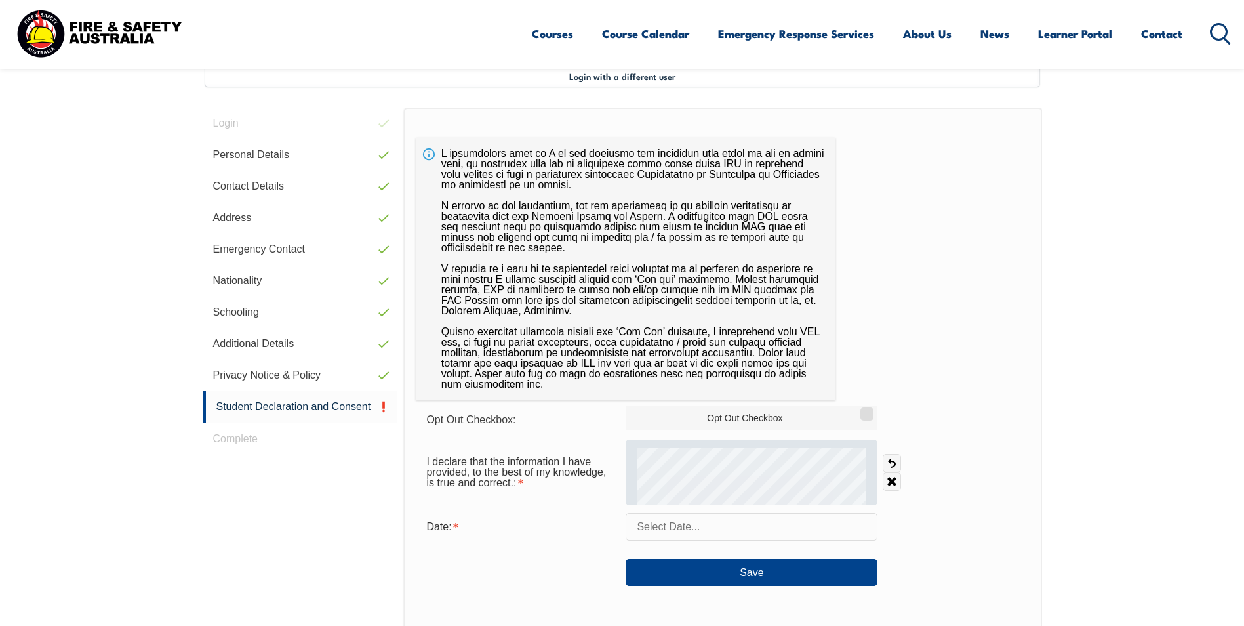
click at [729, 439] on div at bounding box center [752, 472] width 252 height 66
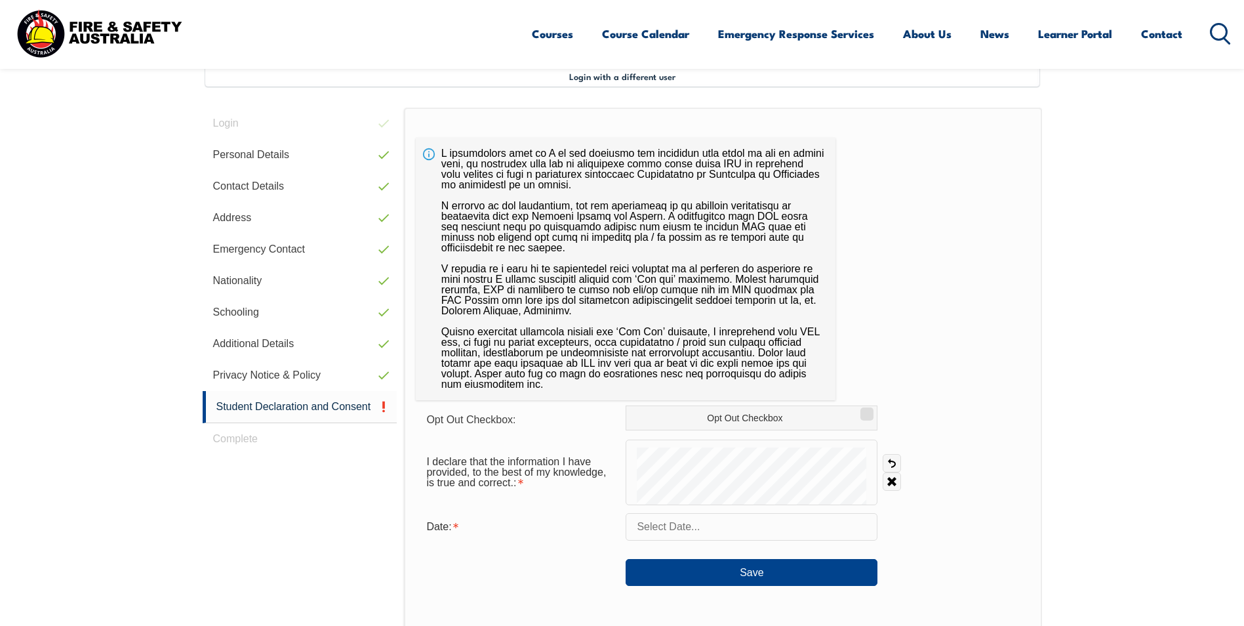
click at [944, 531] on div "Date:" at bounding box center [723, 527] width 614 height 28
click at [696, 527] on input "text" at bounding box center [752, 527] width 252 height 28
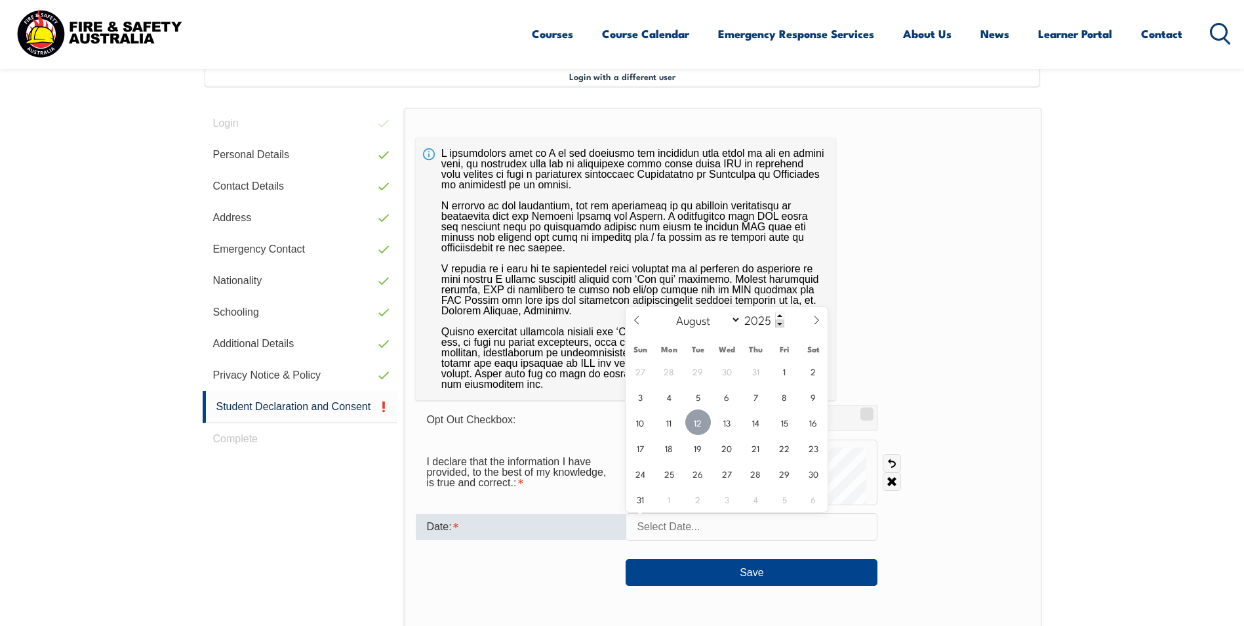
click at [698, 420] on span "12" at bounding box center [698, 422] width 26 height 26
type input "August 12, 2025"
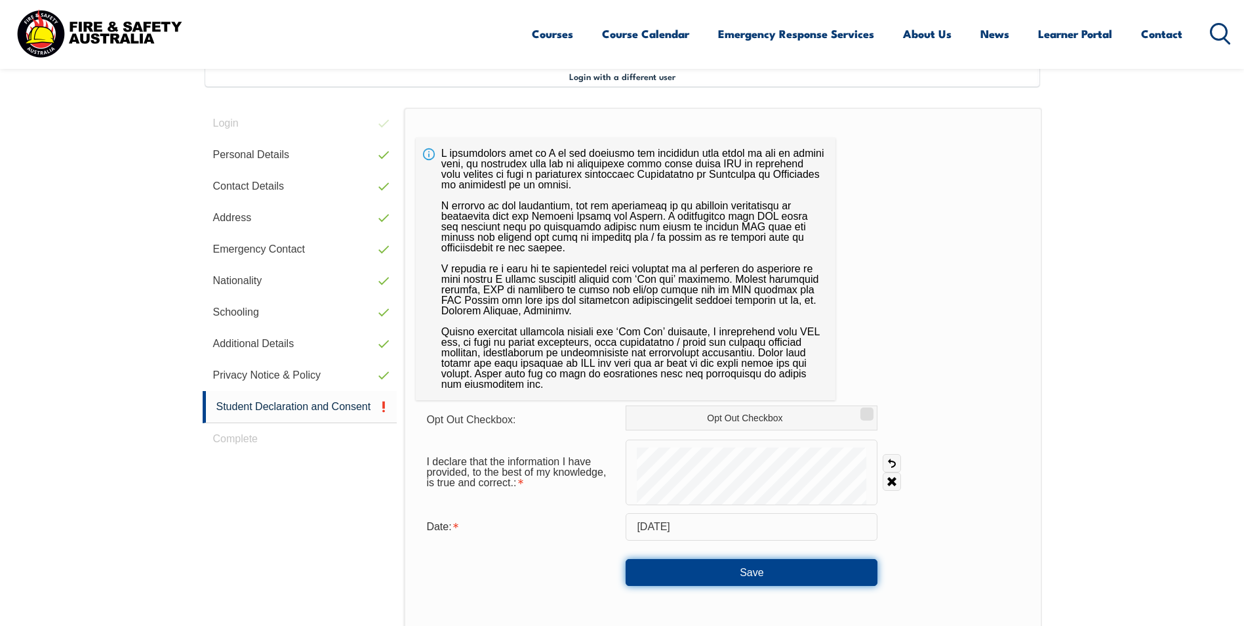
click at [752, 573] on button "Save" at bounding box center [752, 572] width 252 height 26
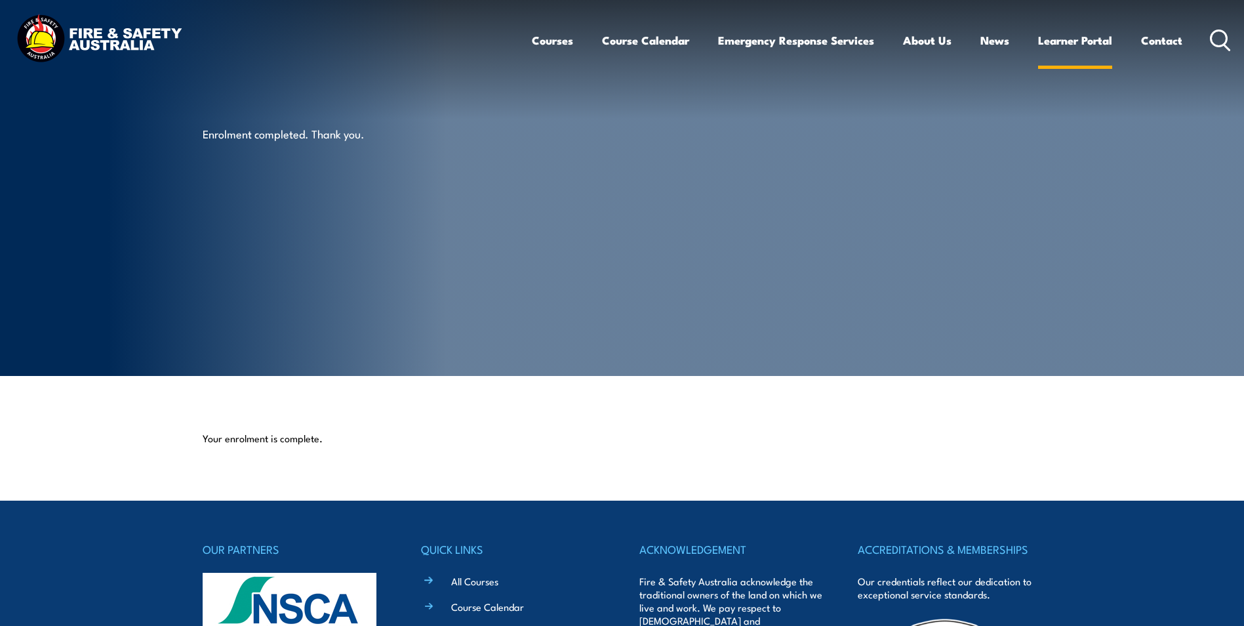
click at [1060, 41] on link "Learner Portal" at bounding box center [1075, 40] width 74 height 35
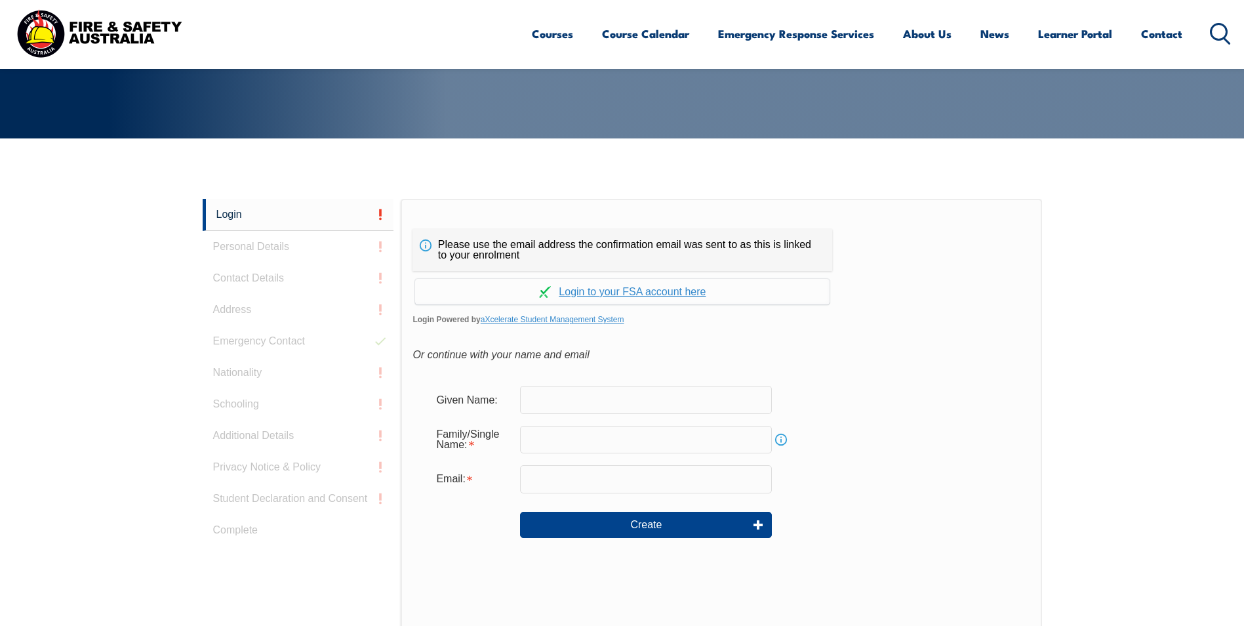
scroll to position [350, 0]
